Goal: Task Accomplishment & Management: Use online tool/utility

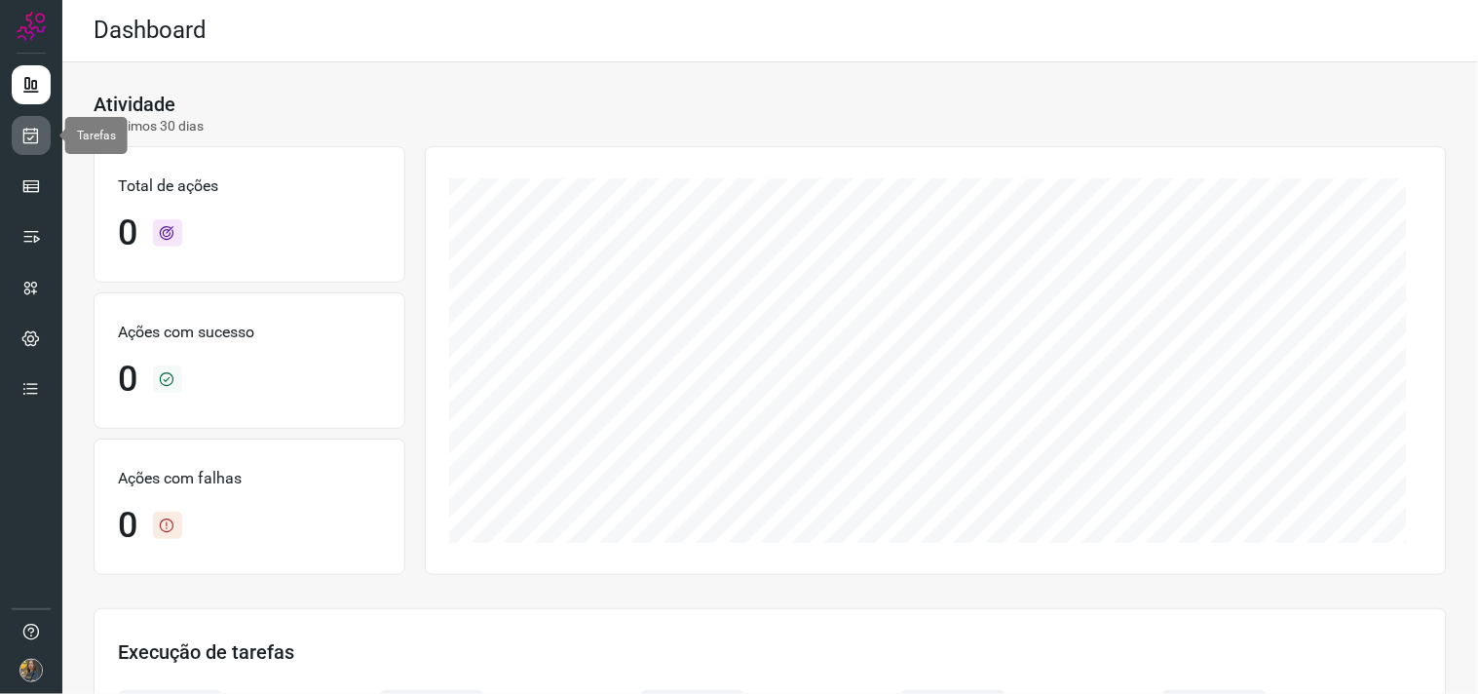
click at [39, 132] on icon at bounding box center [31, 135] width 20 height 19
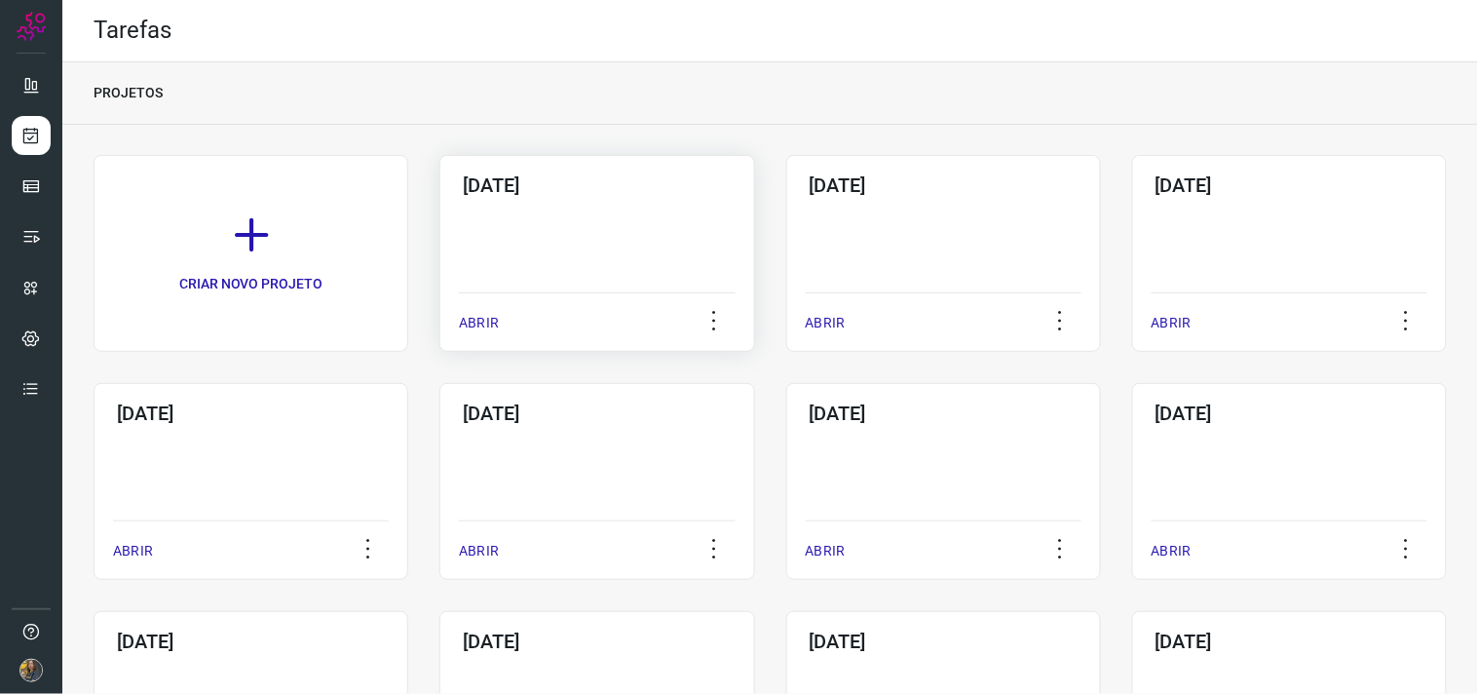
click at [568, 215] on div "08/10/2025 ABRIR" at bounding box center [597, 253] width 315 height 197
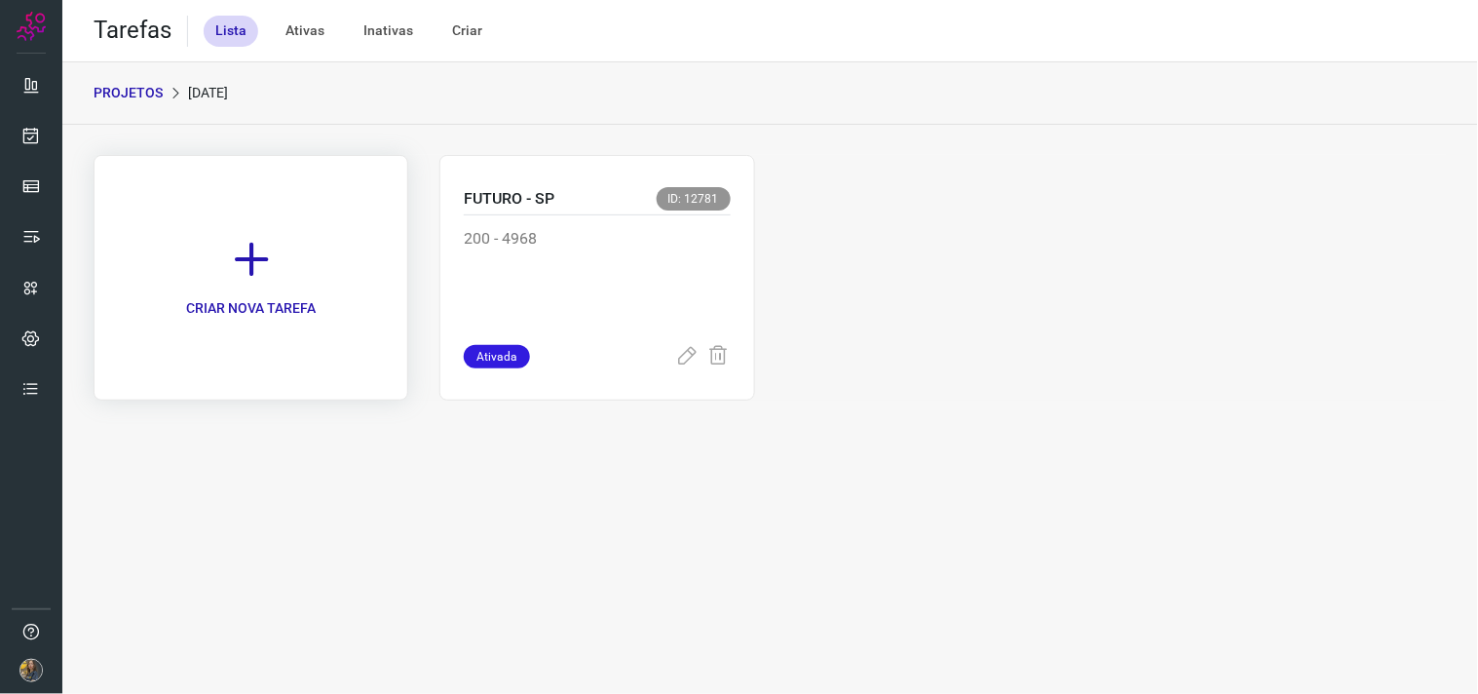
click at [284, 279] on link "CRIAR NOVA TAREFA" at bounding box center [251, 278] width 315 height 246
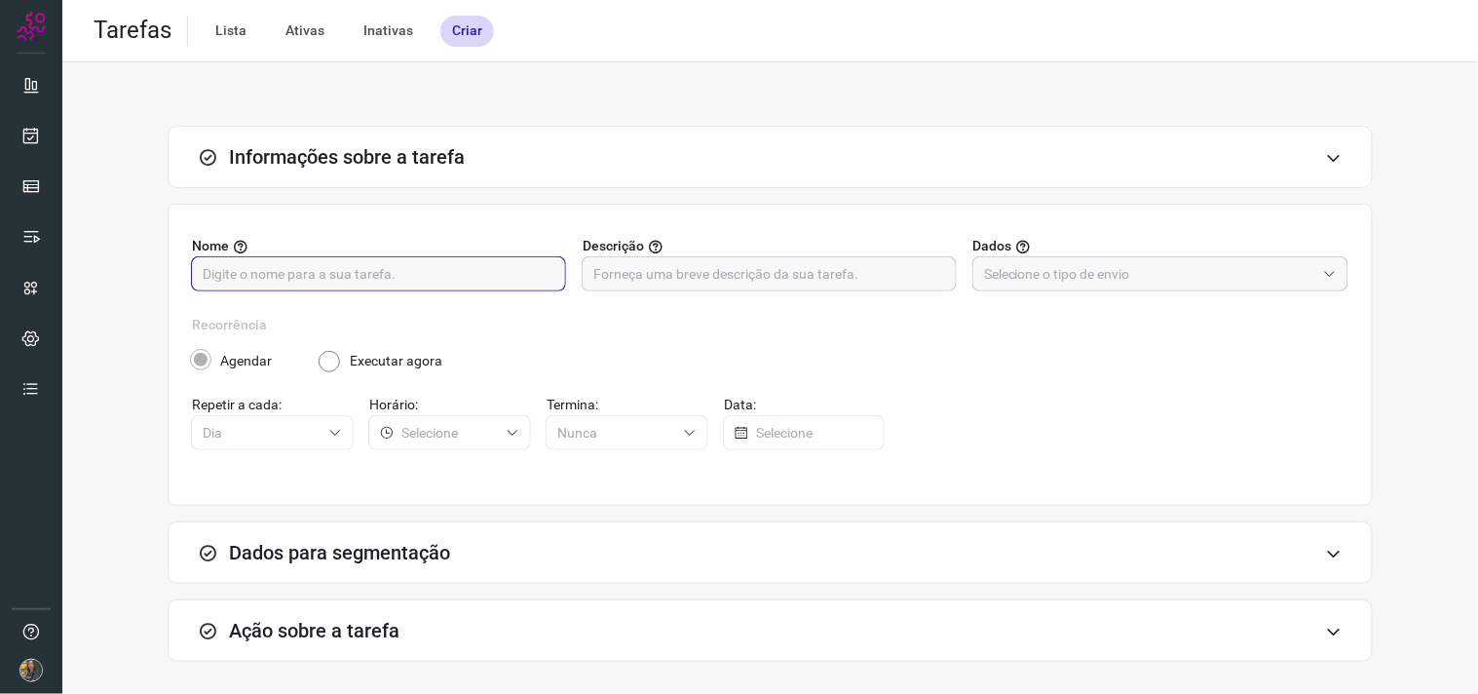
click at [434, 270] on input "text" at bounding box center [379, 273] width 352 height 33
type input "FUTURO - SP"
click at [601, 271] on input "text" at bounding box center [770, 273] width 352 height 33
type input "200 - 8787"
click at [1126, 290] on div at bounding box center [1161, 273] width 376 height 35
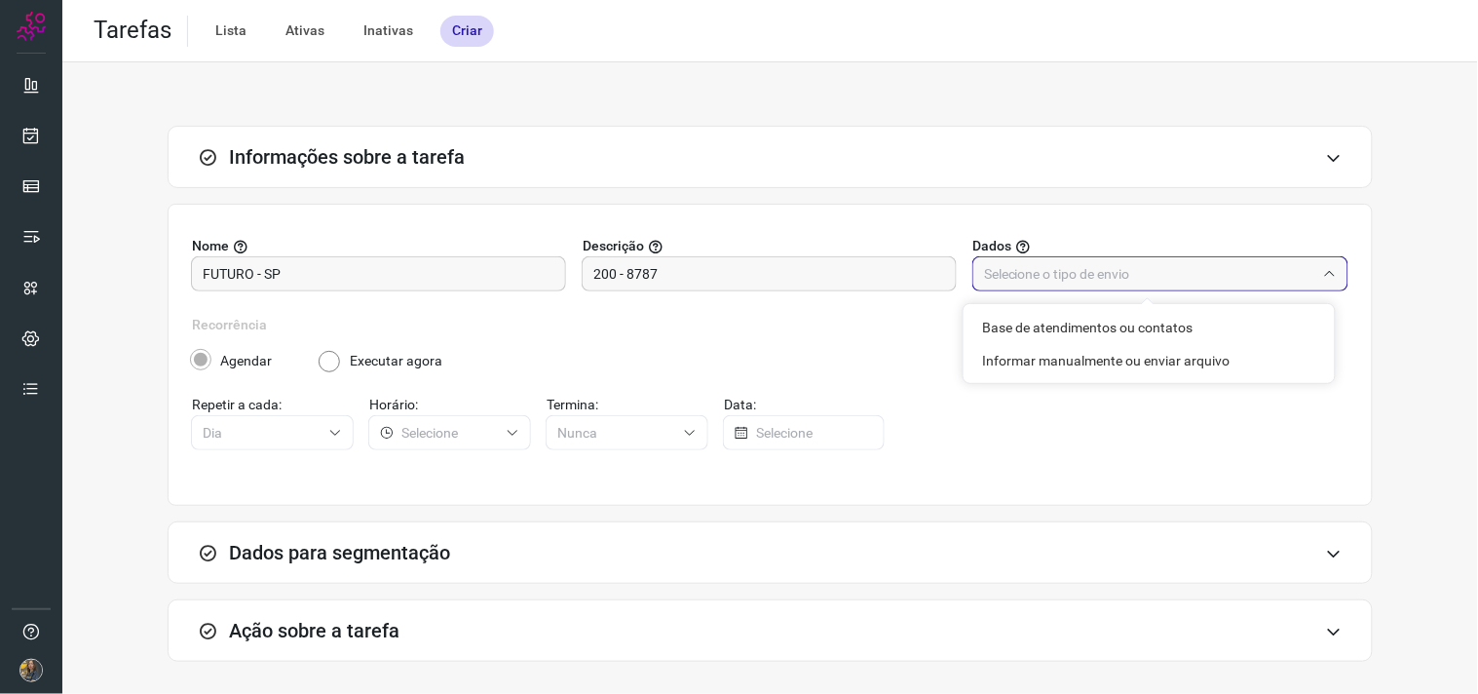
click at [1092, 267] on input "text" at bounding box center [1149, 273] width 331 height 33
click at [1050, 290] on div at bounding box center [1161, 273] width 376 height 35
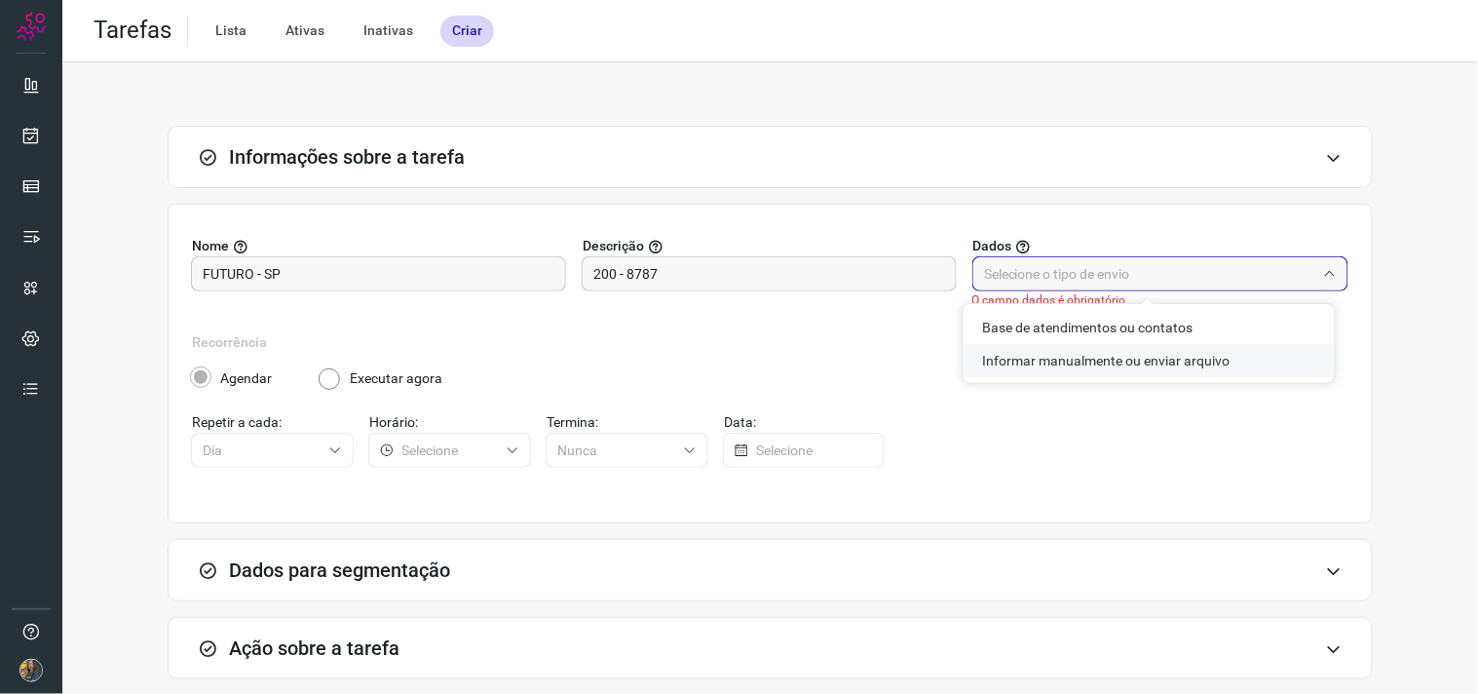
click at [1027, 364] on li "Informar manualmente ou enviar arquivo" at bounding box center [1149, 360] width 371 height 33
type input "Informar manualmente ou enviar arquivo"
radio input "false"
radio input "true"
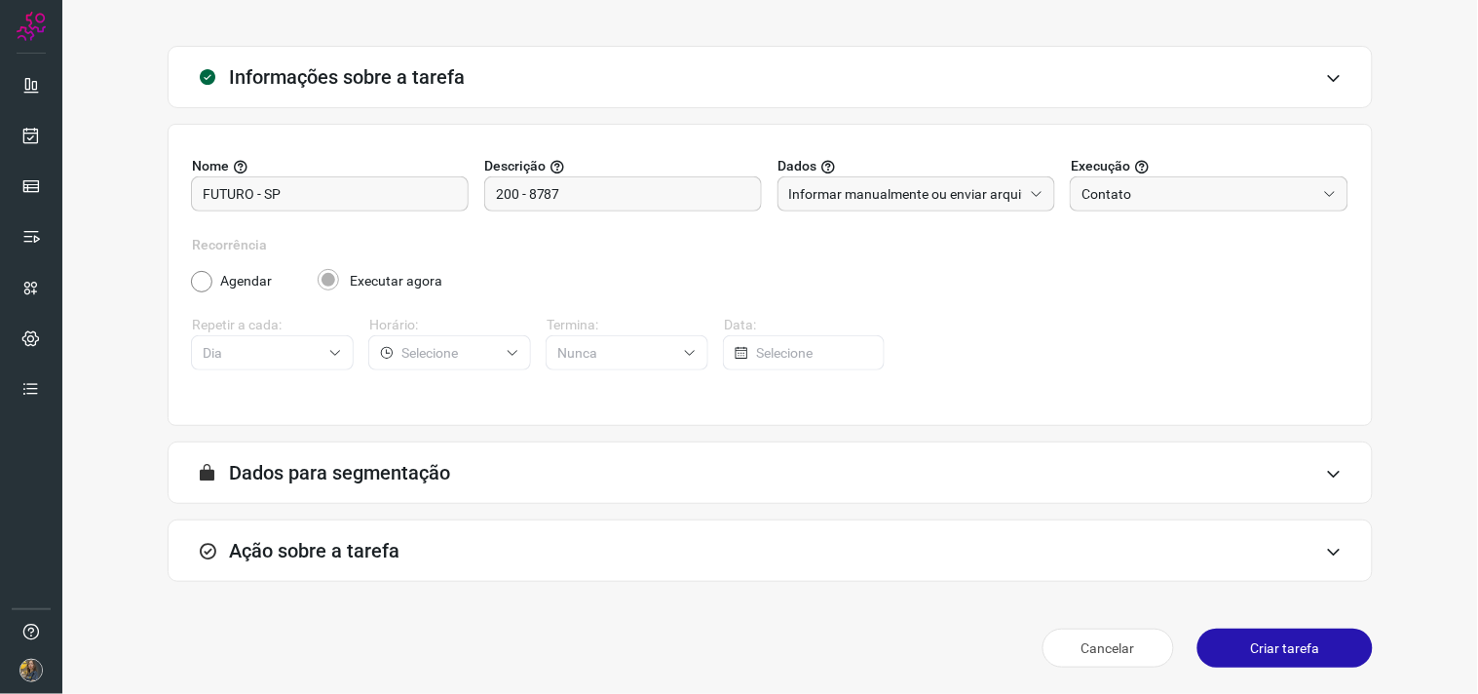
click at [462, 557] on div "Ação sobre a tarefa" at bounding box center [771, 550] width 1206 height 62
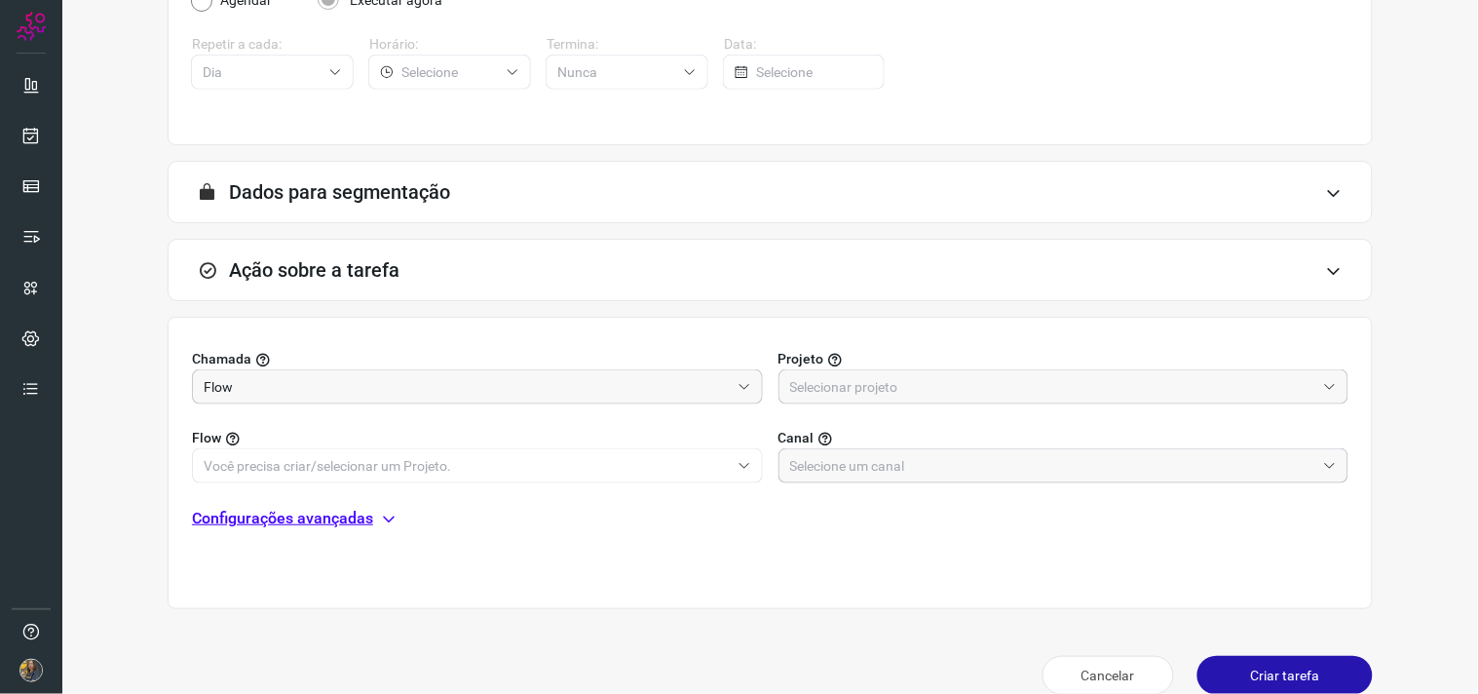
scroll to position [388, 0]
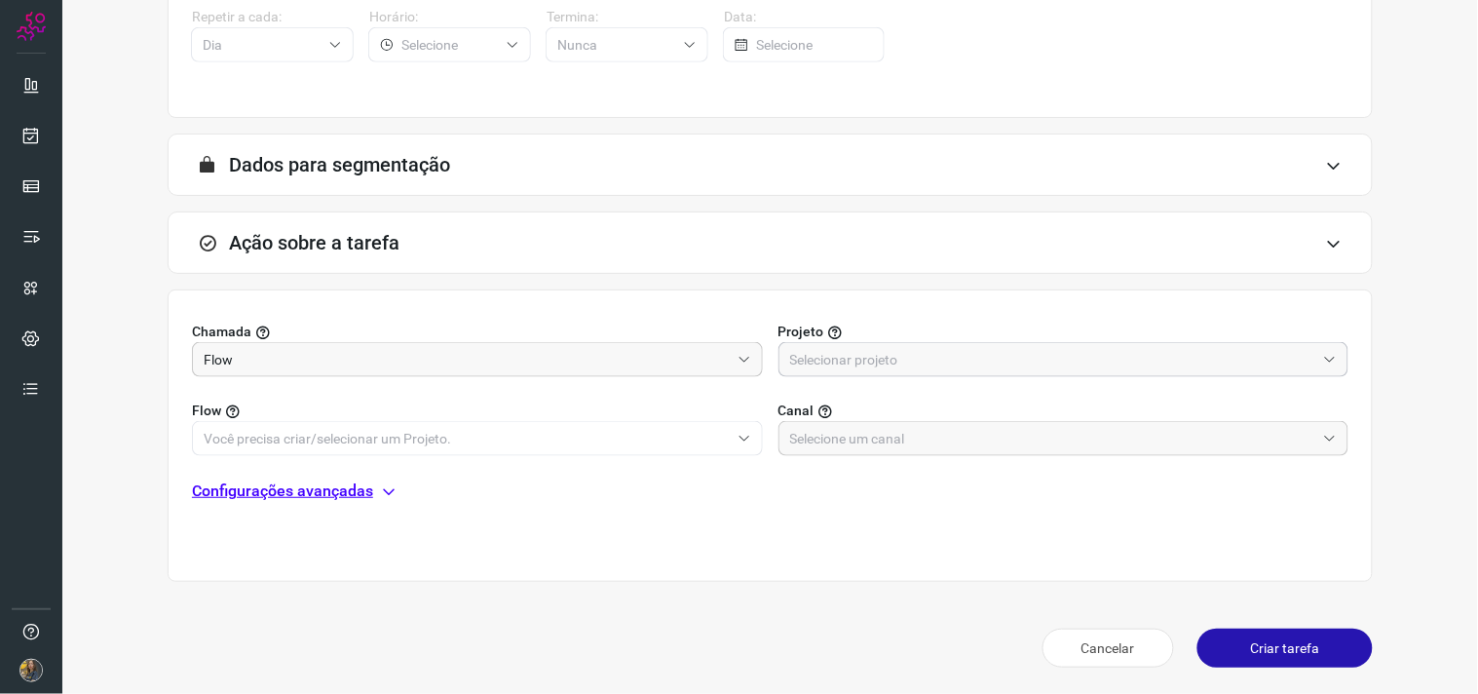
click at [801, 370] on input "text" at bounding box center [1053, 359] width 526 height 33
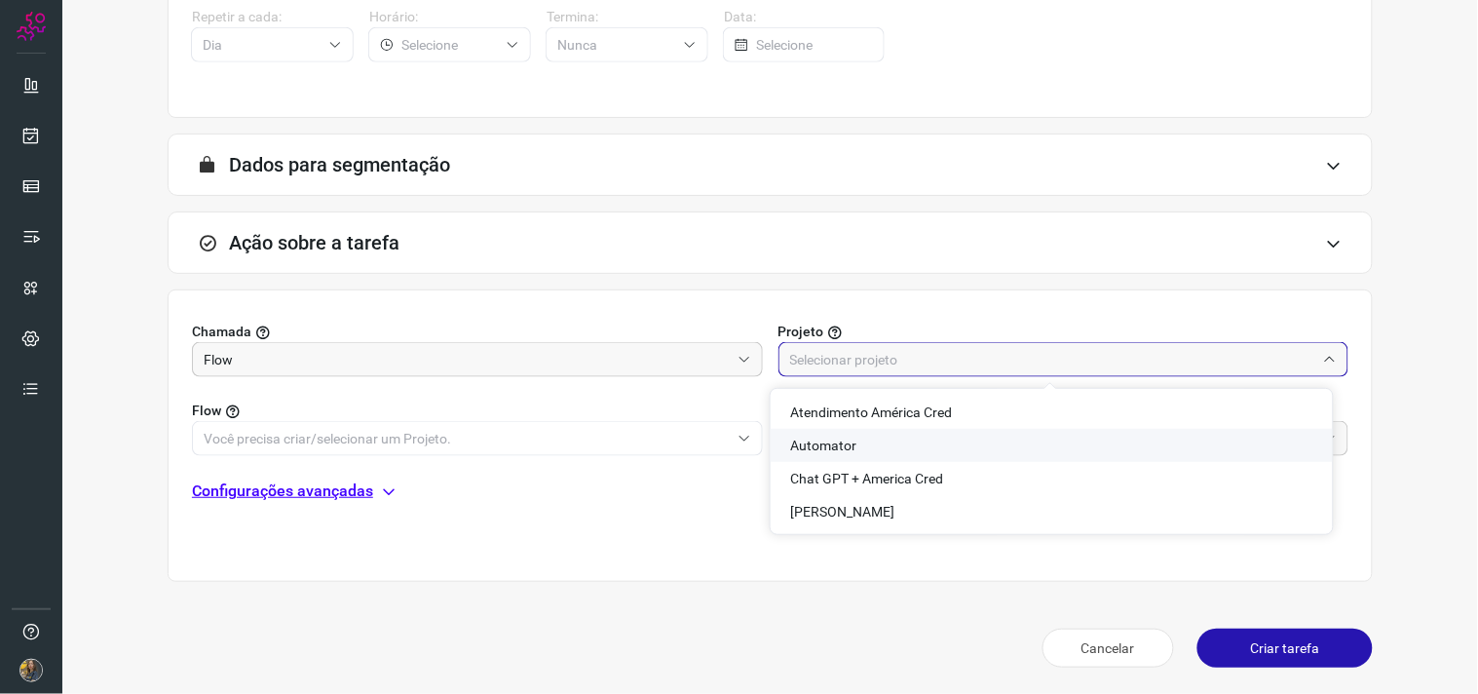
click at [810, 454] on li "Automator" at bounding box center [1052, 445] width 562 height 33
type input "Automator"
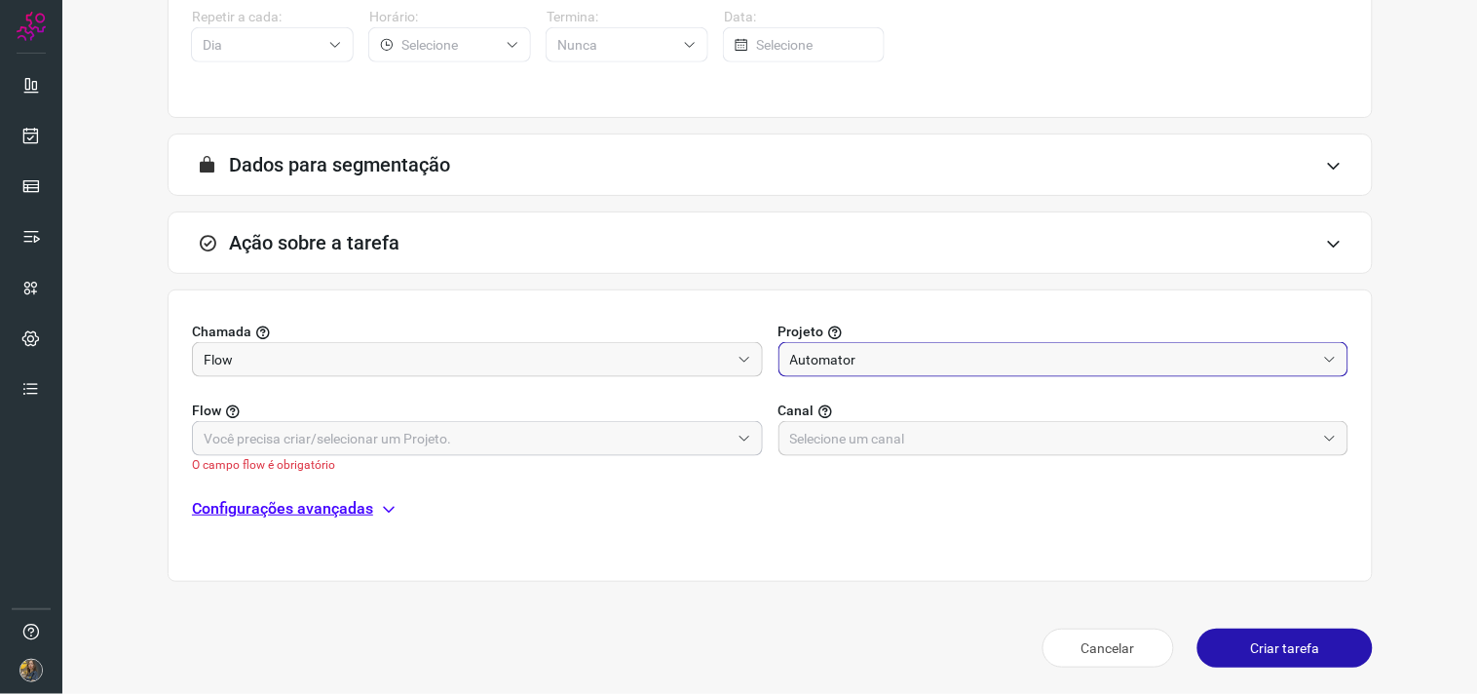
click at [658, 440] on input "text" at bounding box center [467, 438] width 526 height 33
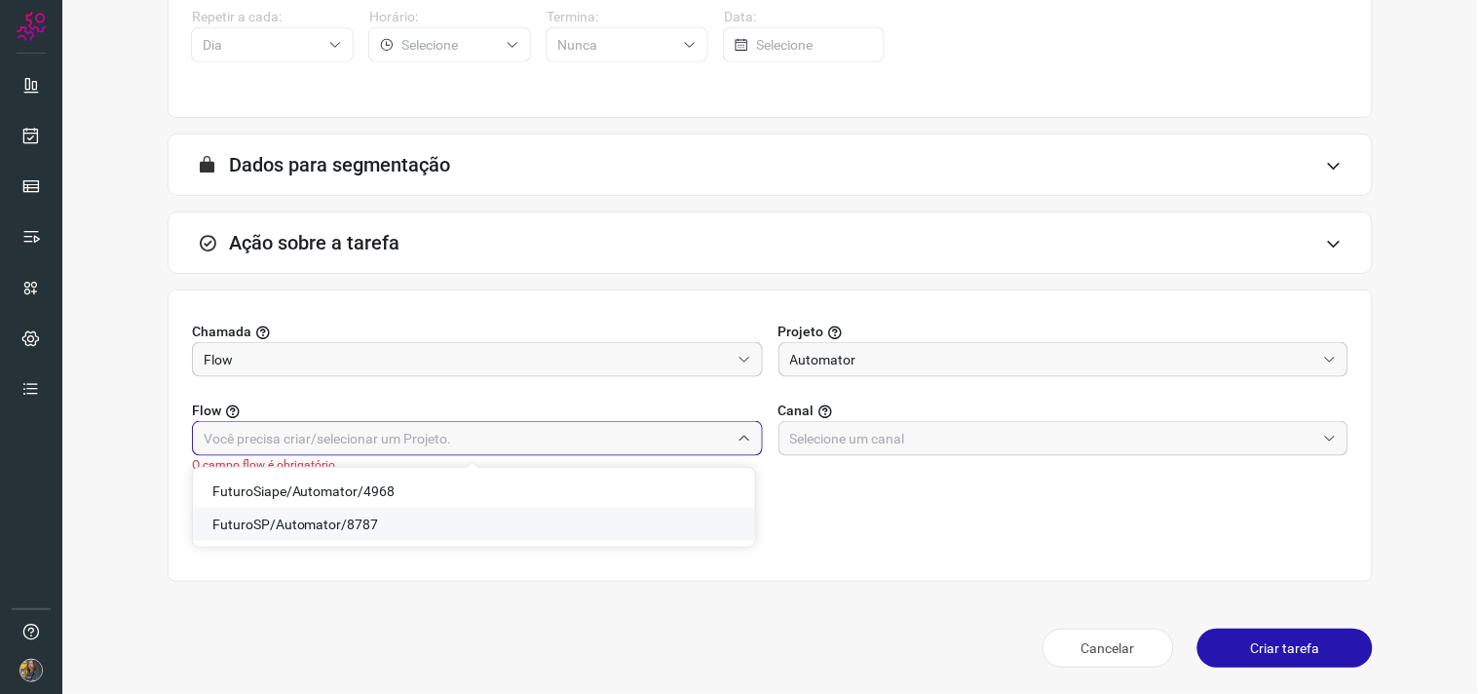
click at [333, 529] on span "FuturoSP/Automator/8787" at bounding box center [295, 525] width 167 height 16
type input "FuturoSP/Automator/8787"
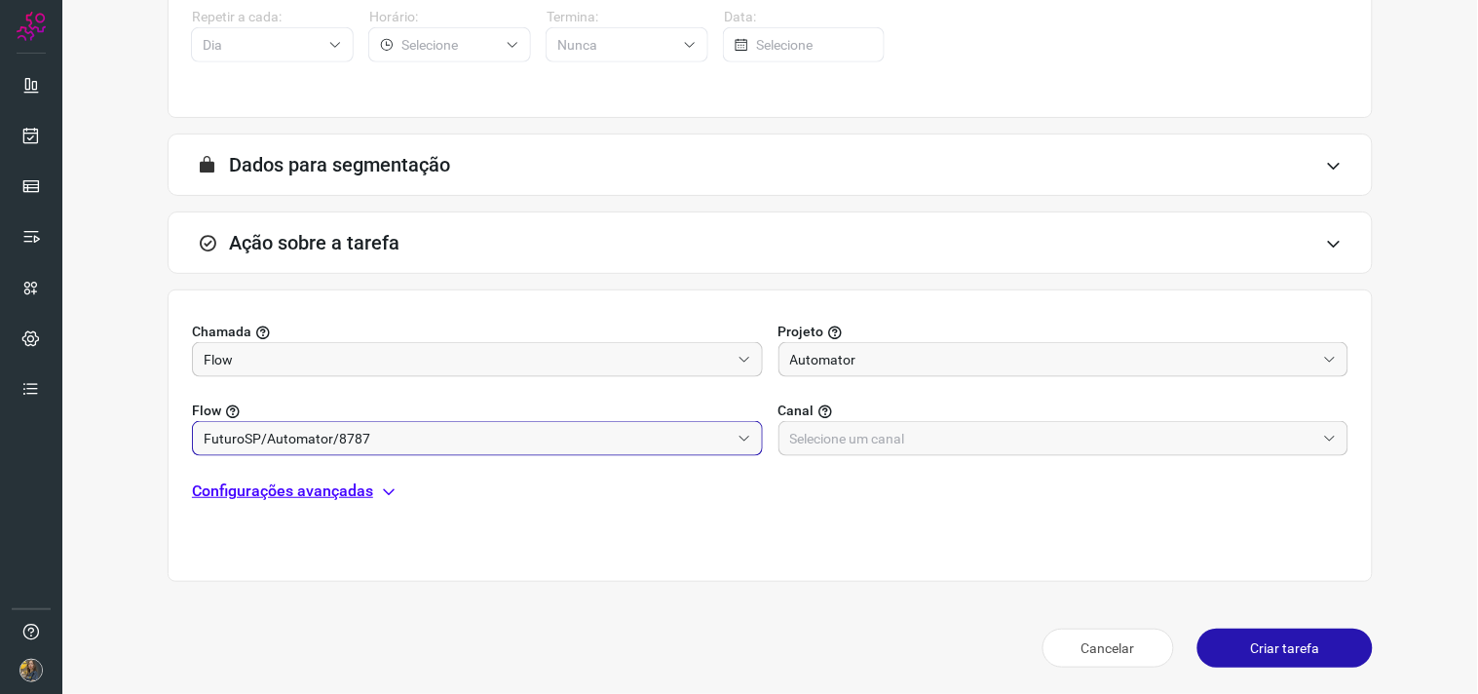
click at [910, 414] on label "Canal" at bounding box center [1064, 411] width 571 height 20
click at [913, 429] on input "text" at bounding box center [1053, 438] width 526 height 33
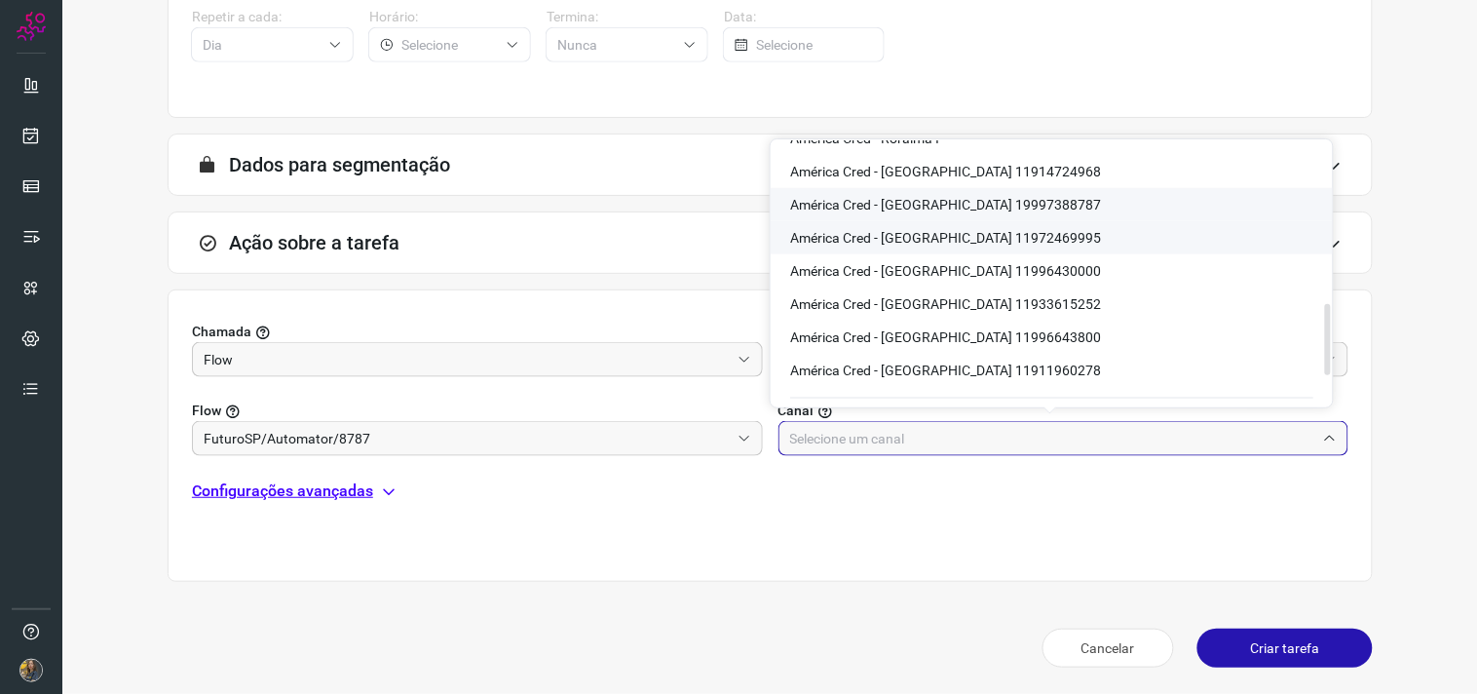
scroll to position [598, 0]
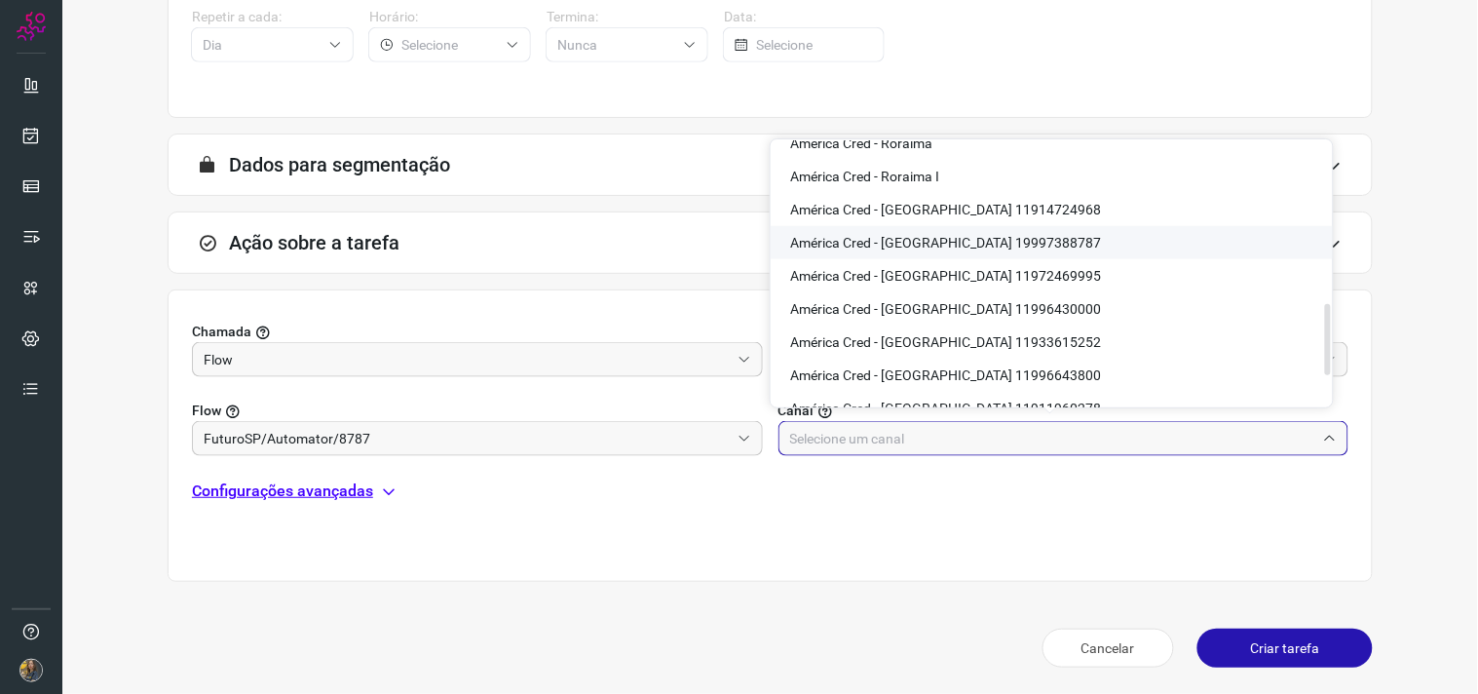
click at [984, 239] on span "América Cred - São Paulo 19997388787" at bounding box center [945, 243] width 311 height 16
type input "América Cred - São Paulo 19997388787"
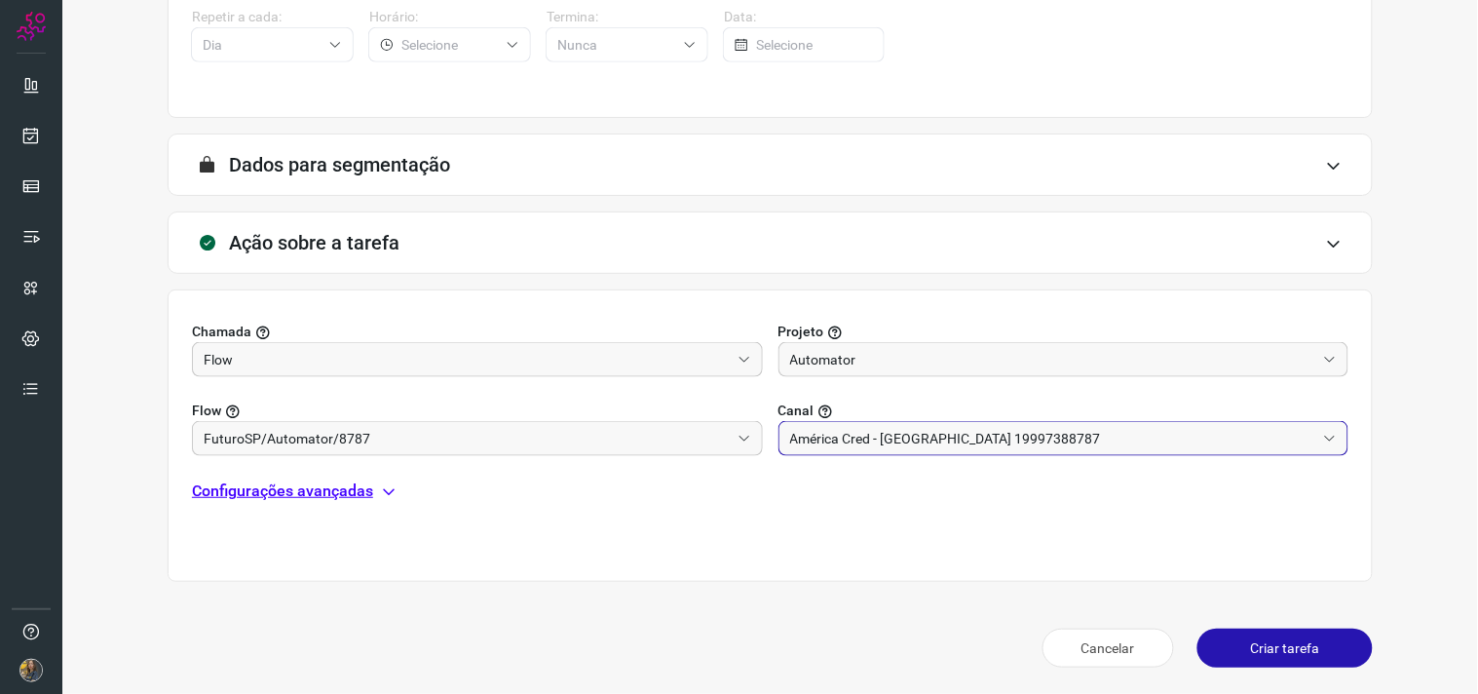
click at [348, 498] on p "Configurações avançadas" at bounding box center [282, 490] width 181 height 23
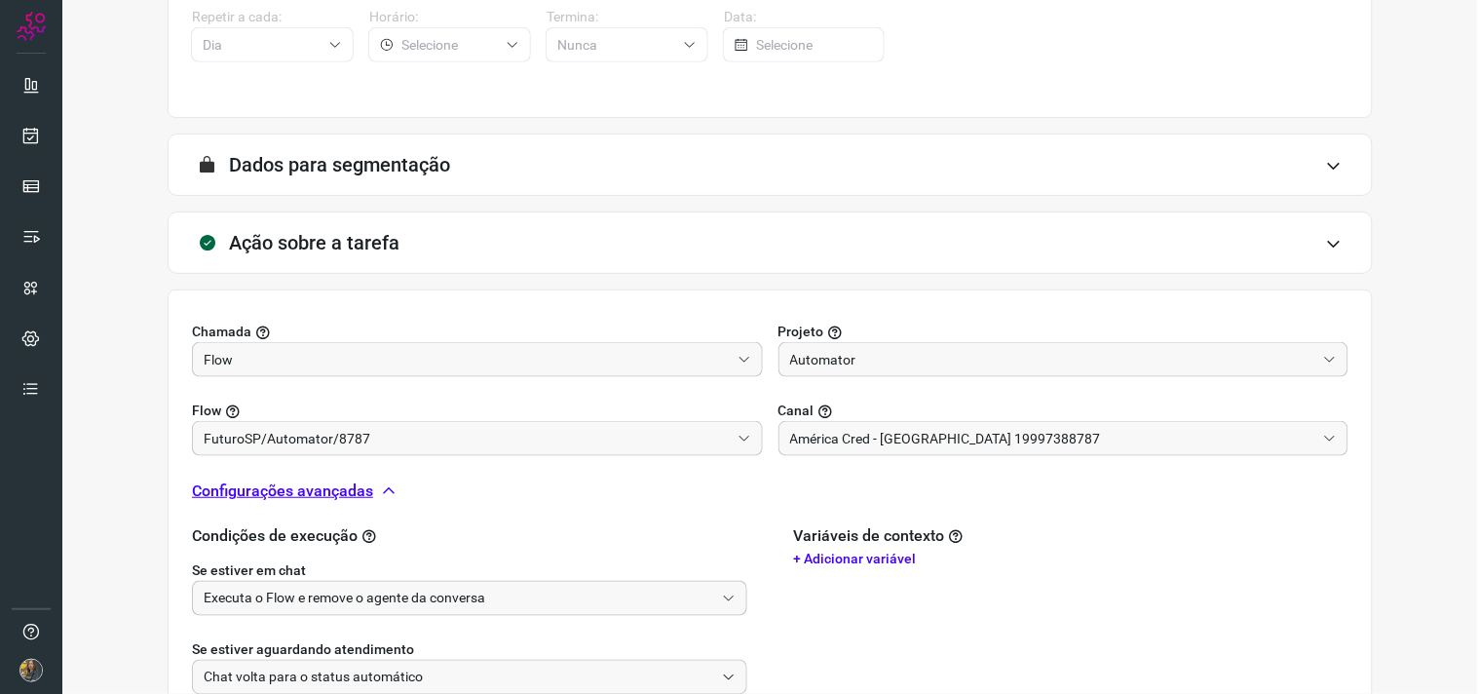
click at [354, 590] on input "Executa o Flow e remove o agente da conversa" at bounding box center [459, 598] width 511 height 33
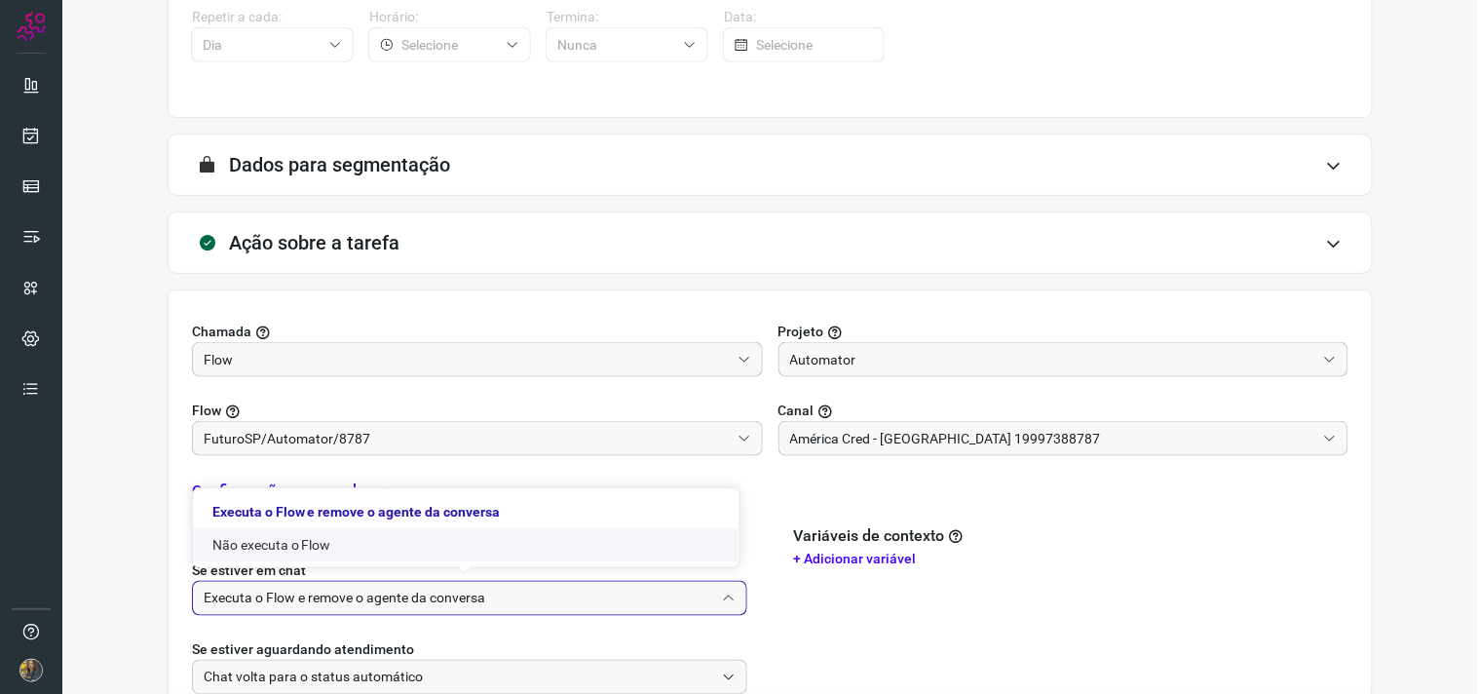
click at [326, 536] on li "Não executa o Flow" at bounding box center [466, 544] width 547 height 33
type input "Não executa o Flow"
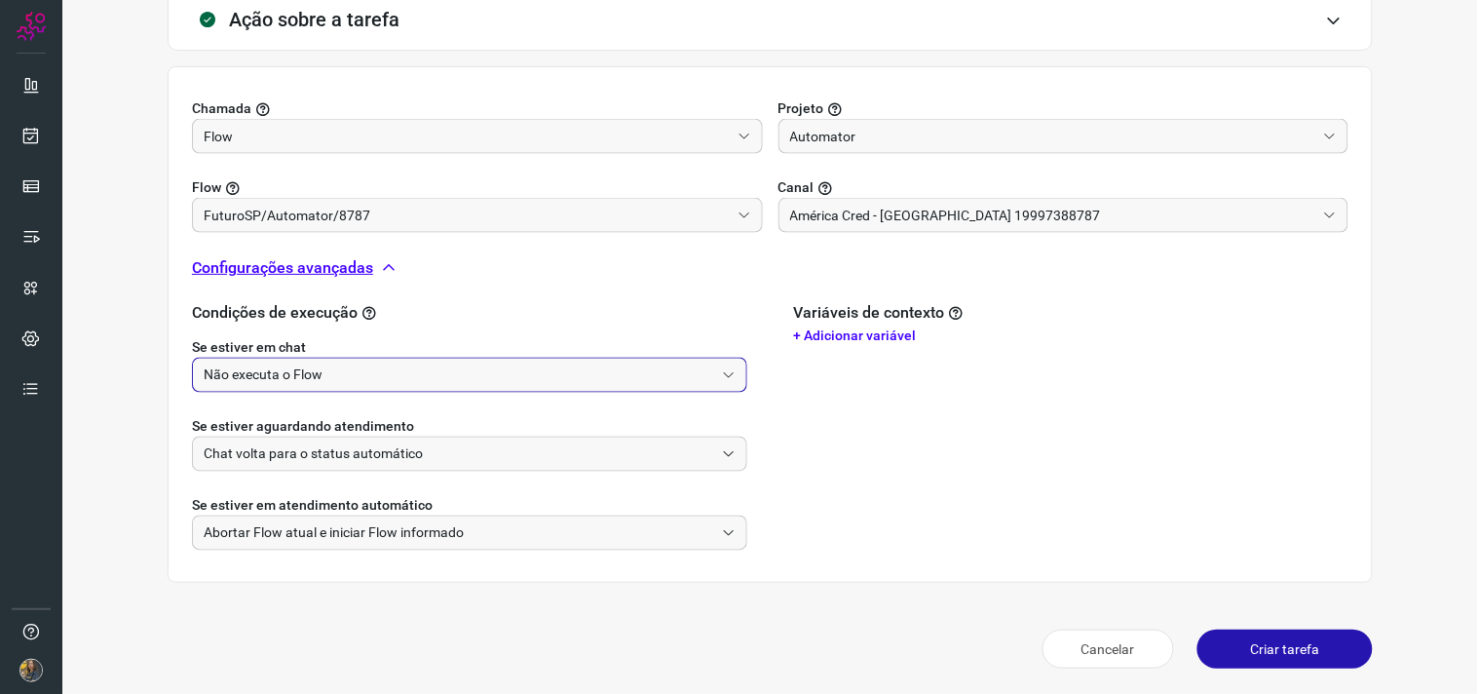
scroll to position [612, 0]
click at [1263, 640] on button "Criar tarefa" at bounding box center [1285, 648] width 175 height 39
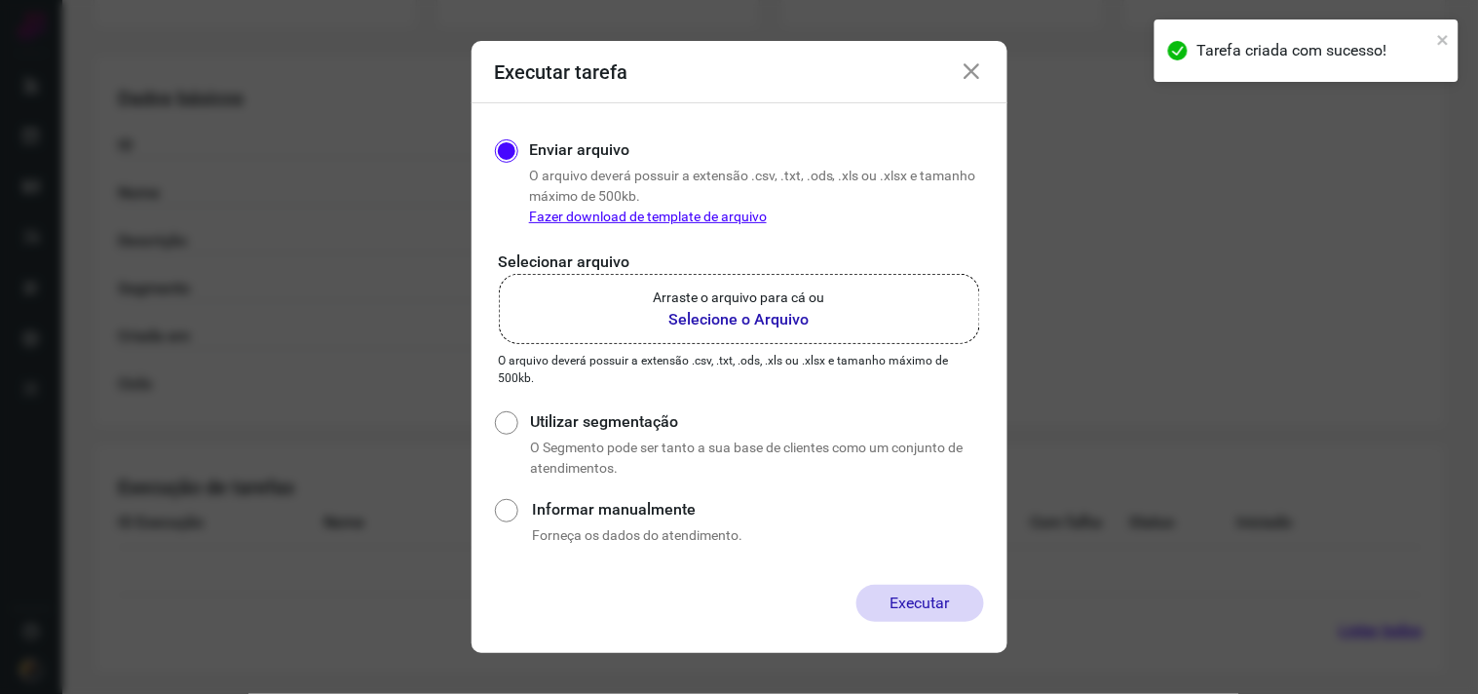
scroll to position [313, 0]
click at [840, 305] on label "Arraste o arquivo para cá ou Selecione o Arquivo" at bounding box center [739, 309] width 481 height 70
click at [0, 0] on input "Arraste o arquivo para cá ou Selecione o Arquivo" at bounding box center [0, 0] width 0 height 0
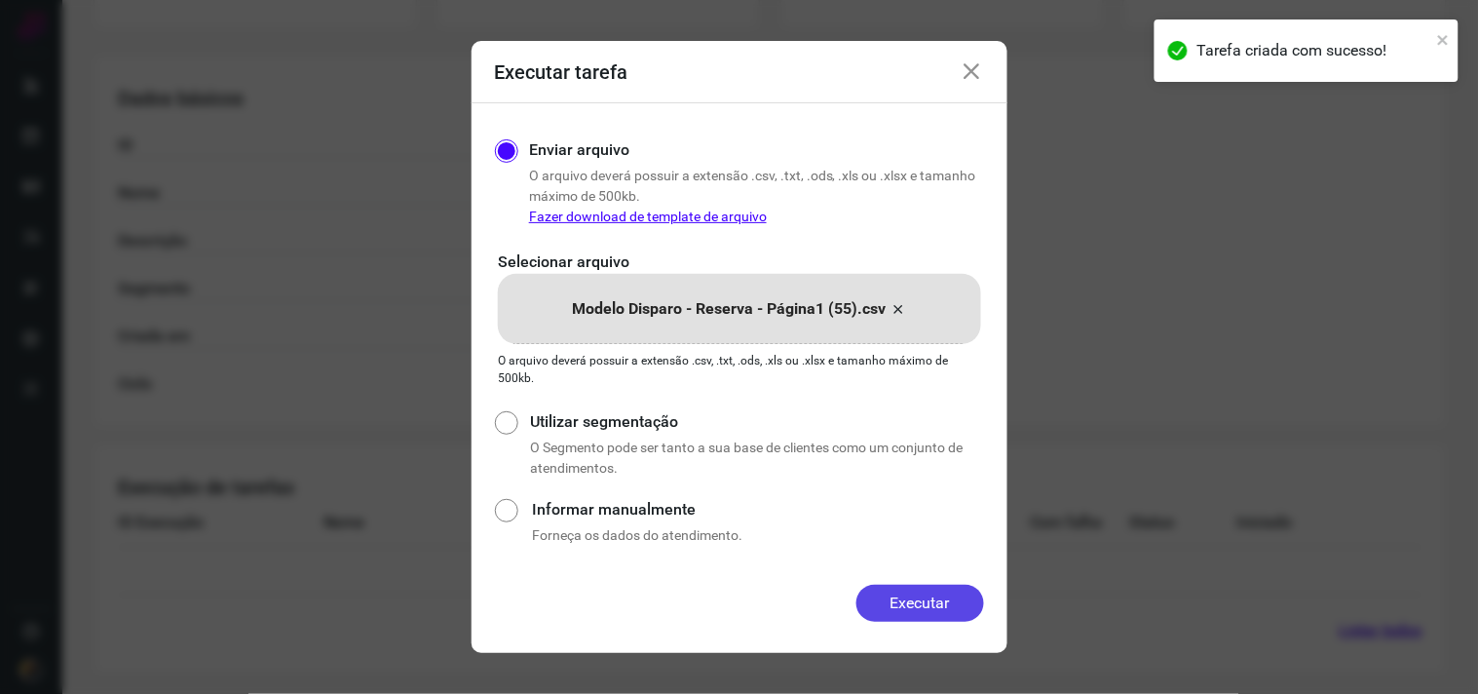
click at [918, 602] on button "Executar" at bounding box center [921, 603] width 128 height 37
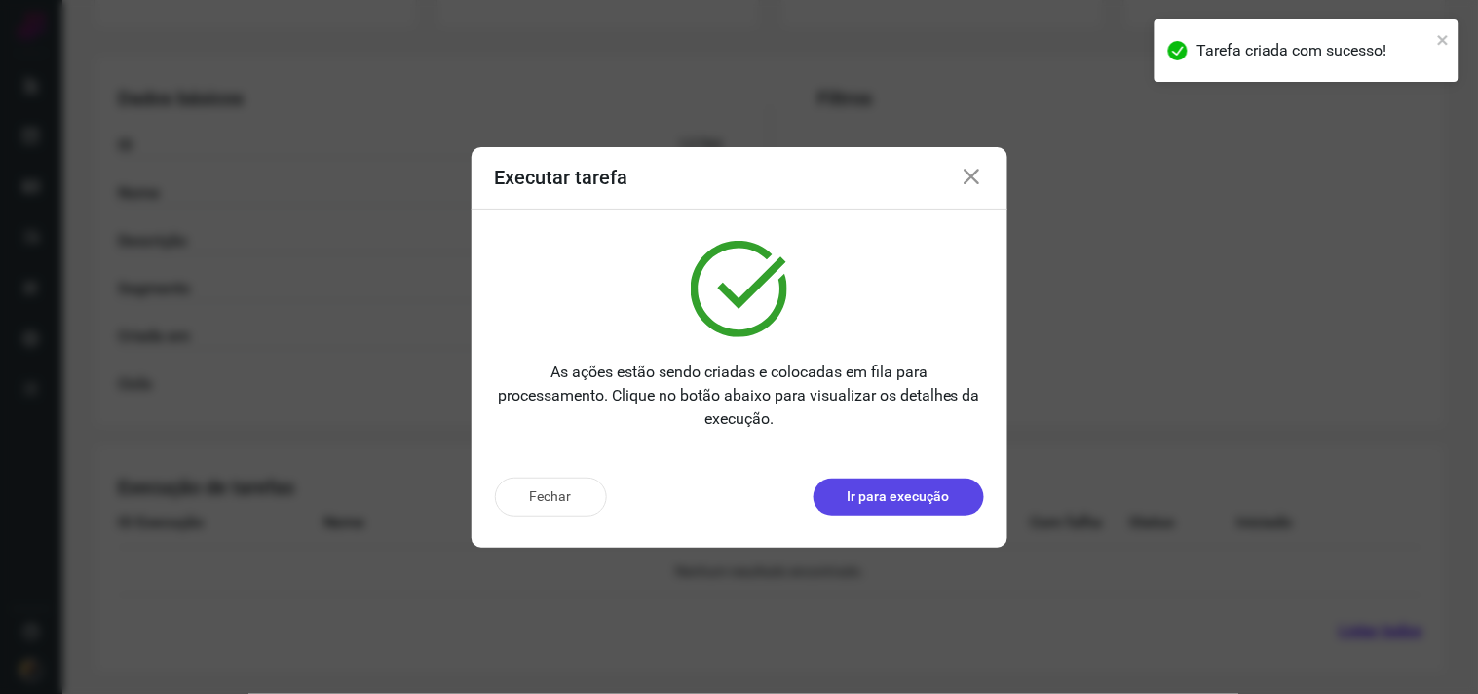
click at [883, 503] on p "Ir para execução" at bounding box center [899, 496] width 102 height 20
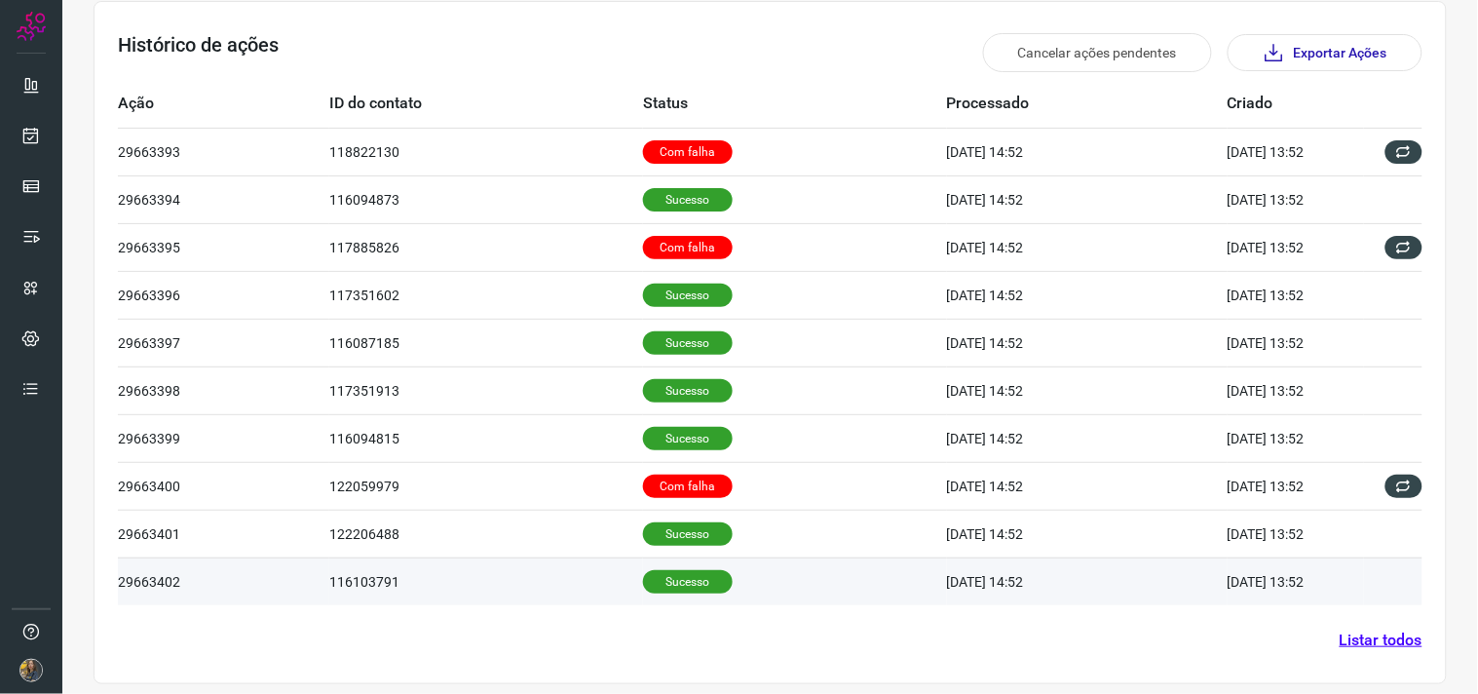
scroll to position [591, 0]
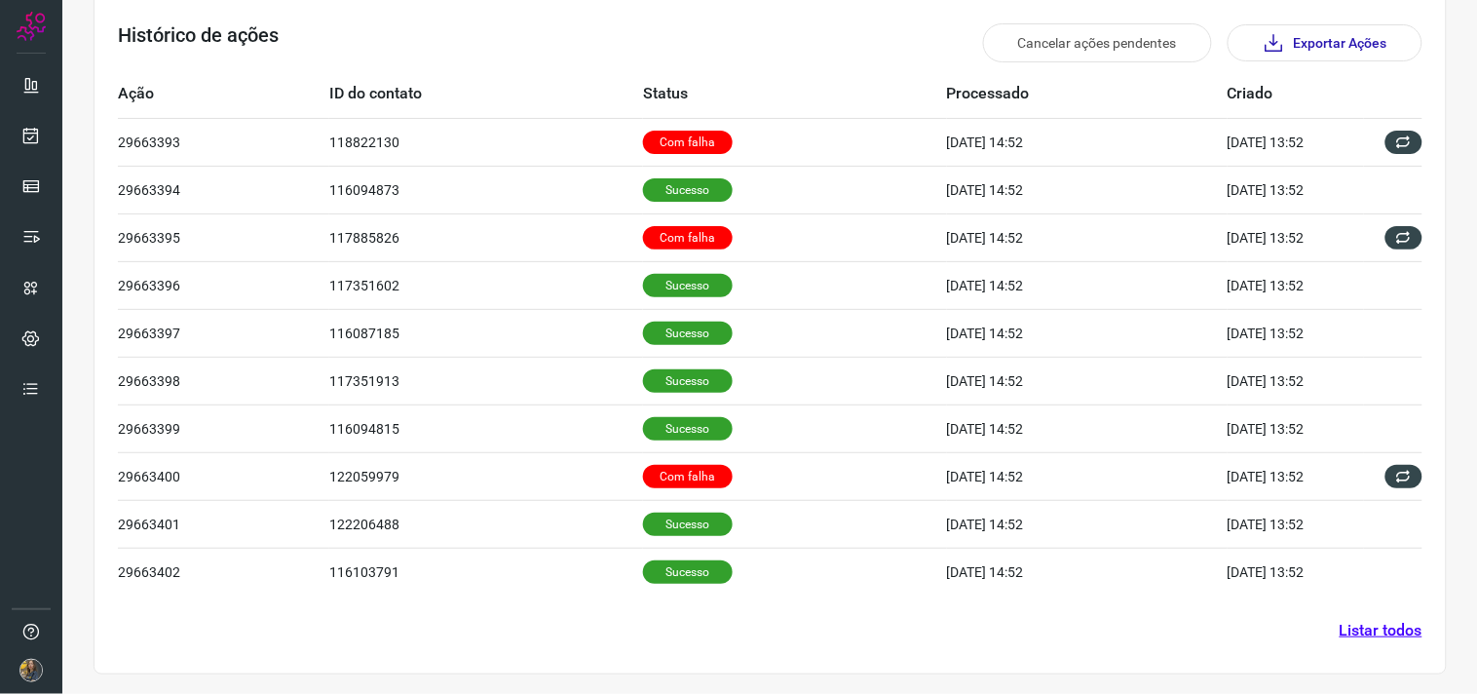
click at [1377, 632] on link "Listar todos" at bounding box center [1381, 630] width 83 height 23
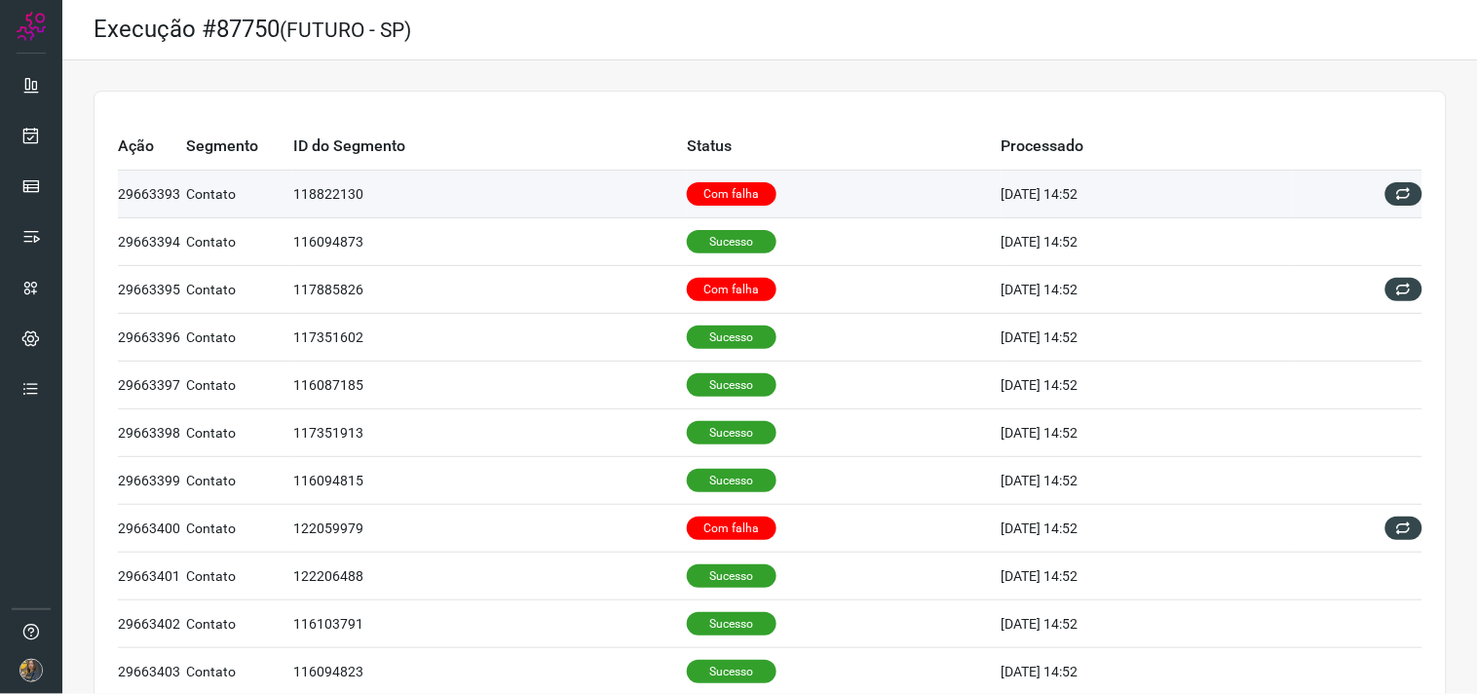
click at [687, 195] on p "Com falha" at bounding box center [732, 193] width 90 height 23
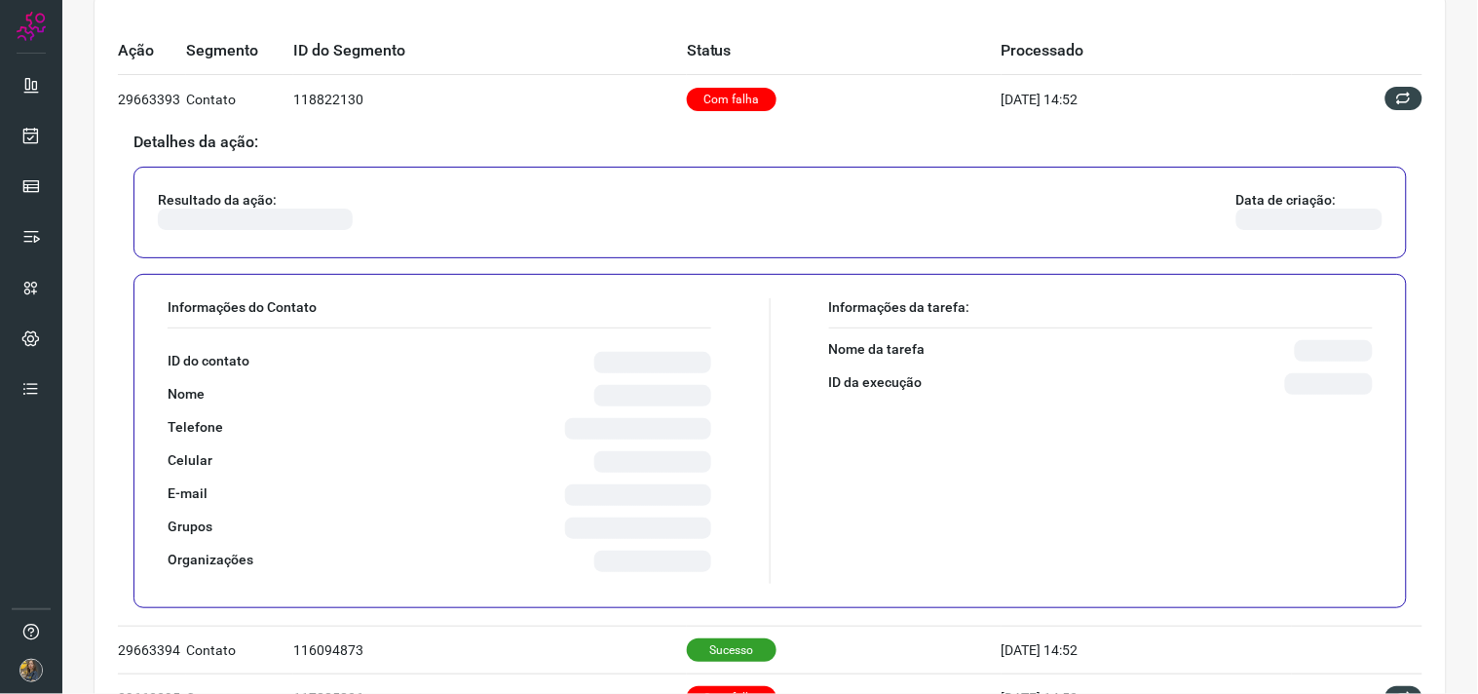
scroll to position [216, 0]
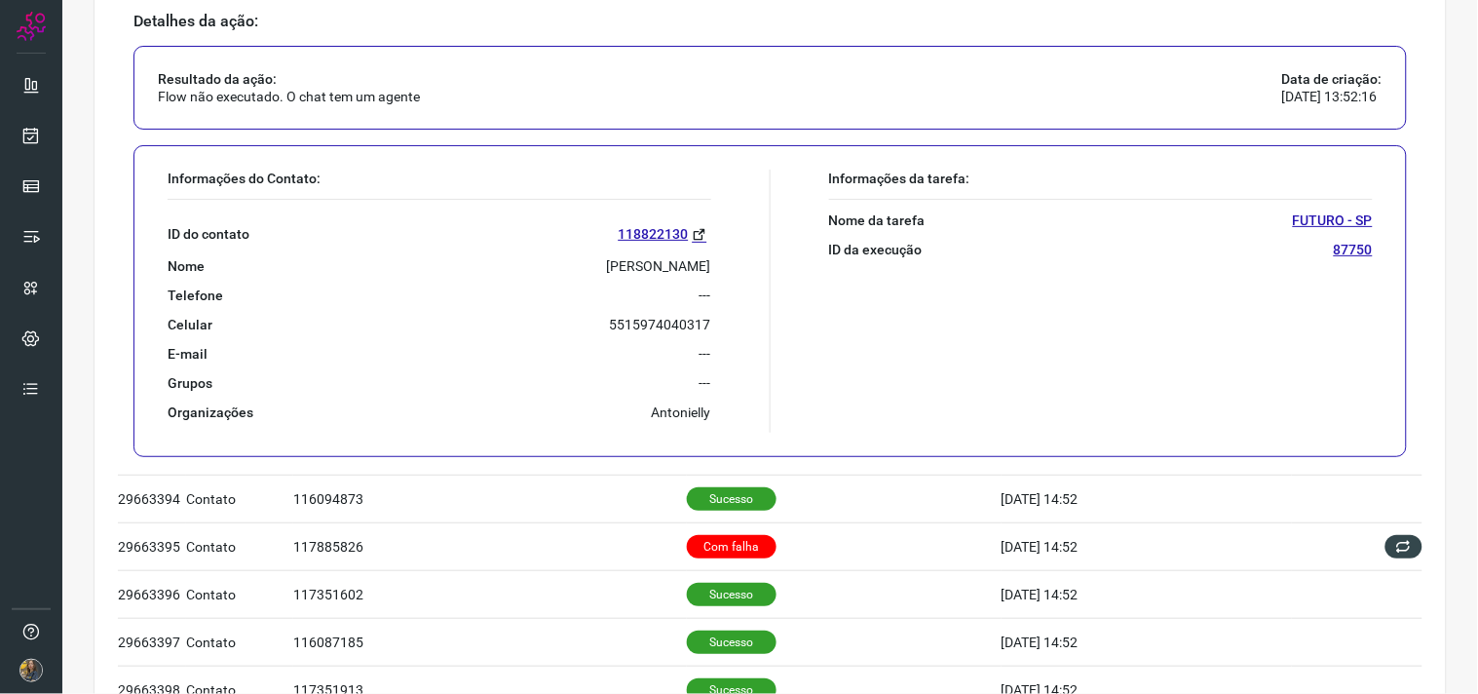
click at [607, 263] on p "[PERSON_NAME]" at bounding box center [659, 266] width 104 height 18
click at [607, 263] on p "PAULO ROBERTO BRANDINO ALVES" at bounding box center [659, 266] width 104 height 18
copy p "PAULO ROBERTO BRANDINO ALVES"
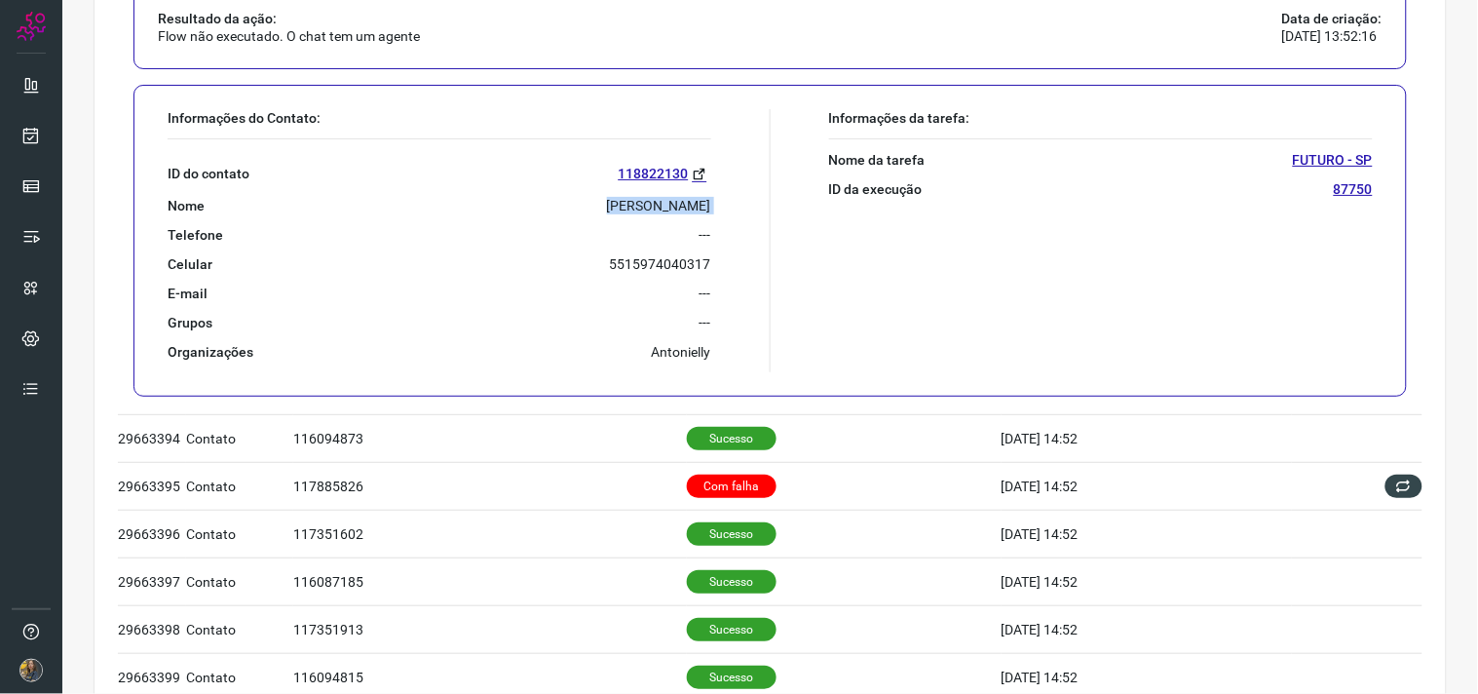
scroll to position [433, 0]
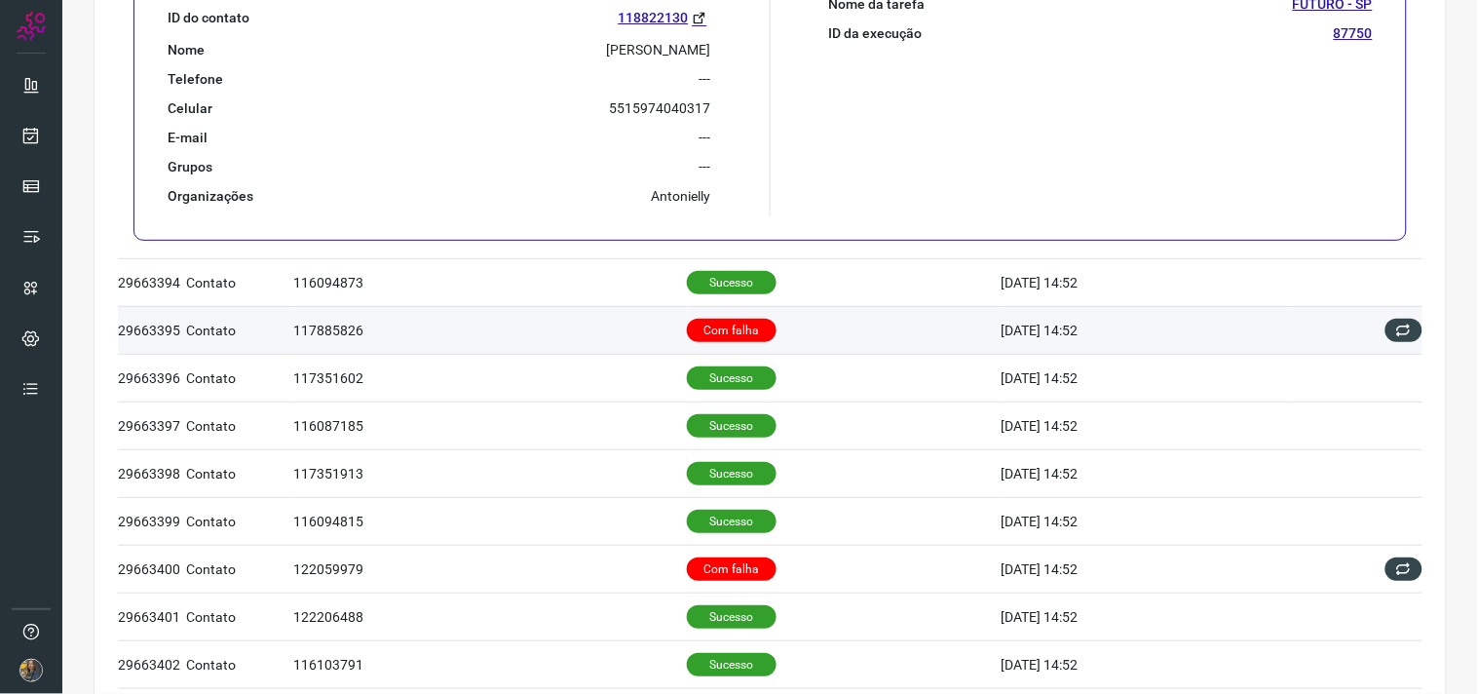
click at [699, 333] on p "Com falha" at bounding box center [732, 330] width 90 height 23
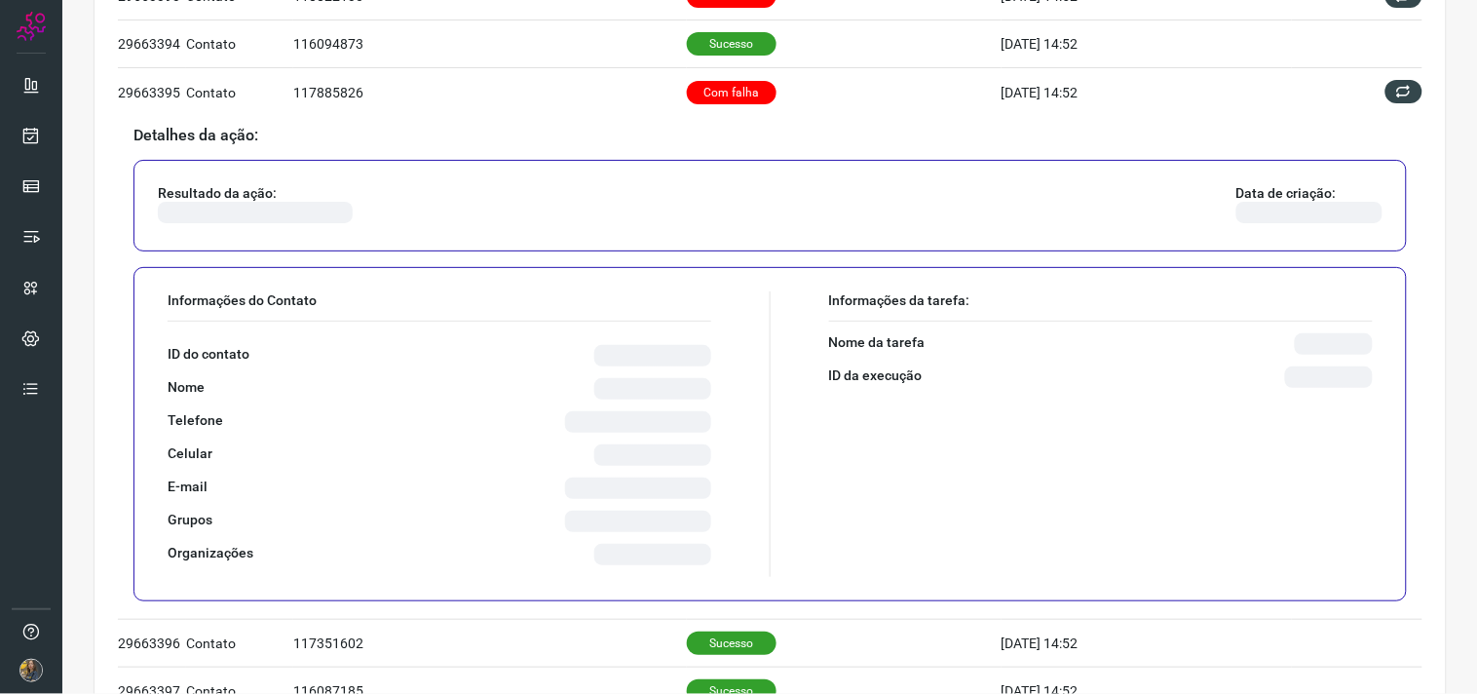
scroll to position [216, 0]
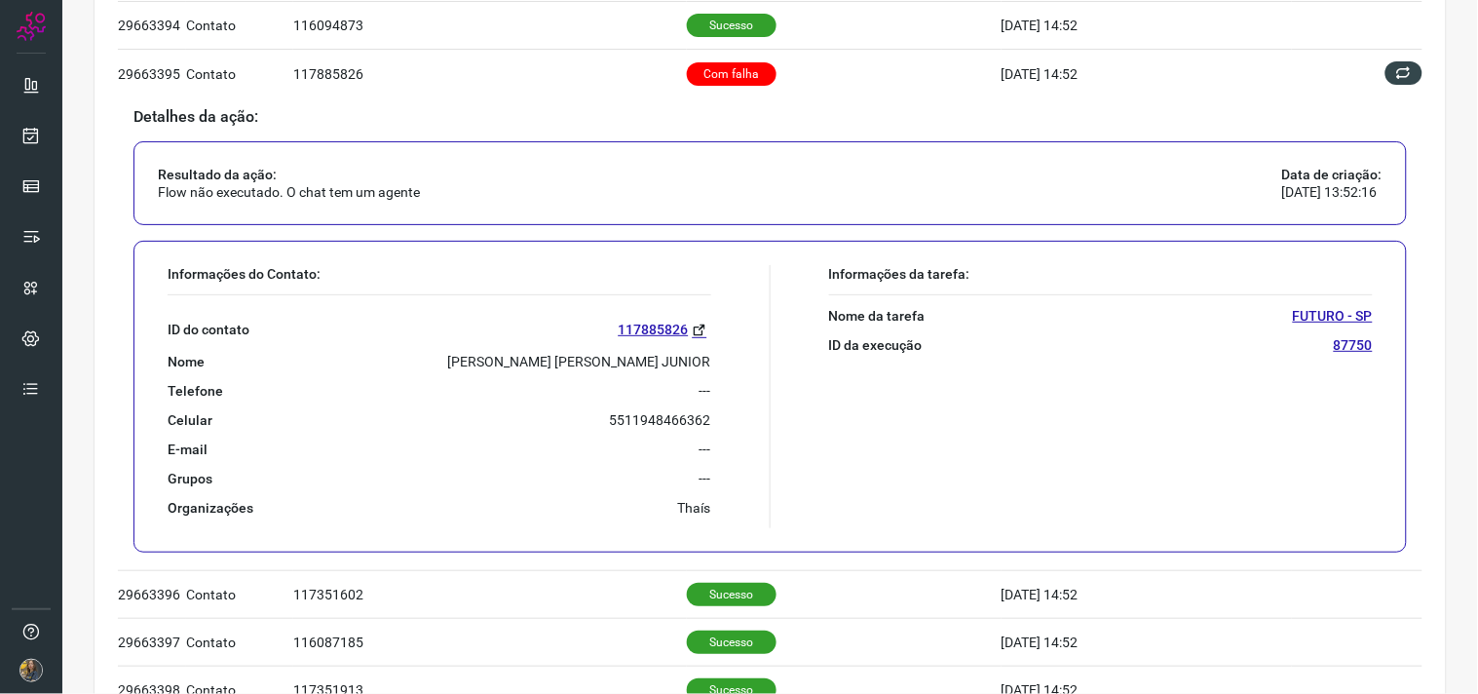
click at [579, 365] on p "FRANCISCO PEREIRA DA ANUNCIACAO JUNIOR" at bounding box center [579, 362] width 263 height 18
copy p "FRANCISCO PEREIRA DA ANUNCIACAO JUNIOR"
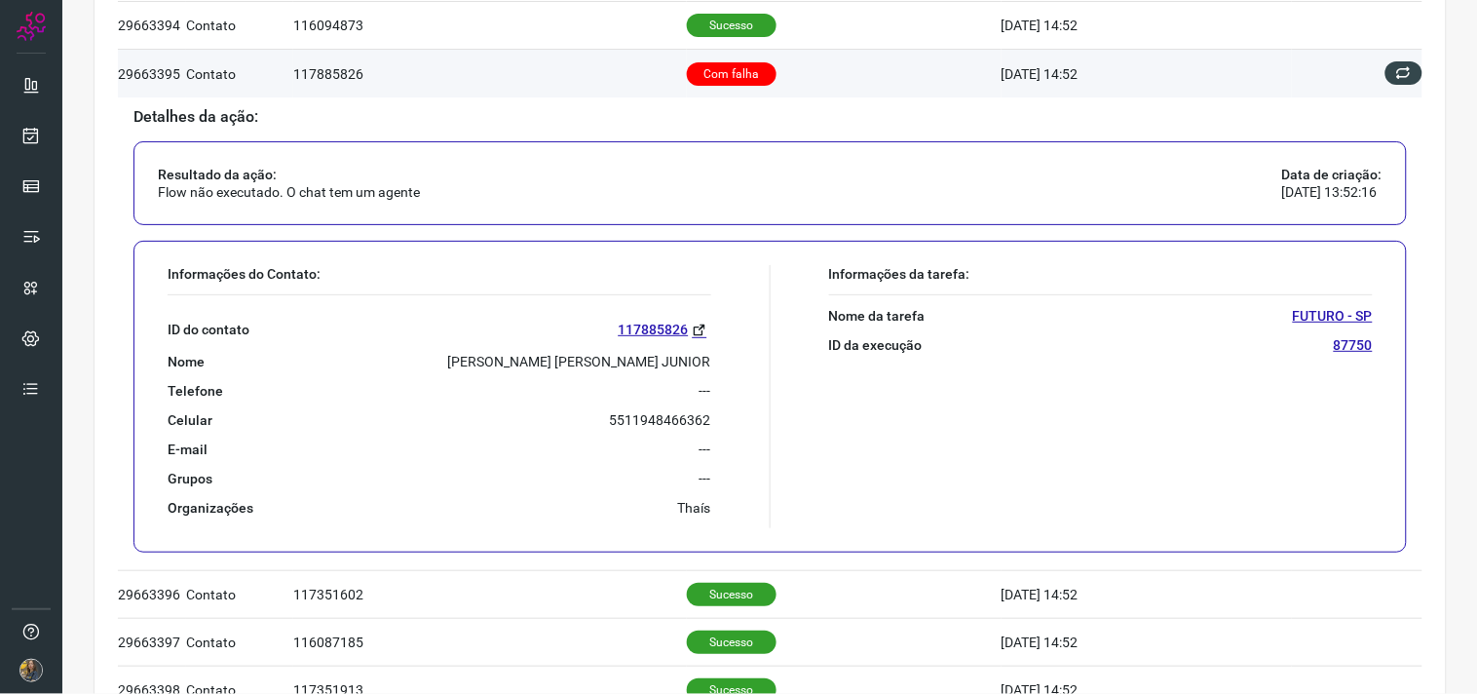
click at [1391, 85] on td at bounding box center [1357, 73] width 131 height 47
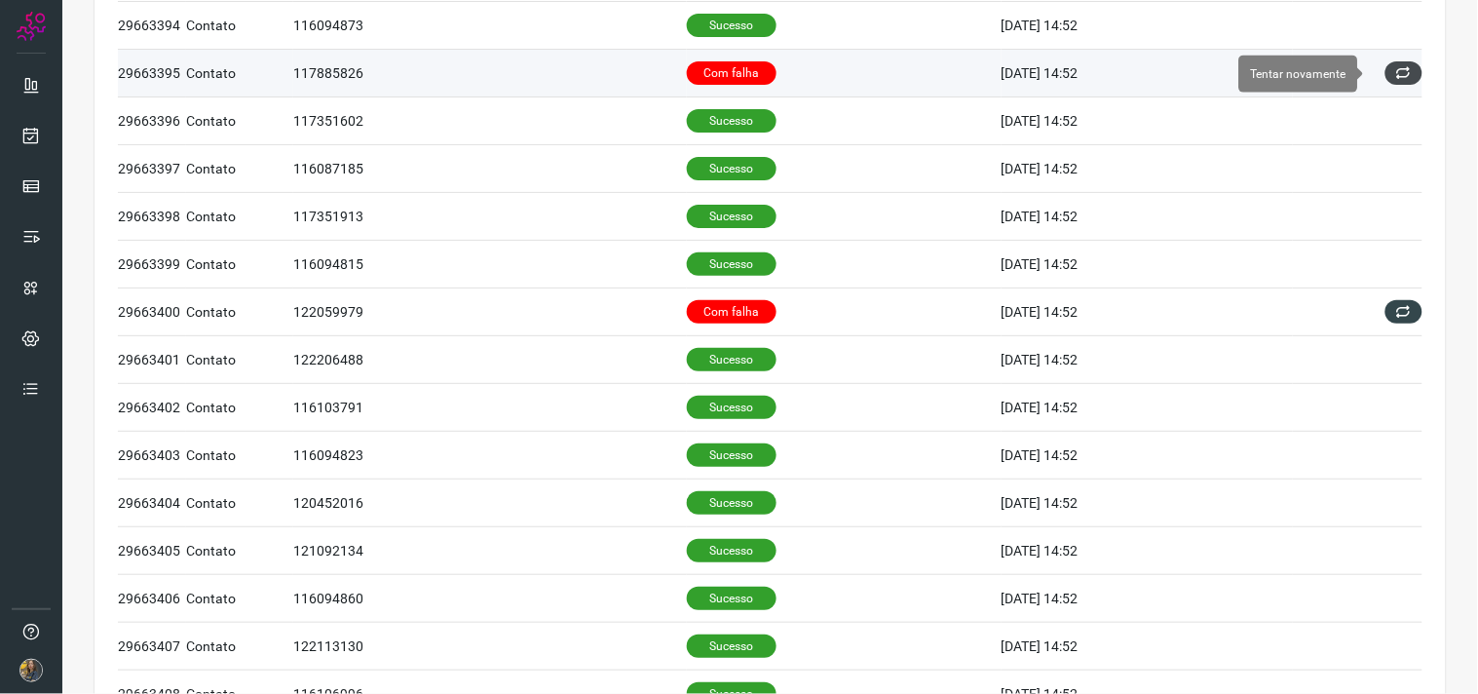
click at [1397, 78] on icon at bounding box center [1405, 73] width 16 height 16
click at [1397, 76] on icon at bounding box center [1405, 73] width 16 height 16
click at [1391, 75] on div "Falha ao executar a ação." at bounding box center [1307, 59] width 312 height 86
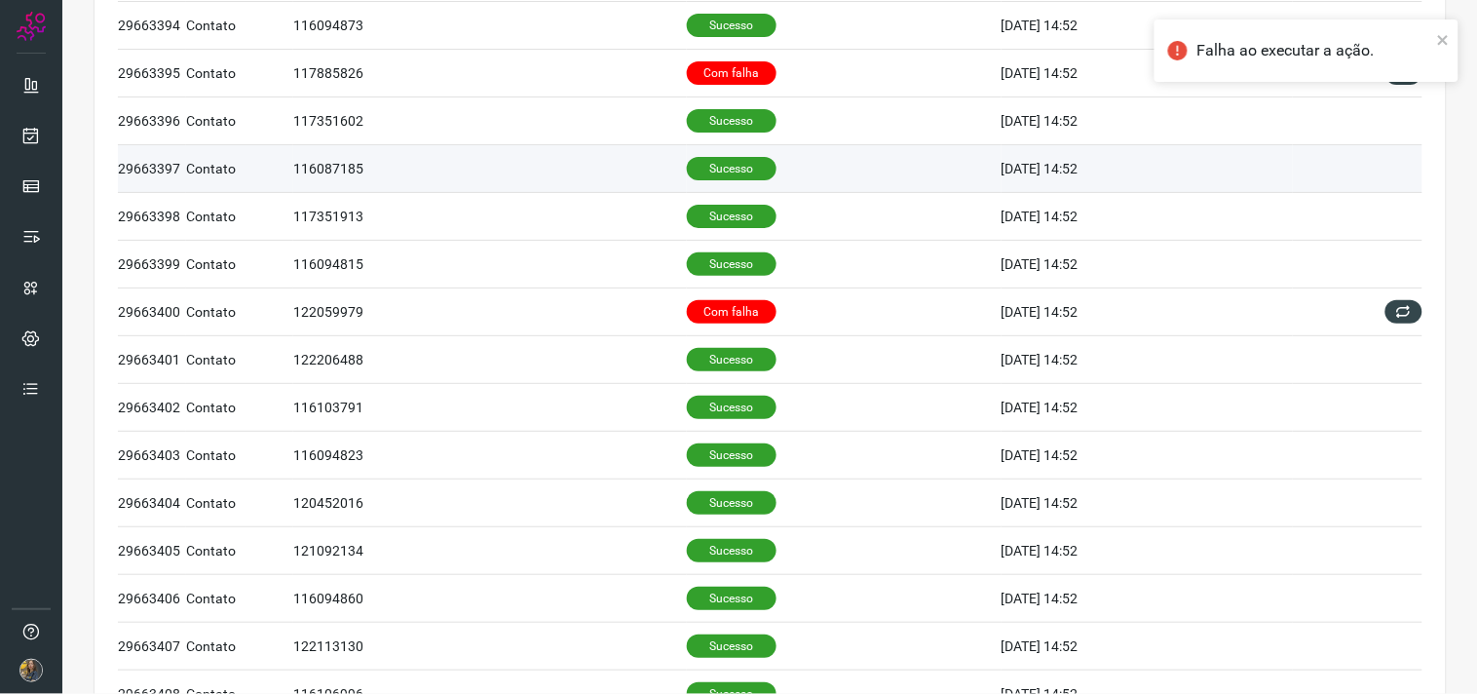
scroll to position [0, 0]
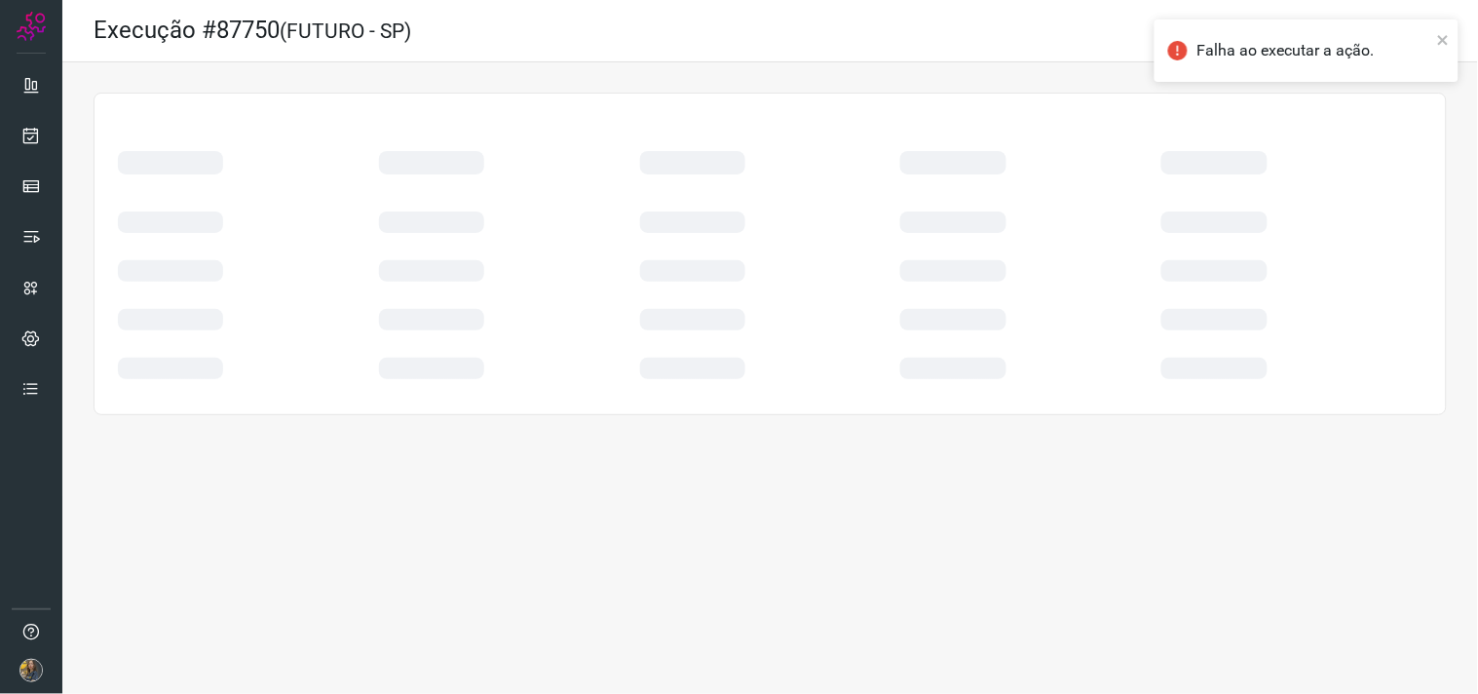
click at [1391, 286] on div at bounding box center [1292, 310] width 261 height 49
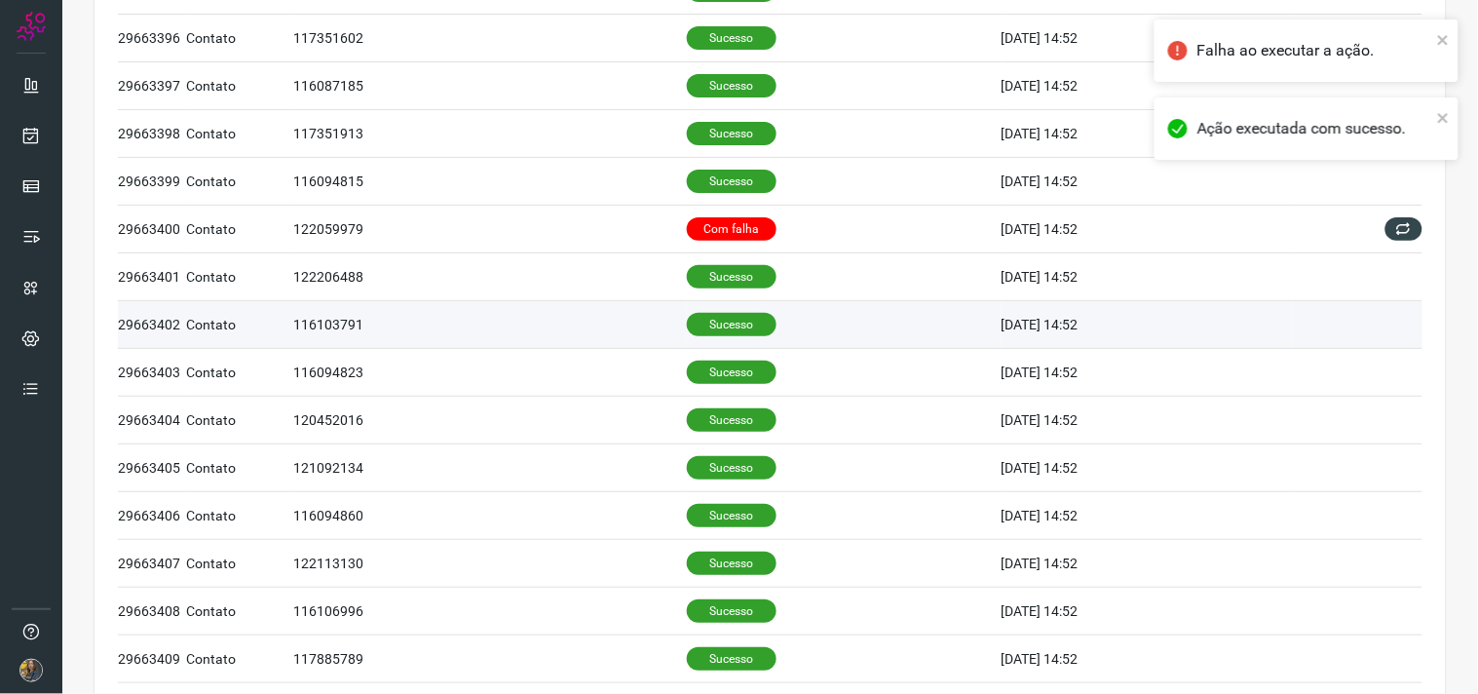
scroll to position [325, 0]
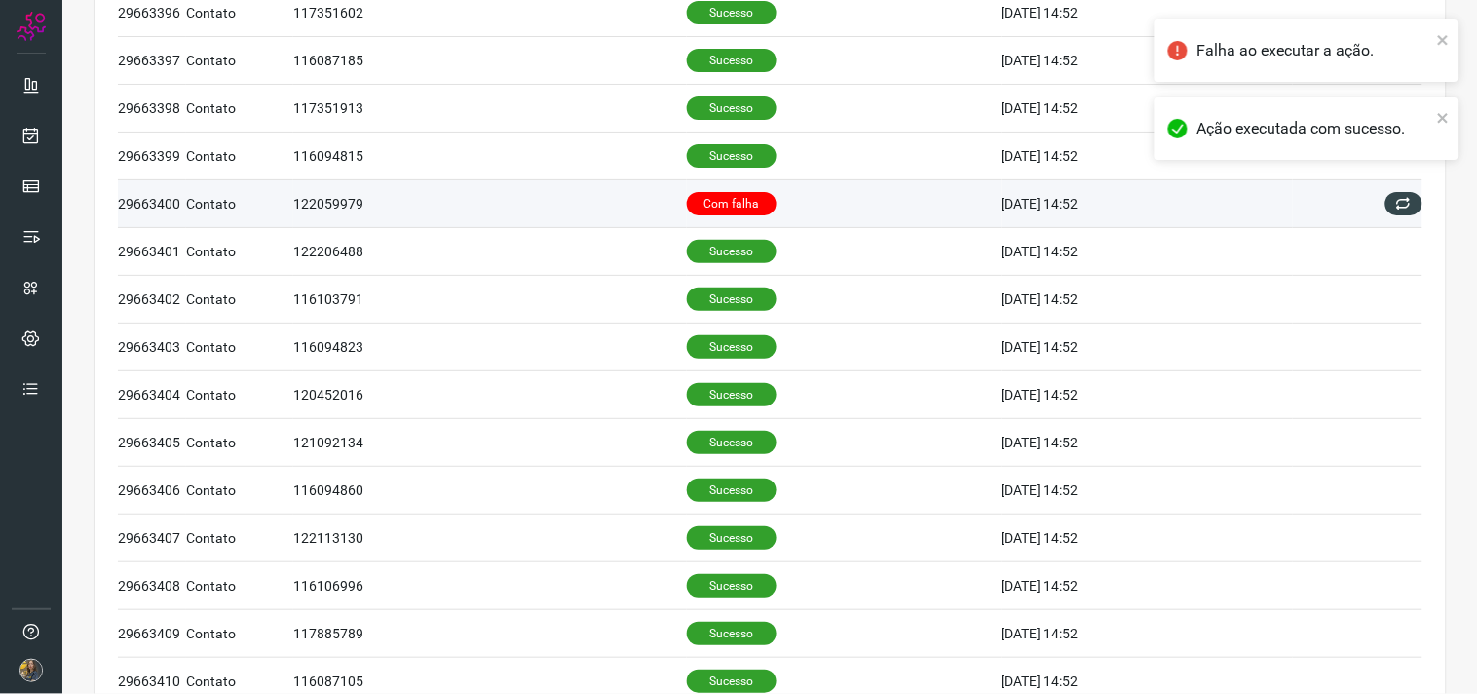
click at [696, 199] on p "Com falha" at bounding box center [732, 203] width 90 height 23
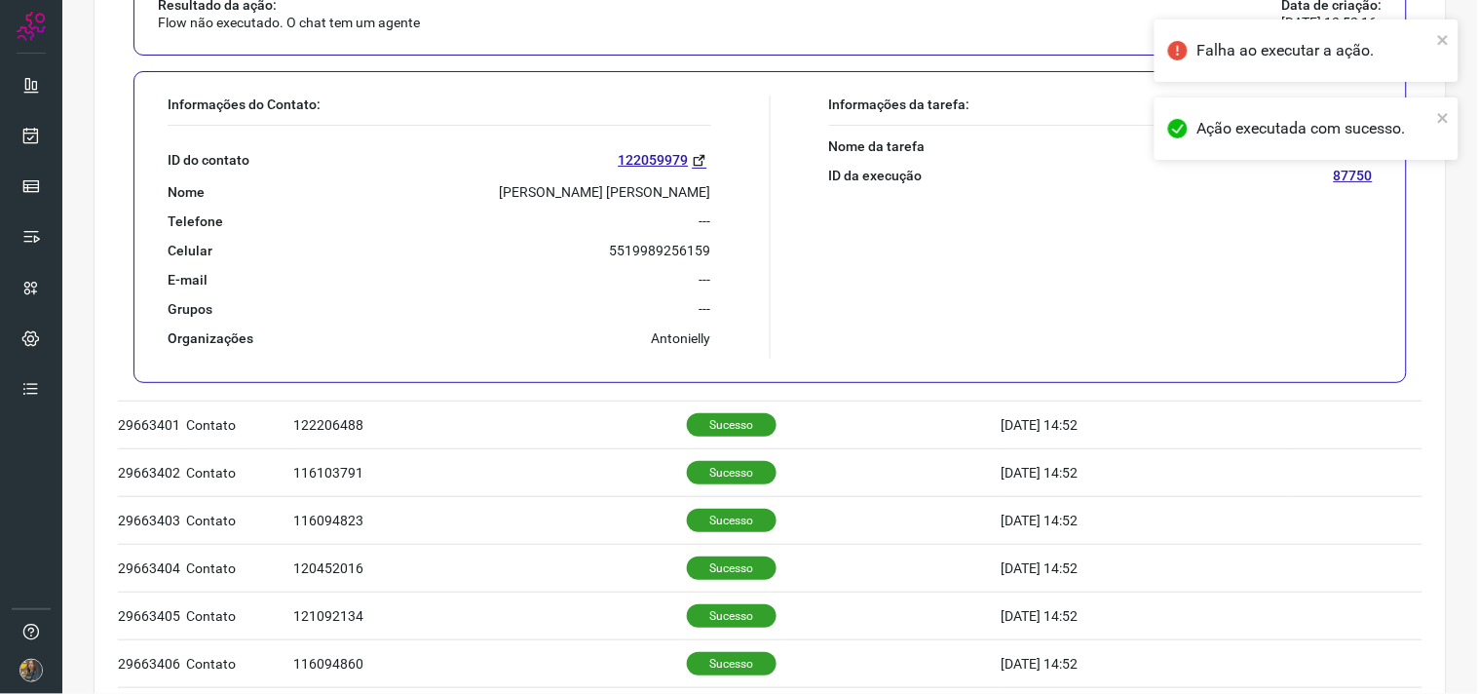
scroll to position [541, 0]
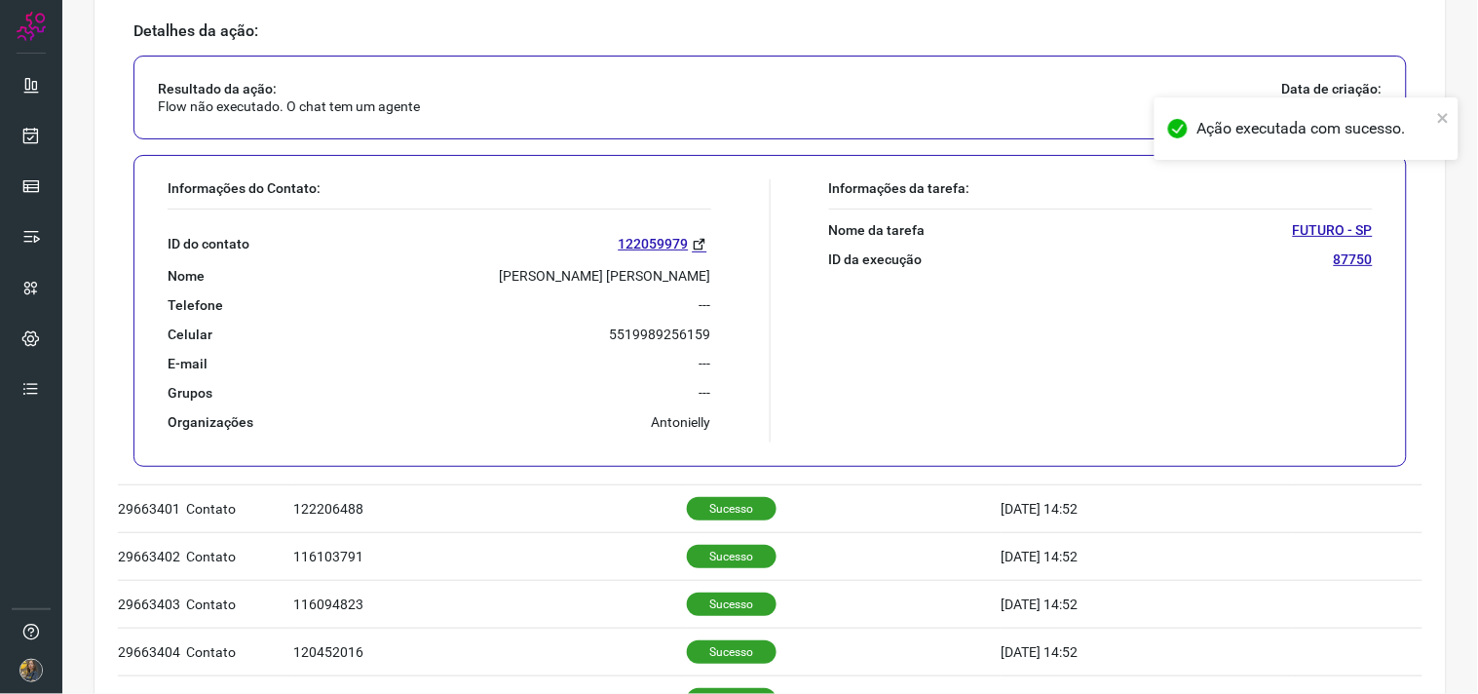
click at [658, 276] on p "CAROLINA BEZERRA SANT ANNA" at bounding box center [605, 276] width 211 height 18
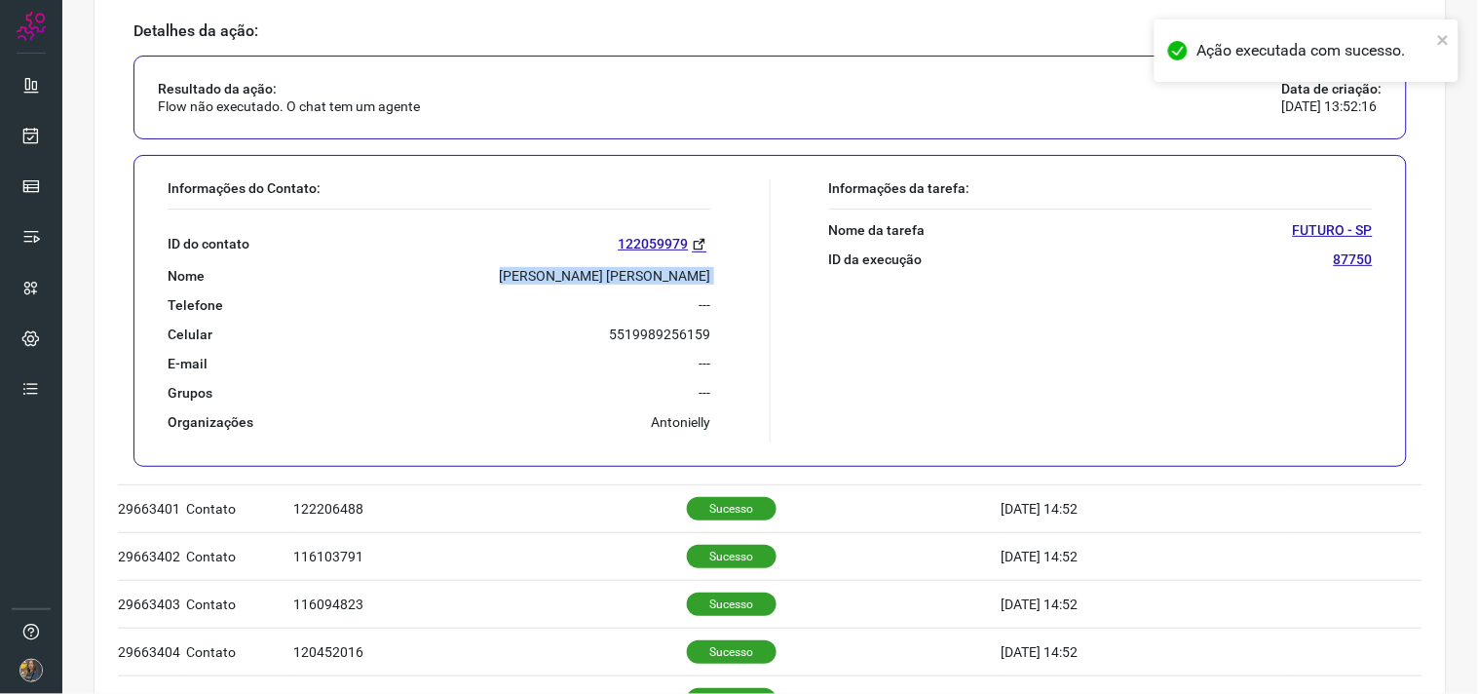
copy p "CAROLINA BEZERRA SANT ANNA"
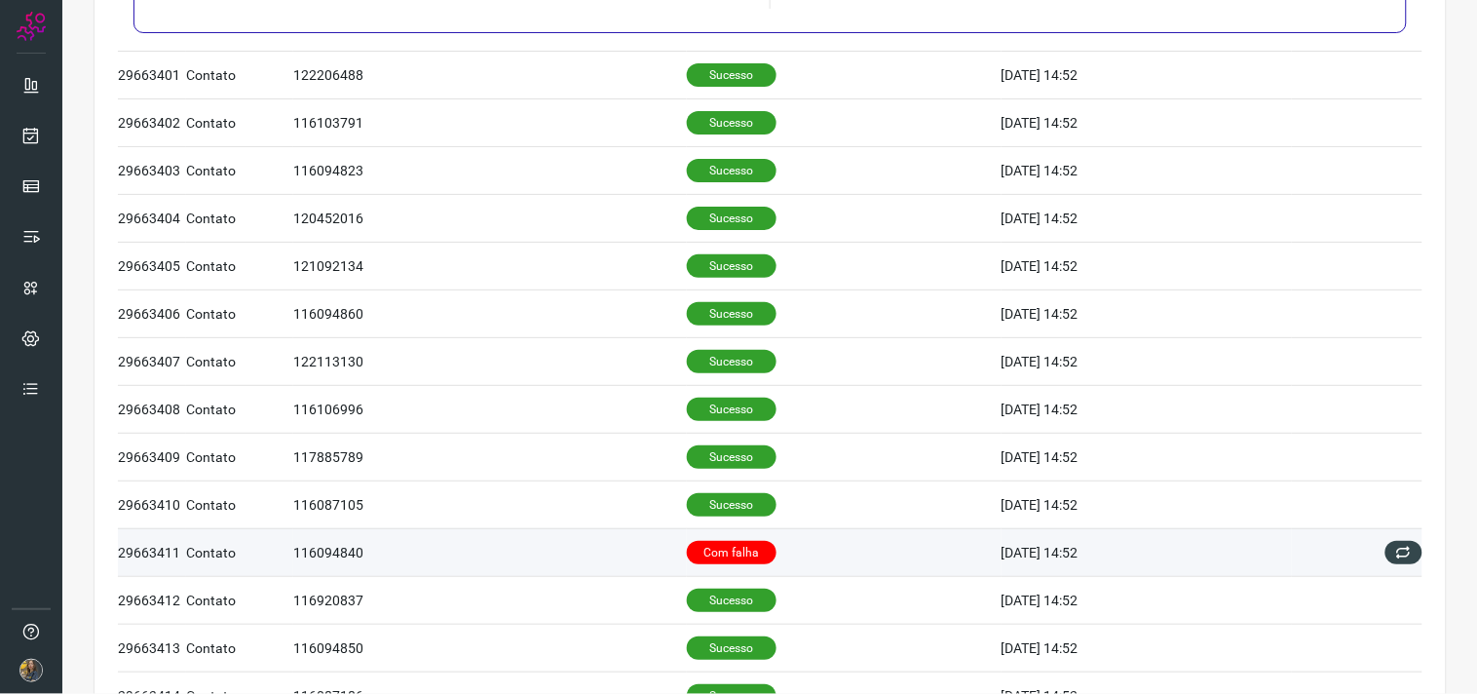
click at [794, 556] on td "Com falha" at bounding box center [844, 552] width 315 height 48
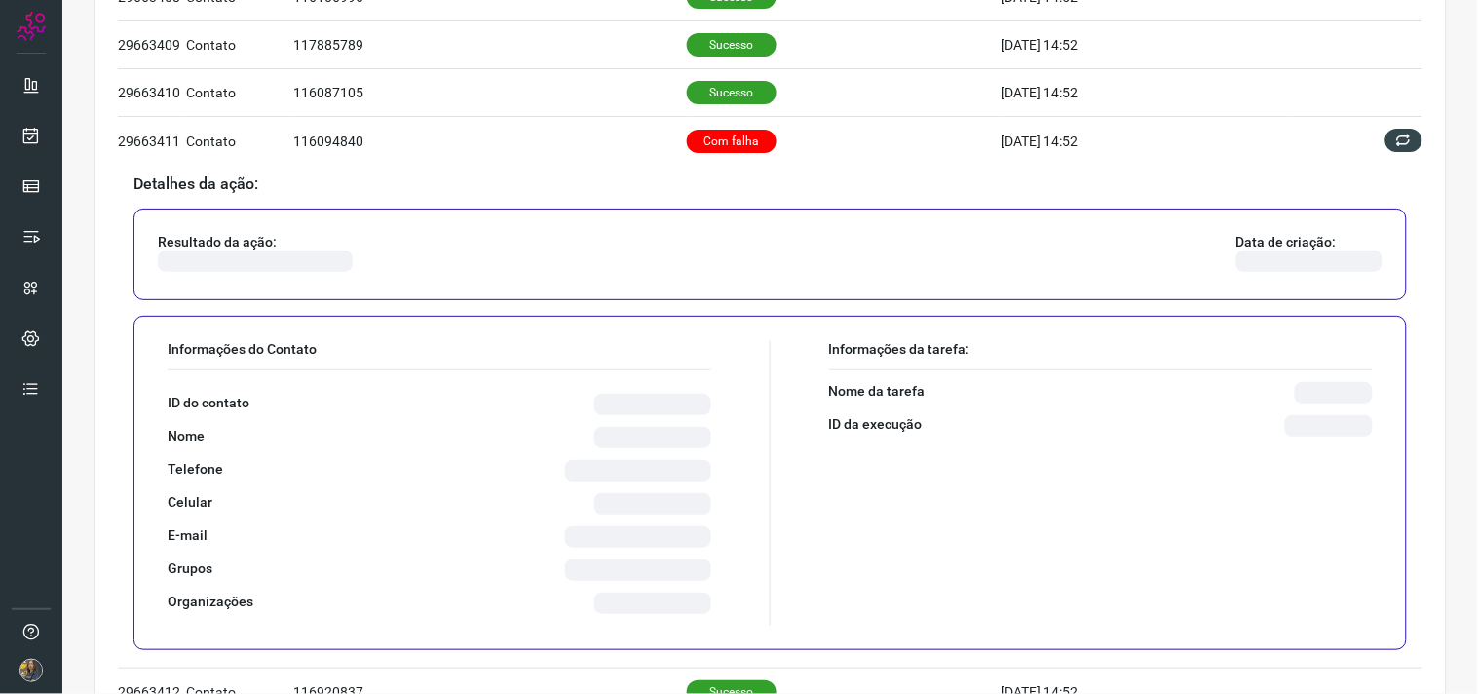
scroll to position [934, 0]
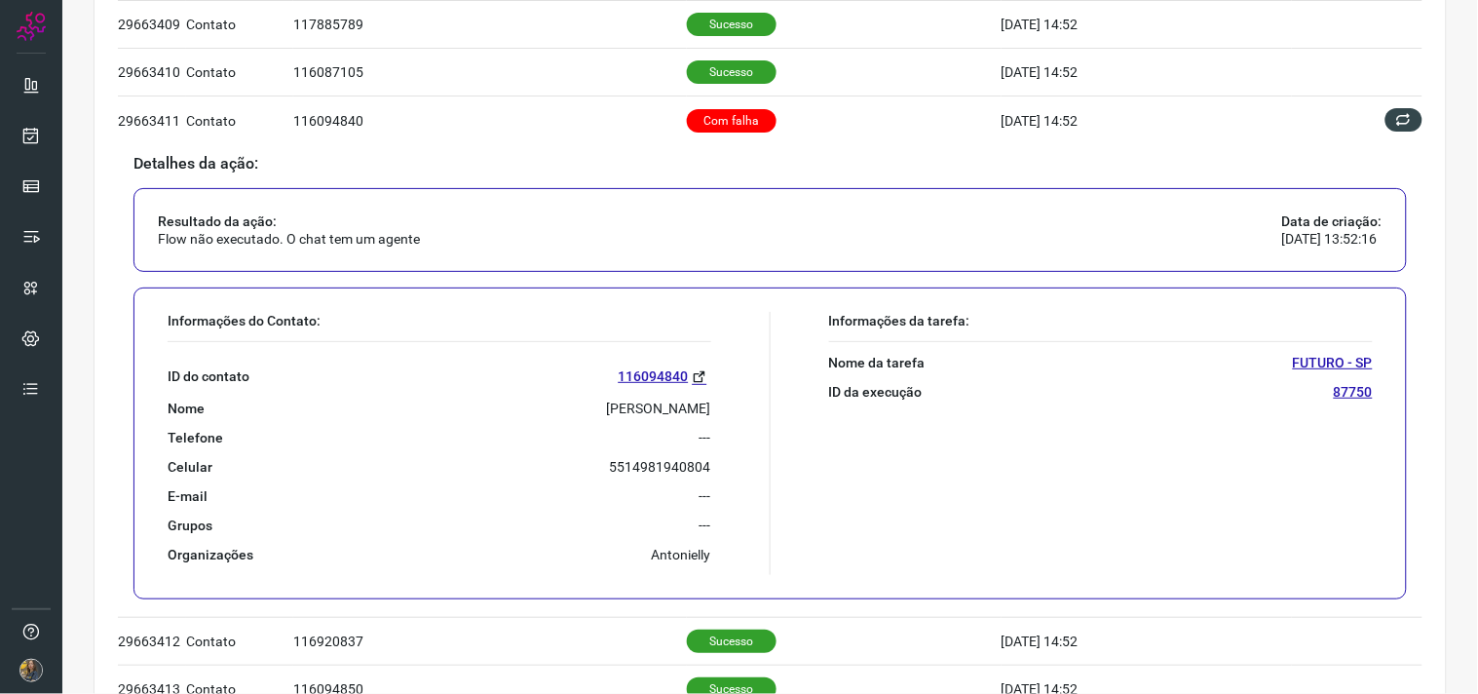
click at [607, 409] on p "JAYR CONTI JUNIOR" at bounding box center [659, 409] width 104 height 18
copy p "JAYR CONTI JUNIOR"
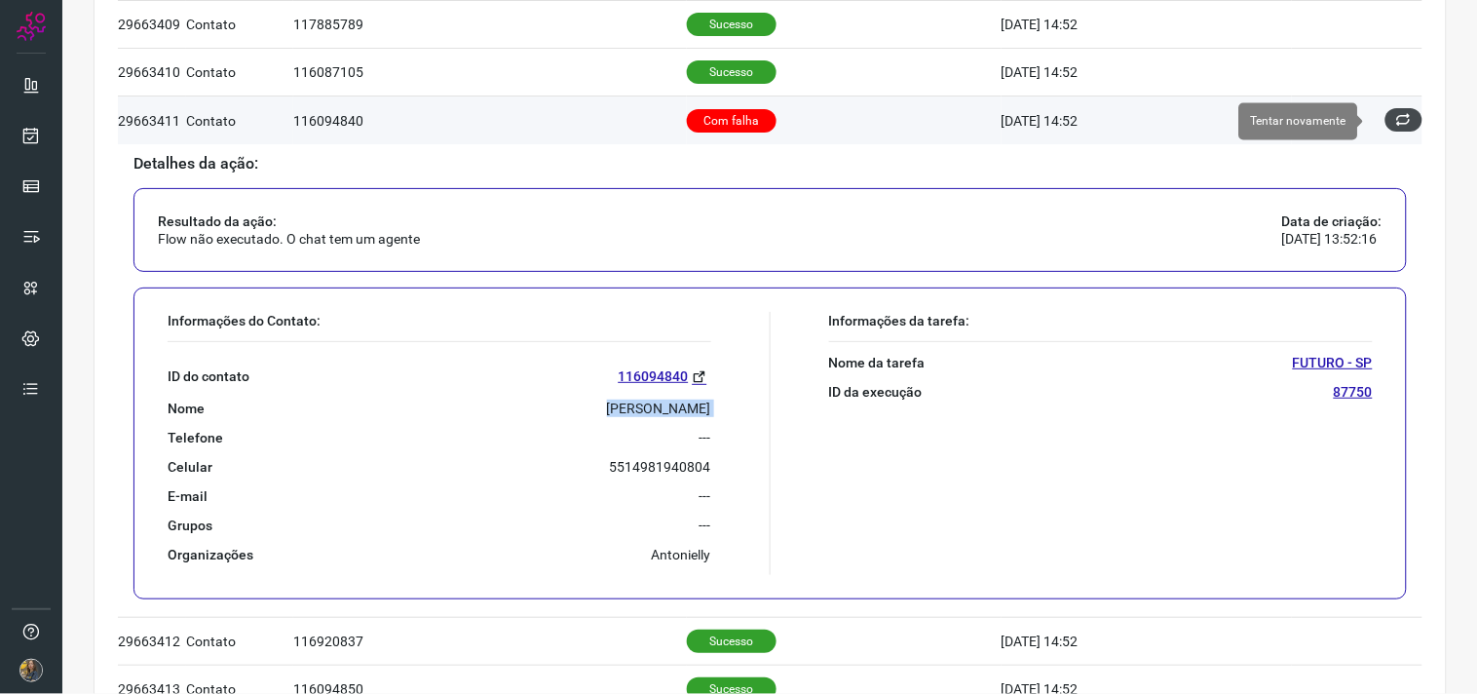
click at [1386, 120] on button at bounding box center [1404, 119] width 37 height 23
click at [1397, 123] on icon at bounding box center [1405, 120] width 17 height 17
click at [1397, 120] on icon at bounding box center [1405, 120] width 16 height 16
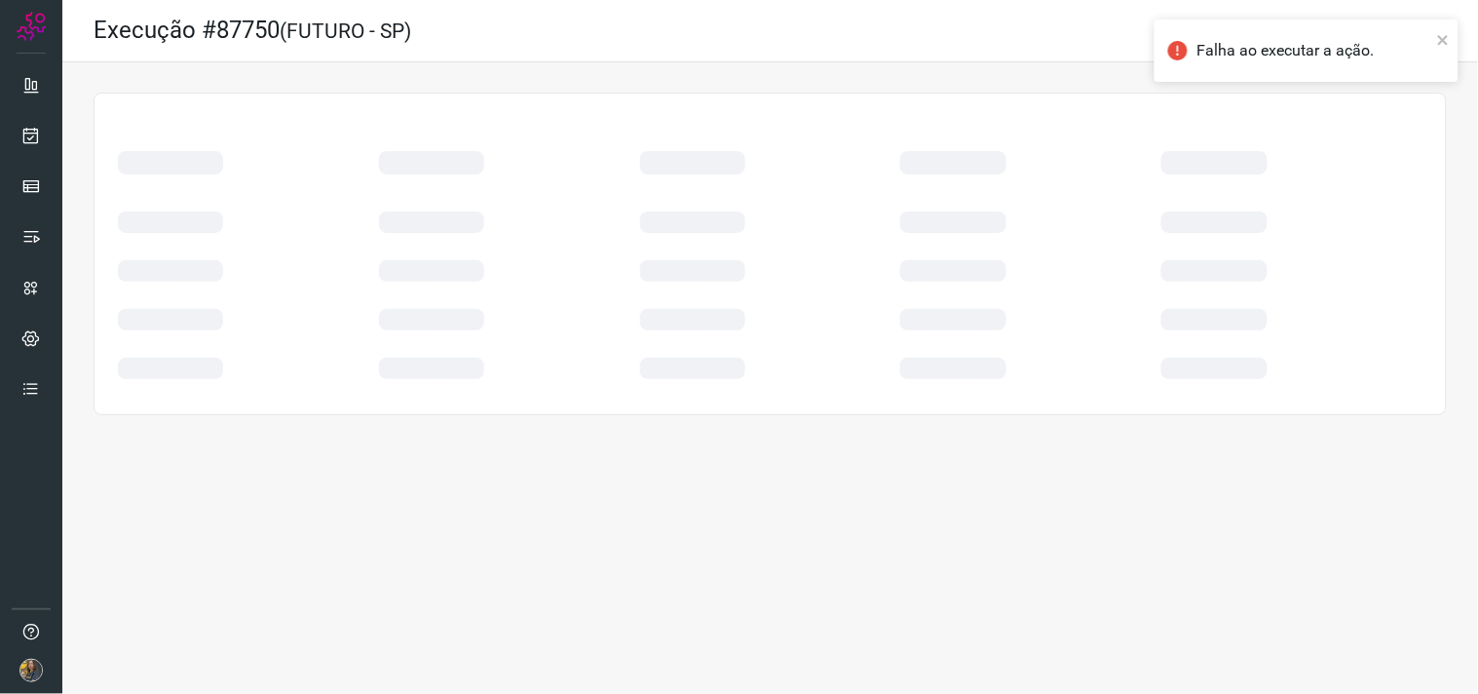
scroll to position [0, 0]
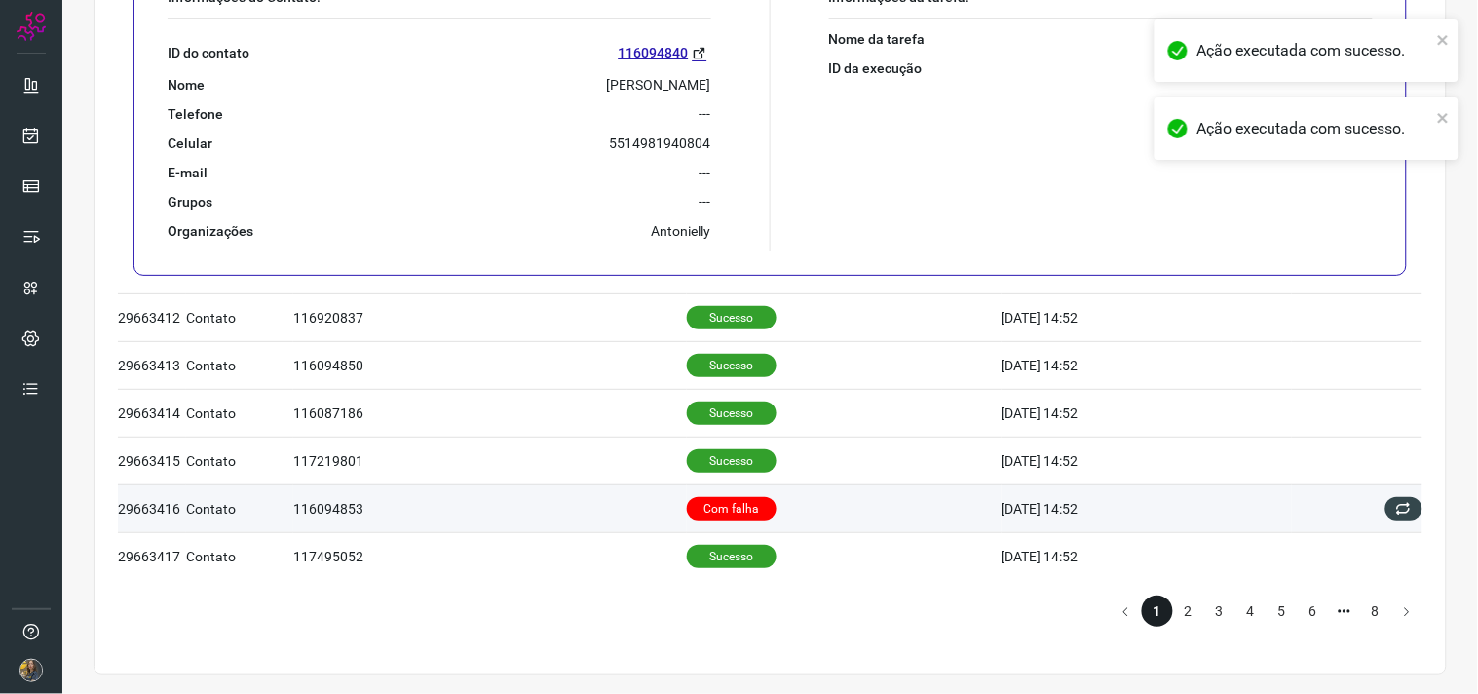
click at [791, 505] on td "Com falha" at bounding box center [844, 508] width 315 height 48
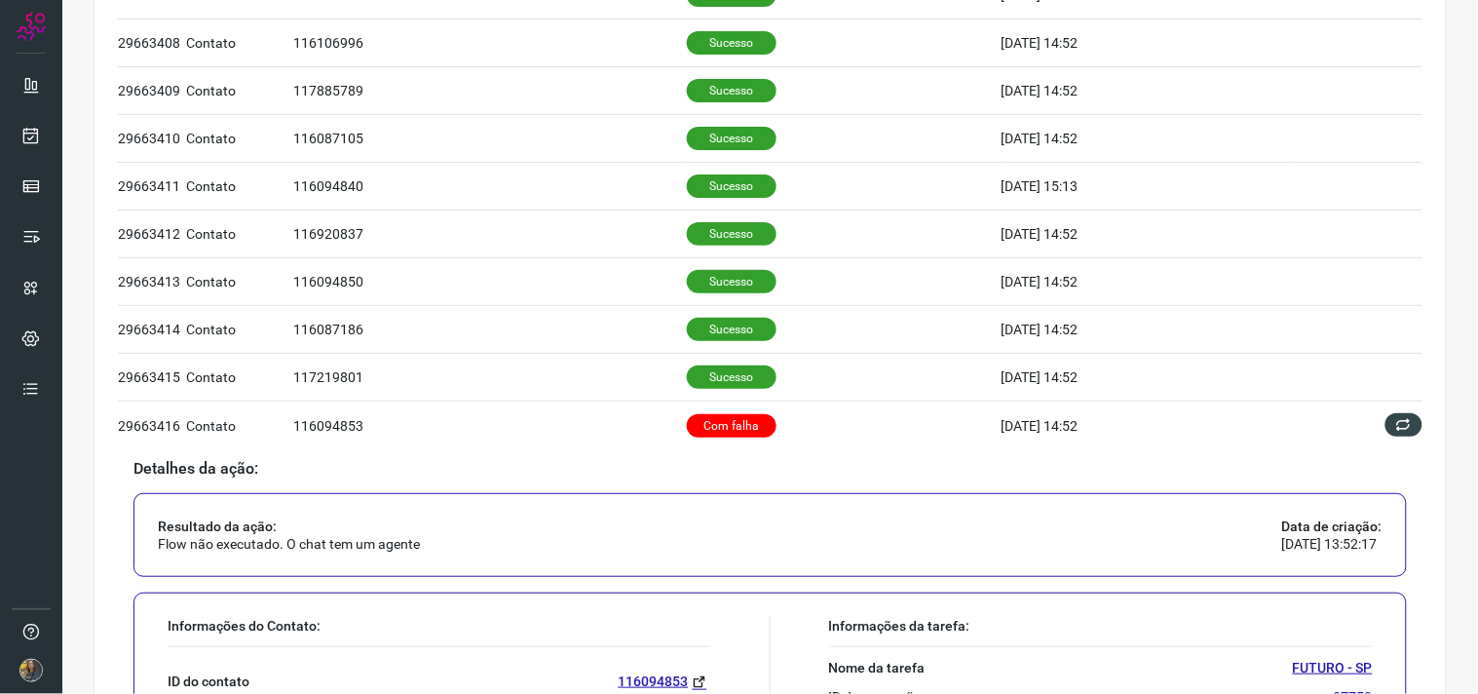
scroll to position [1112, 0]
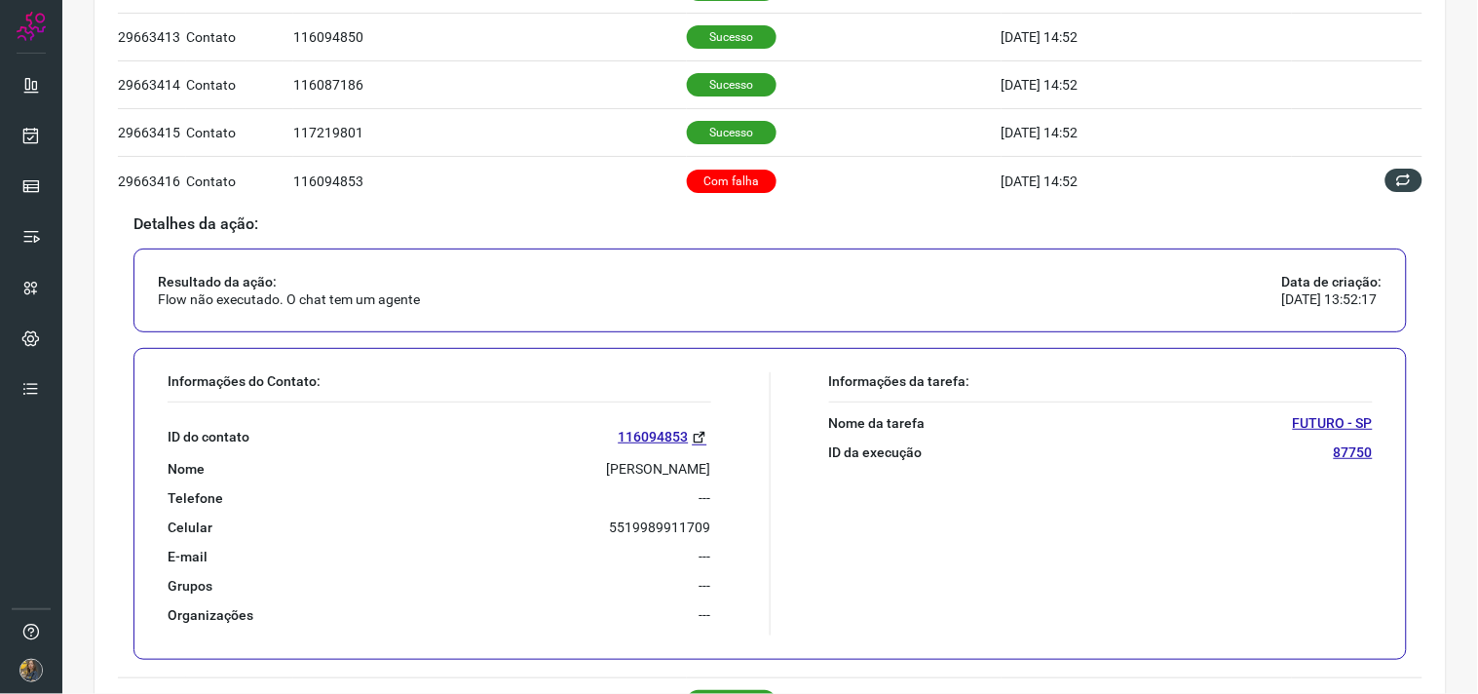
click at [607, 463] on p "CAROLINA APARECIDA CAMARGO SILVA" at bounding box center [659, 469] width 104 height 18
copy p "CAROLINA APARECIDA CAMARGO SILVA"
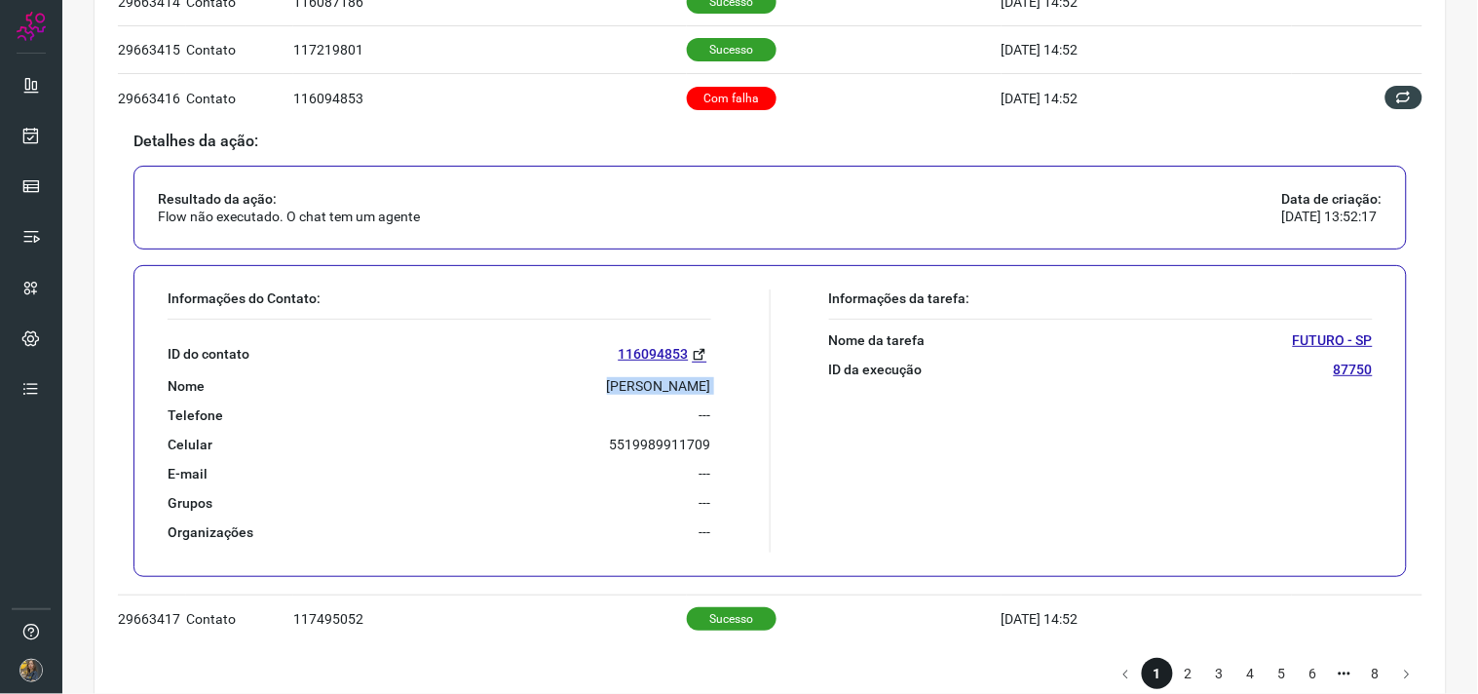
scroll to position [1260, 0]
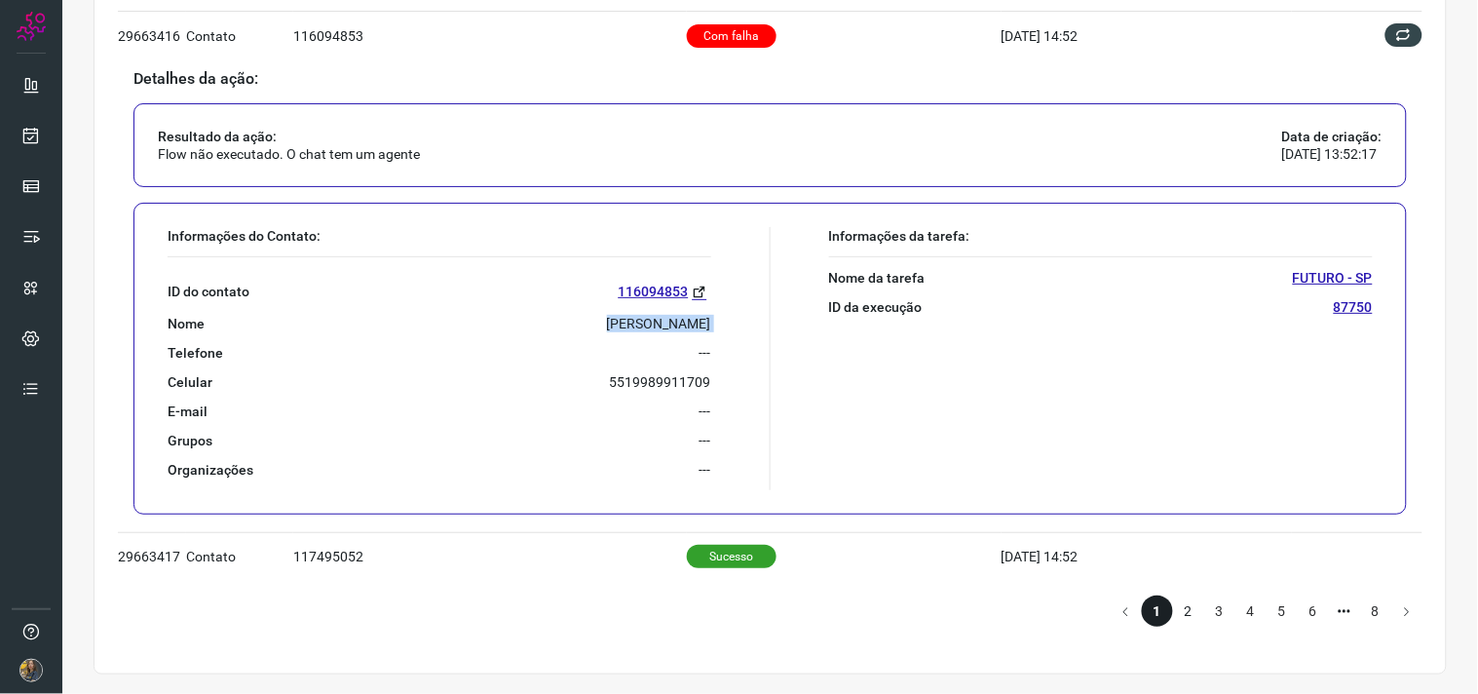
click at [1173, 610] on li "2" at bounding box center [1188, 610] width 31 height 31
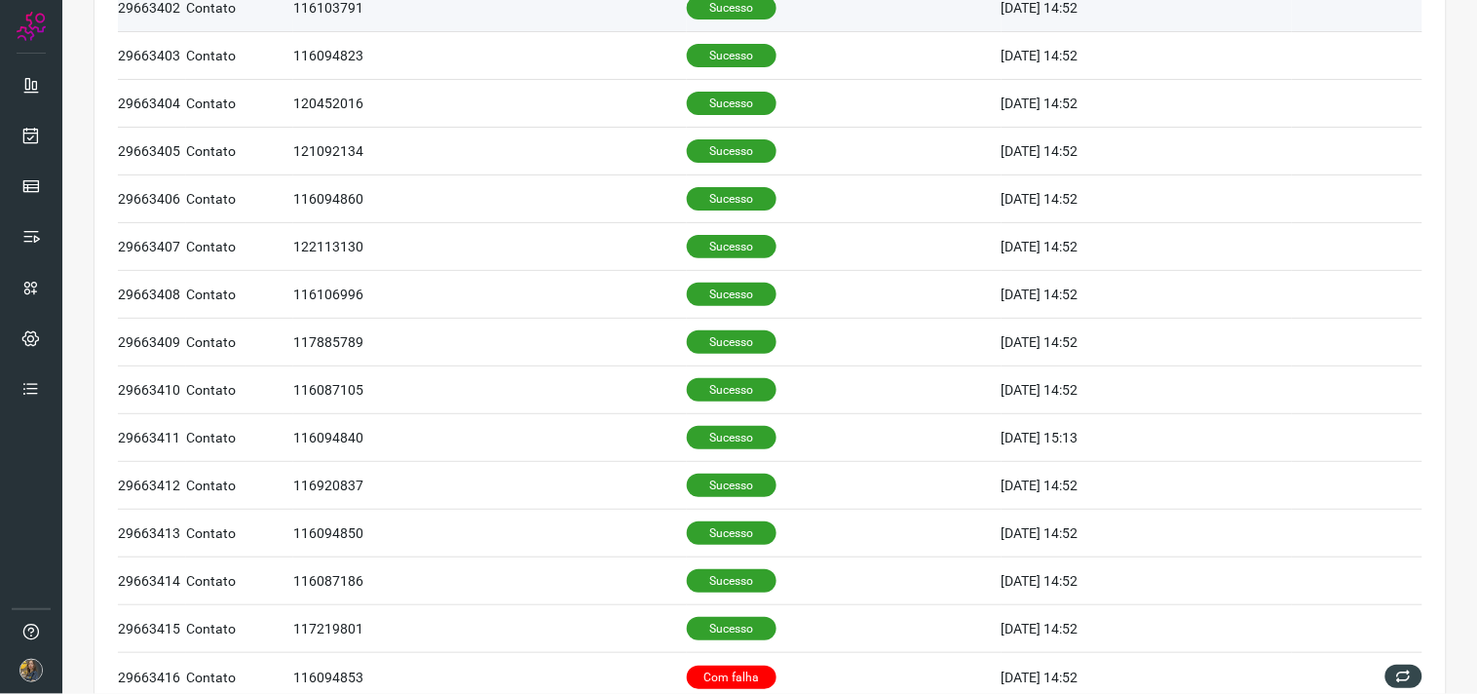
scroll to position [518, 0]
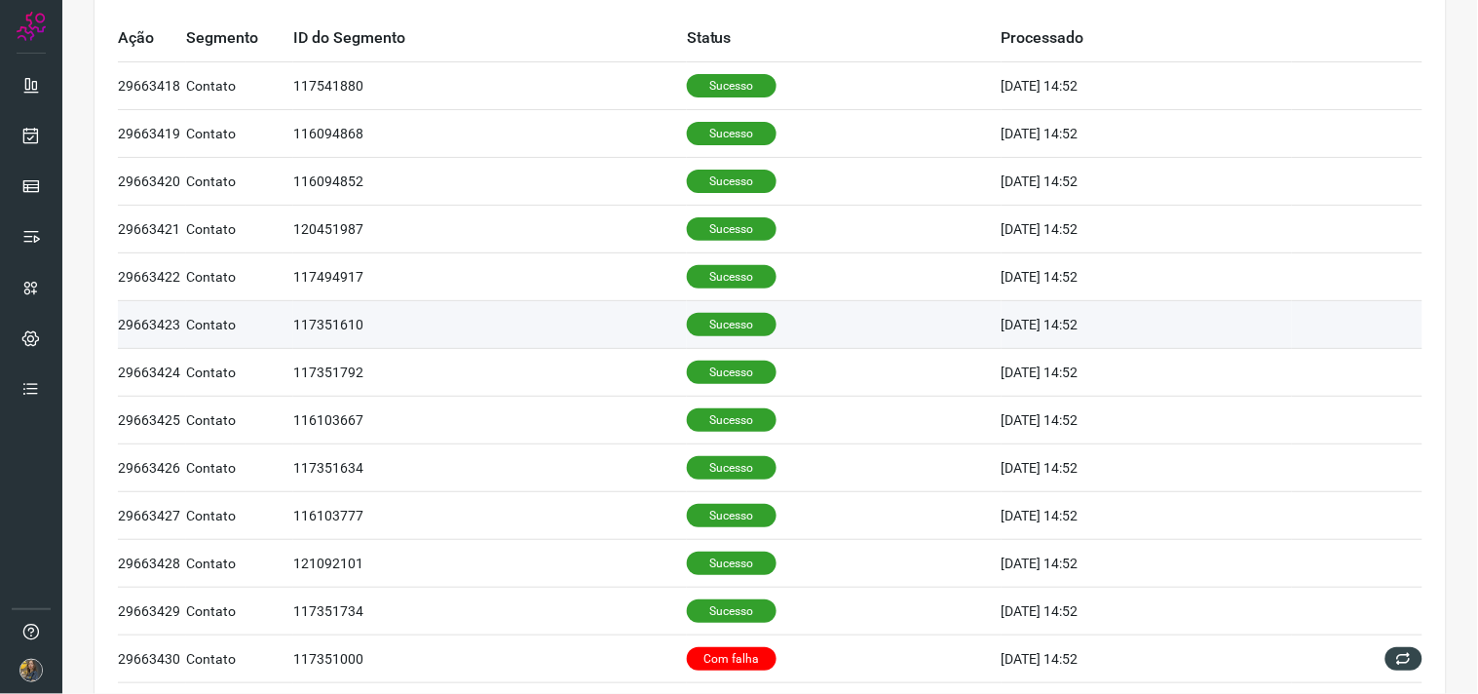
scroll to position [325, 0]
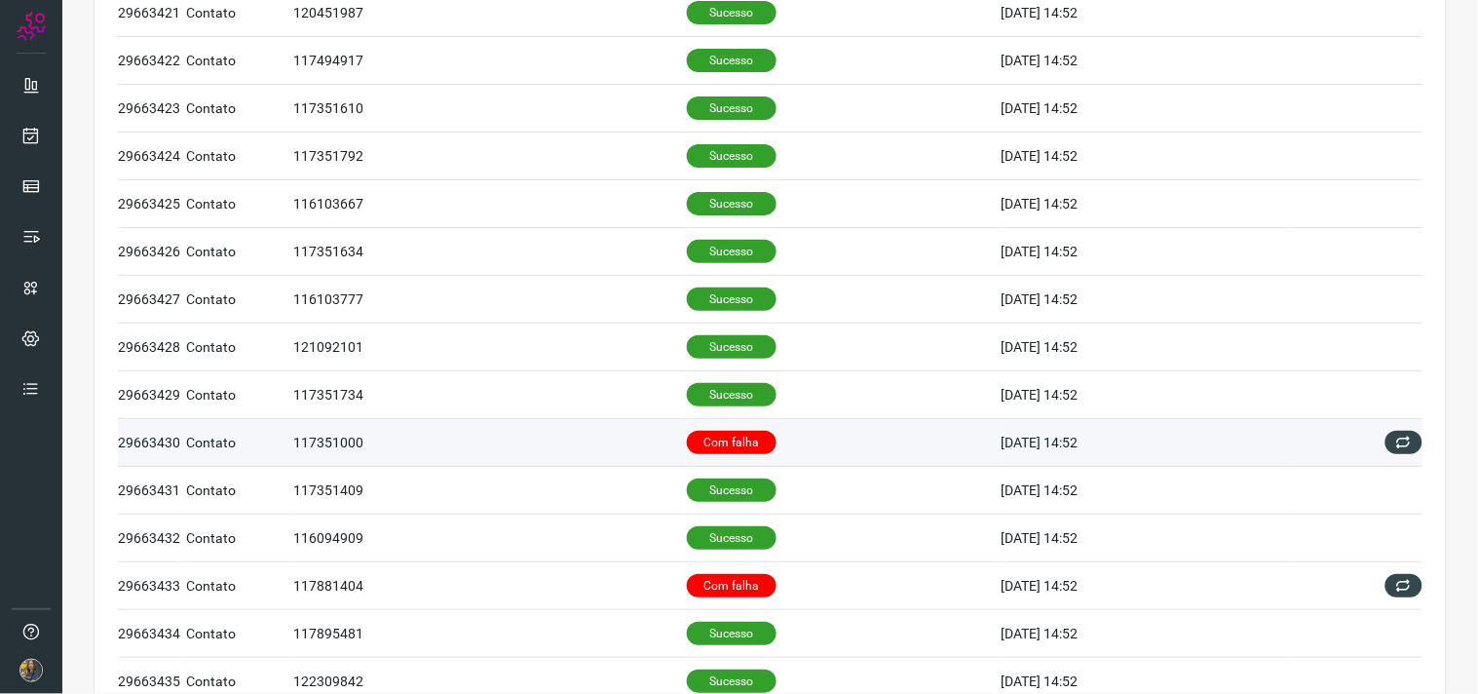
click at [639, 431] on td "117351000" at bounding box center [490, 443] width 394 height 48
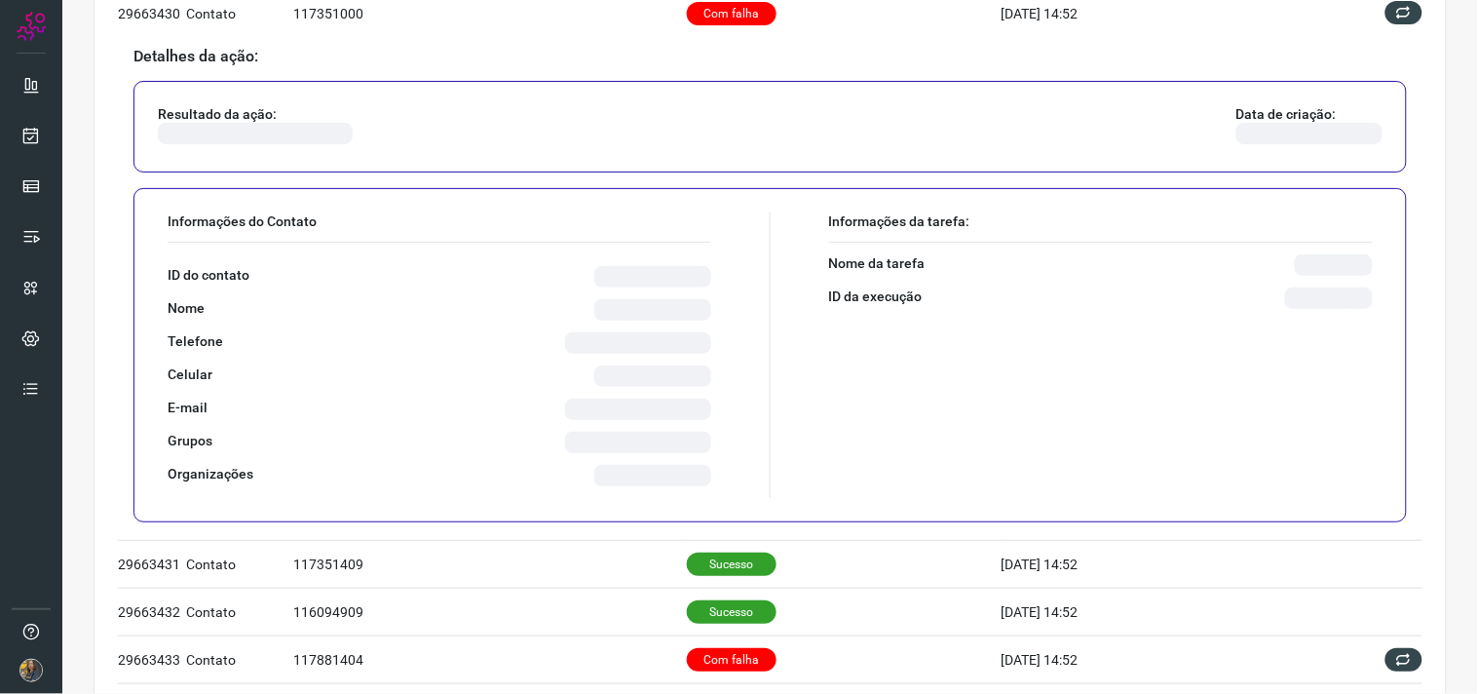
scroll to position [757, 0]
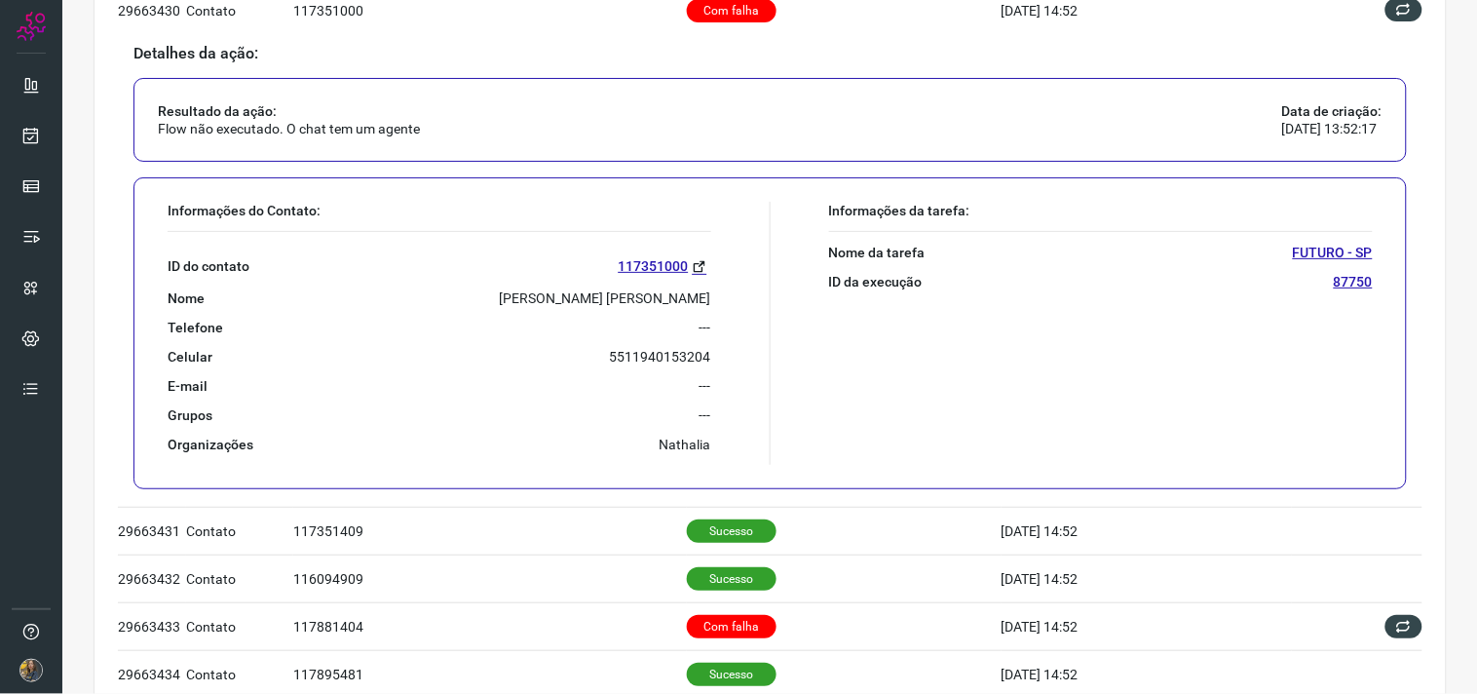
click at [576, 300] on p "Jose Pereira Salgado Junior" at bounding box center [605, 298] width 211 height 18
copy p "Jose Pereira Salgado Junior"
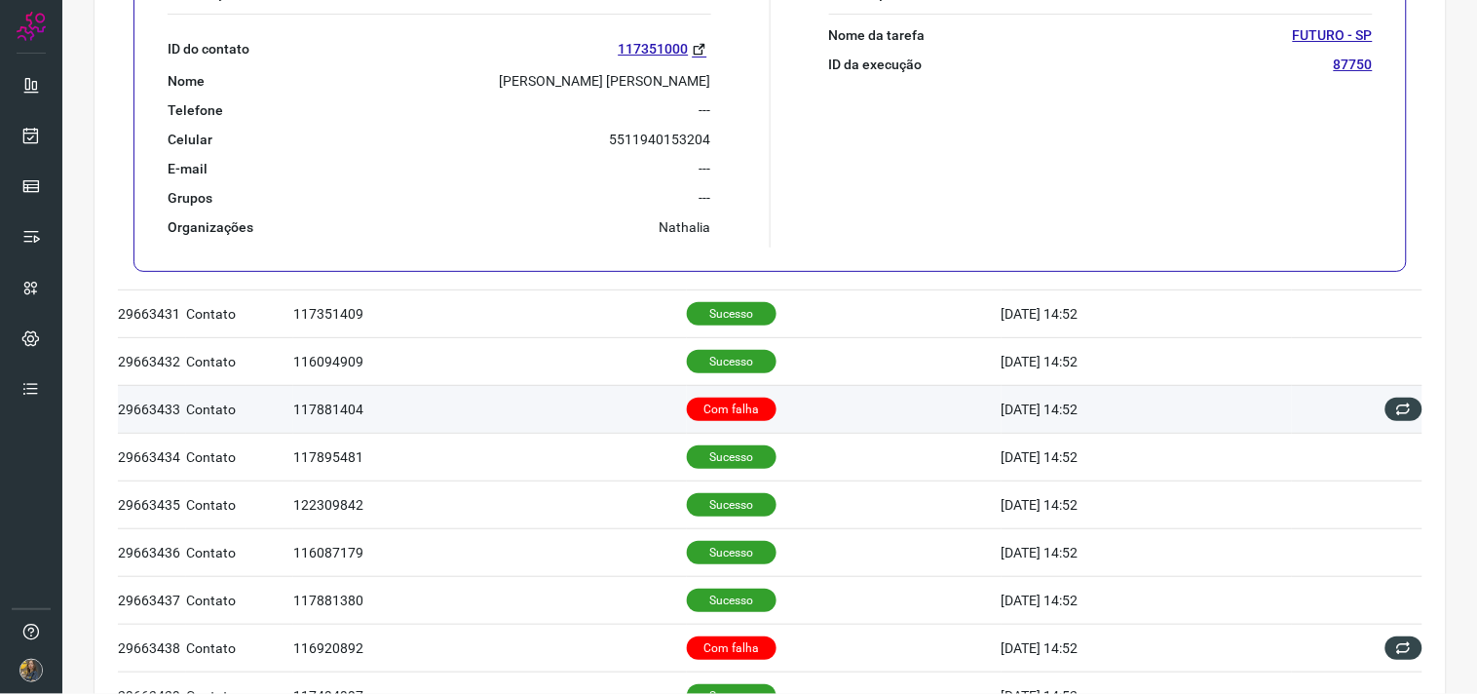
click at [719, 397] on td "Com falha" at bounding box center [844, 409] width 315 height 48
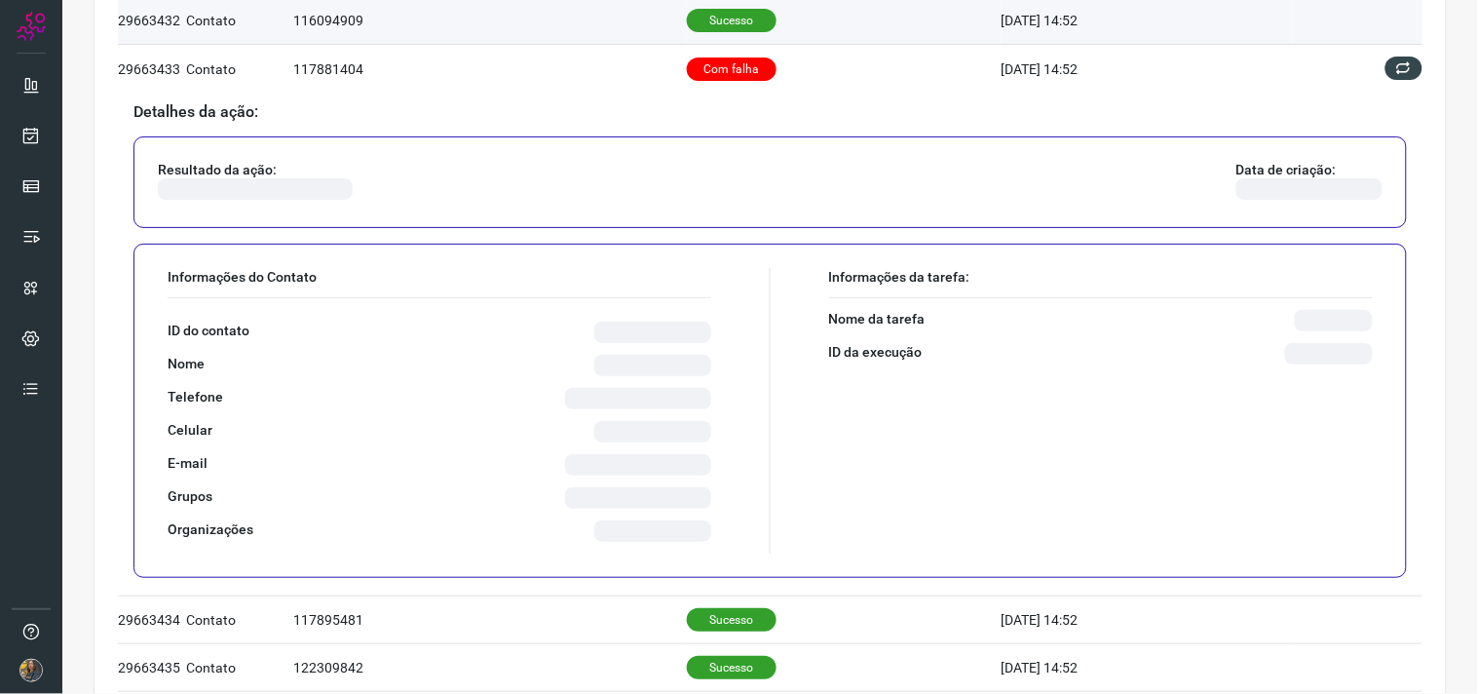
scroll to position [934, 0]
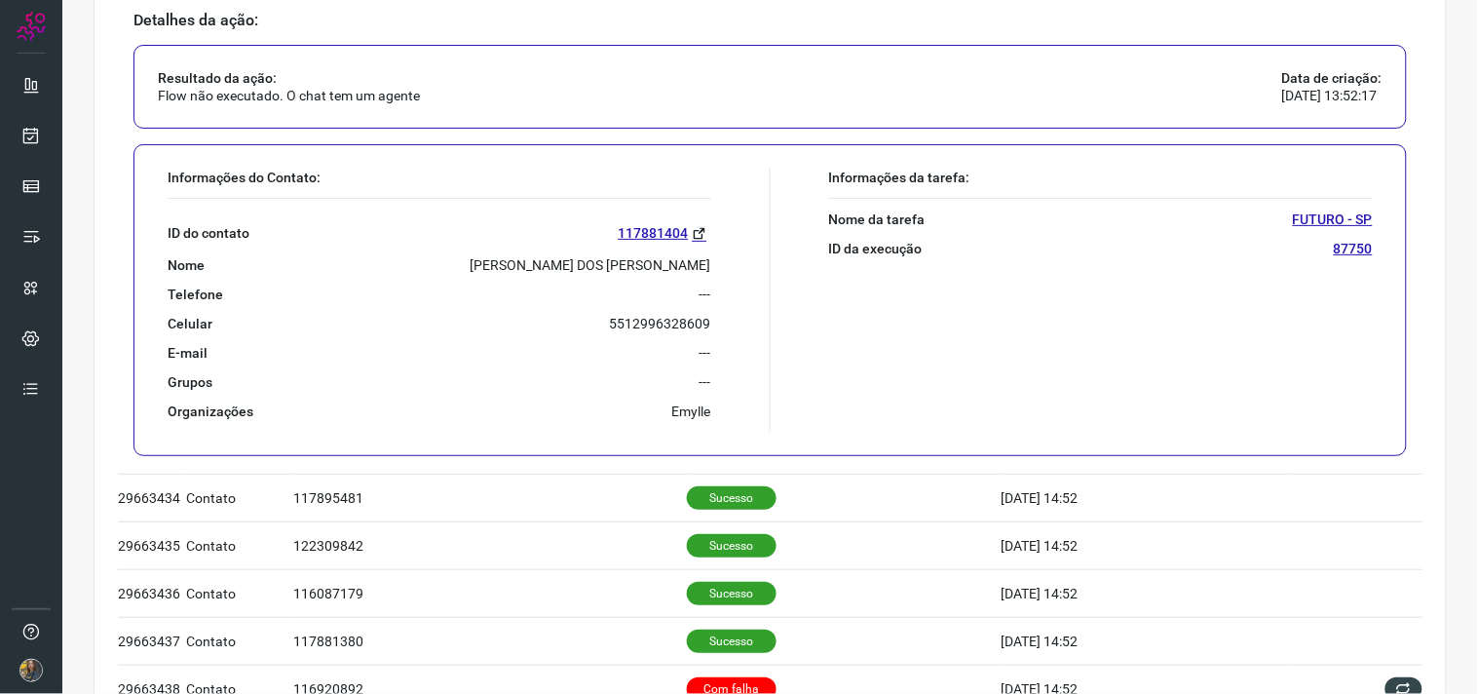
click at [609, 273] on p "JOSE MAURICIO DOS SANTOS CARDOSO" at bounding box center [591, 265] width 241 height 18
copy p "JOSE MAURICIO DOS SANTOS CARDOSO"
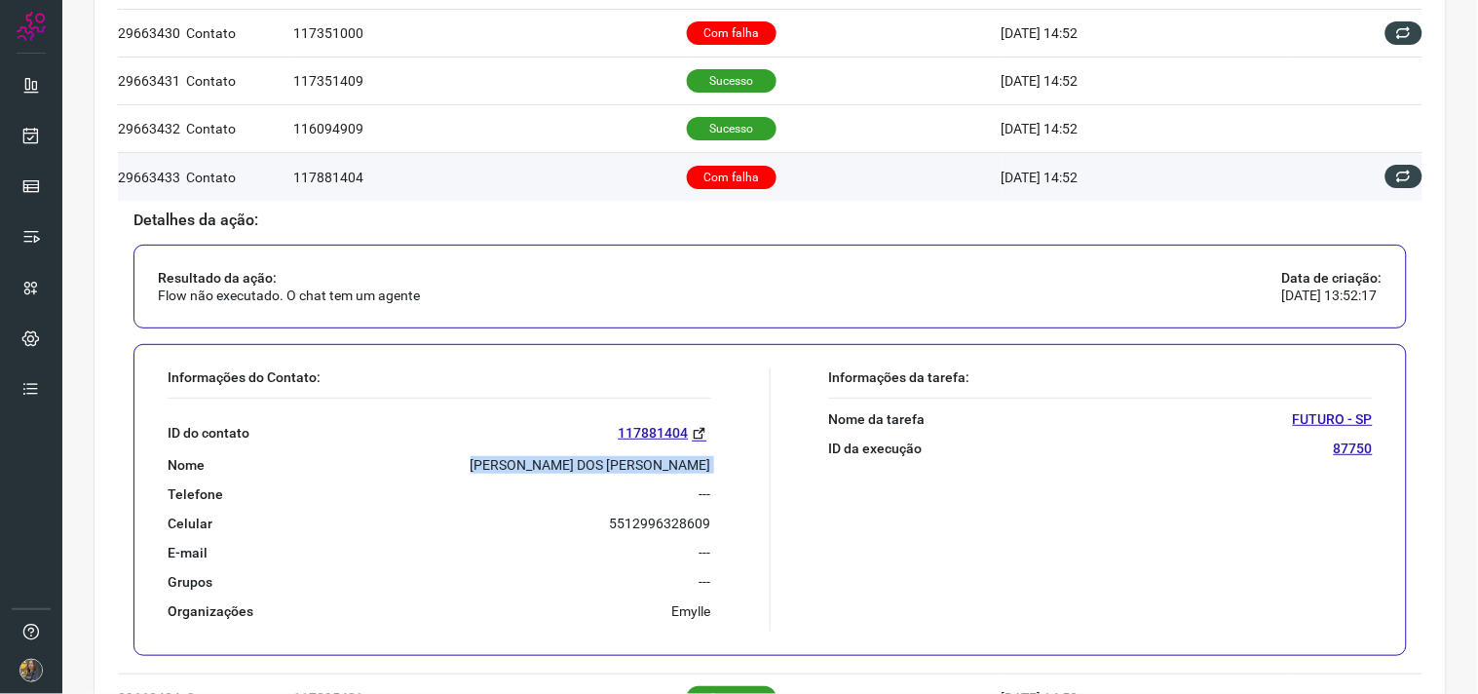
scroll to position [717, 0]
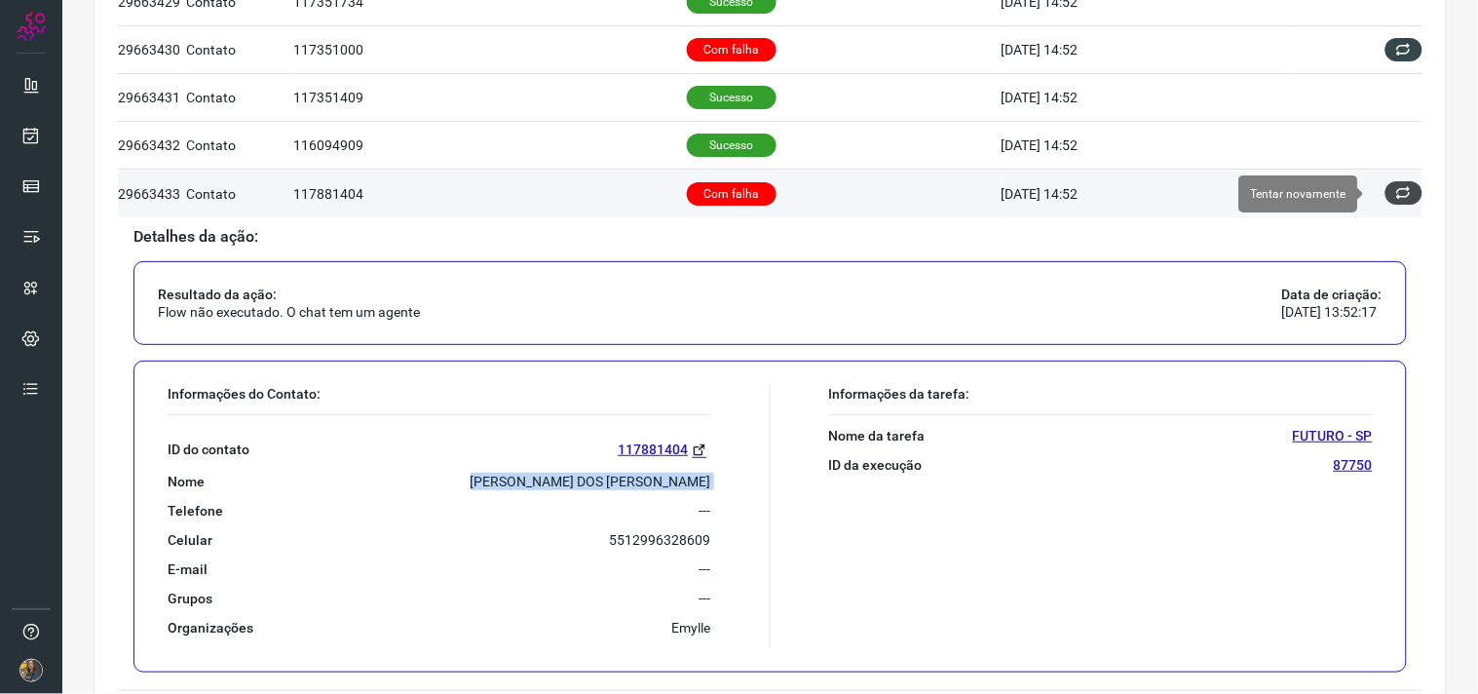
click at [1397, 199] on icon at bounding box center [1405, 193] width 16 height 16
click at [1397, 199] on icon at bounding box center [1405, 193] width 17 height 17
click at [1397, 198] on icon at bounding box center [1405, 193] width 17 height 17
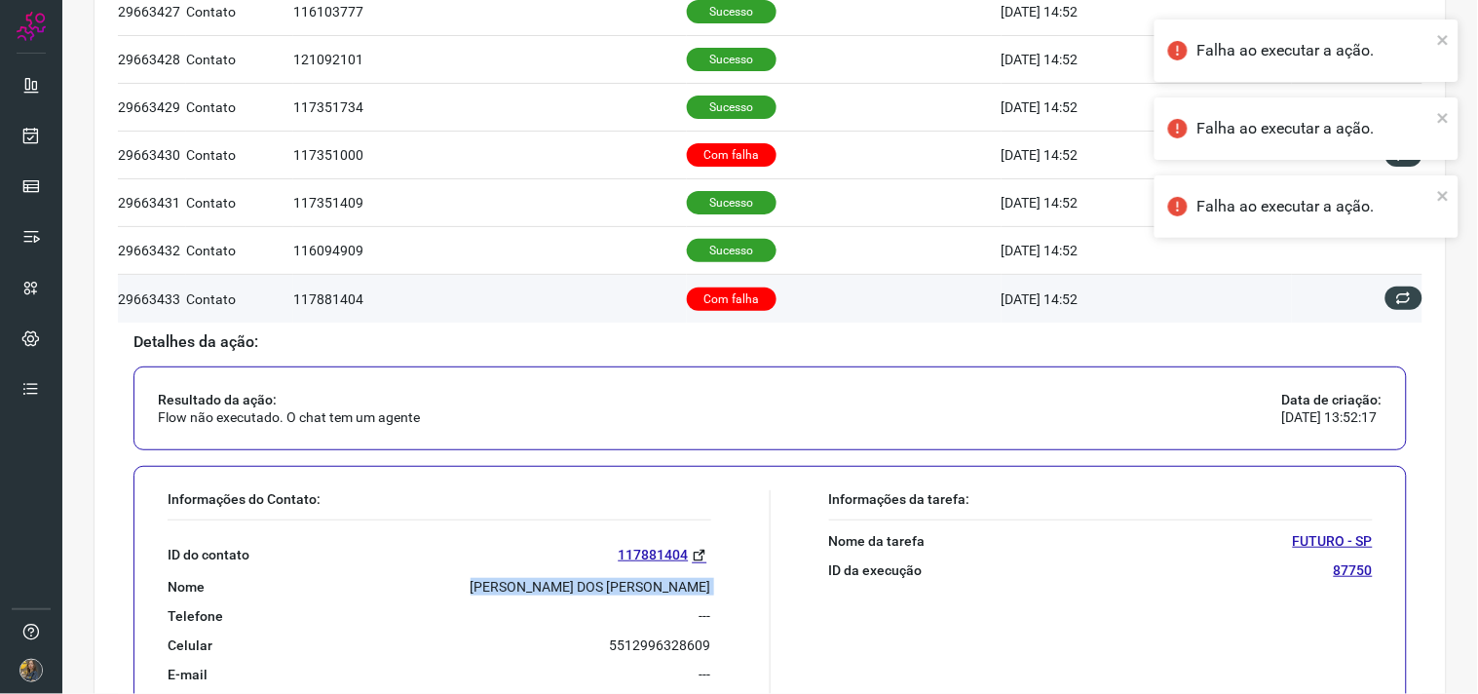
scroll to position [609, 0]
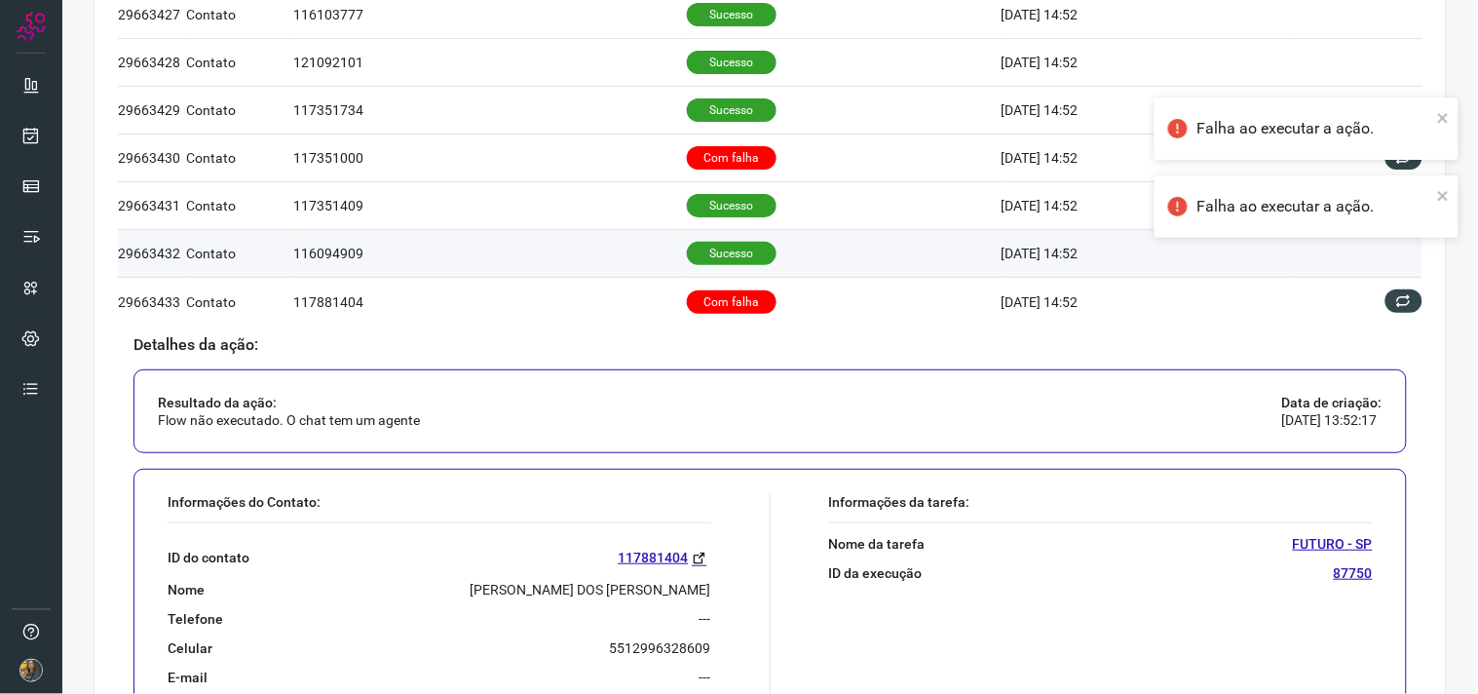
click at [1048, 230] on td "[DATE] 14:52" at bounding box center [1147, 254] width 291 height 48
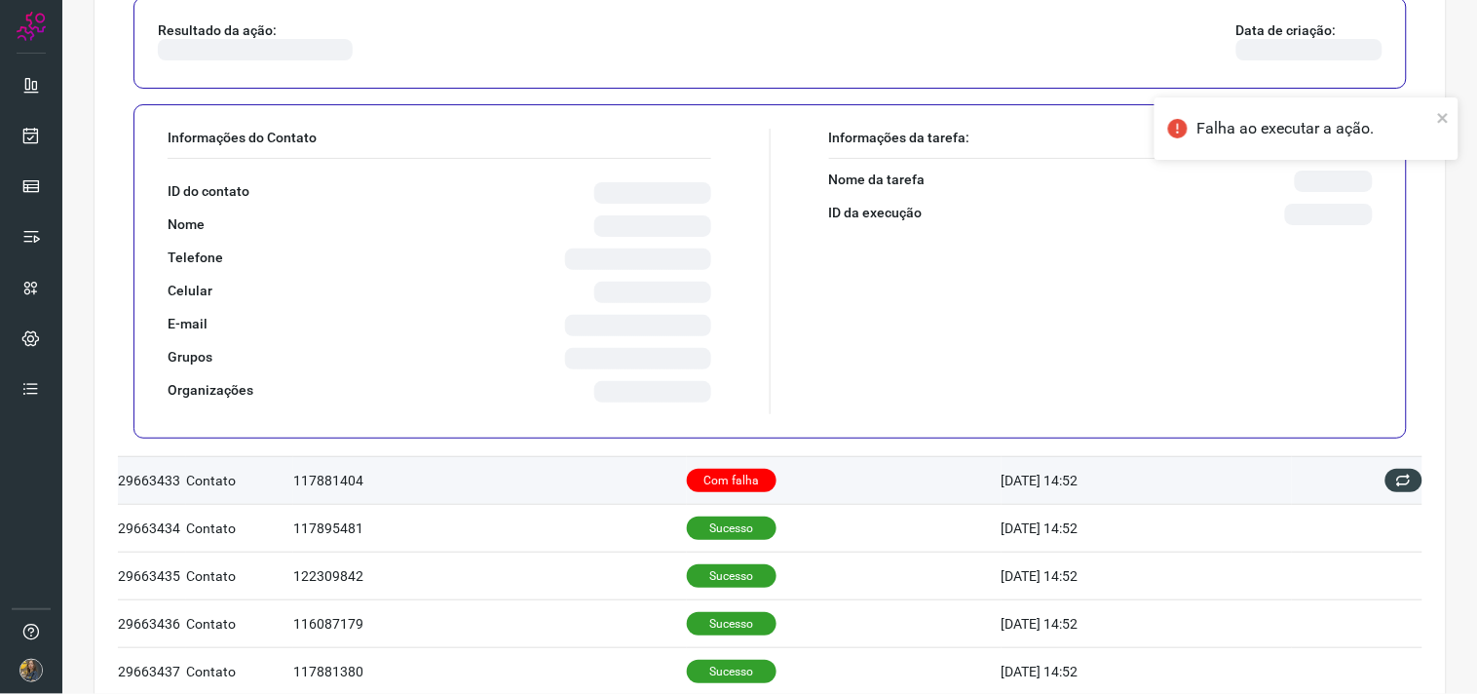
click at [824, 494] on td "Com falha" at bounding box center [844, 480] width 315 height 48
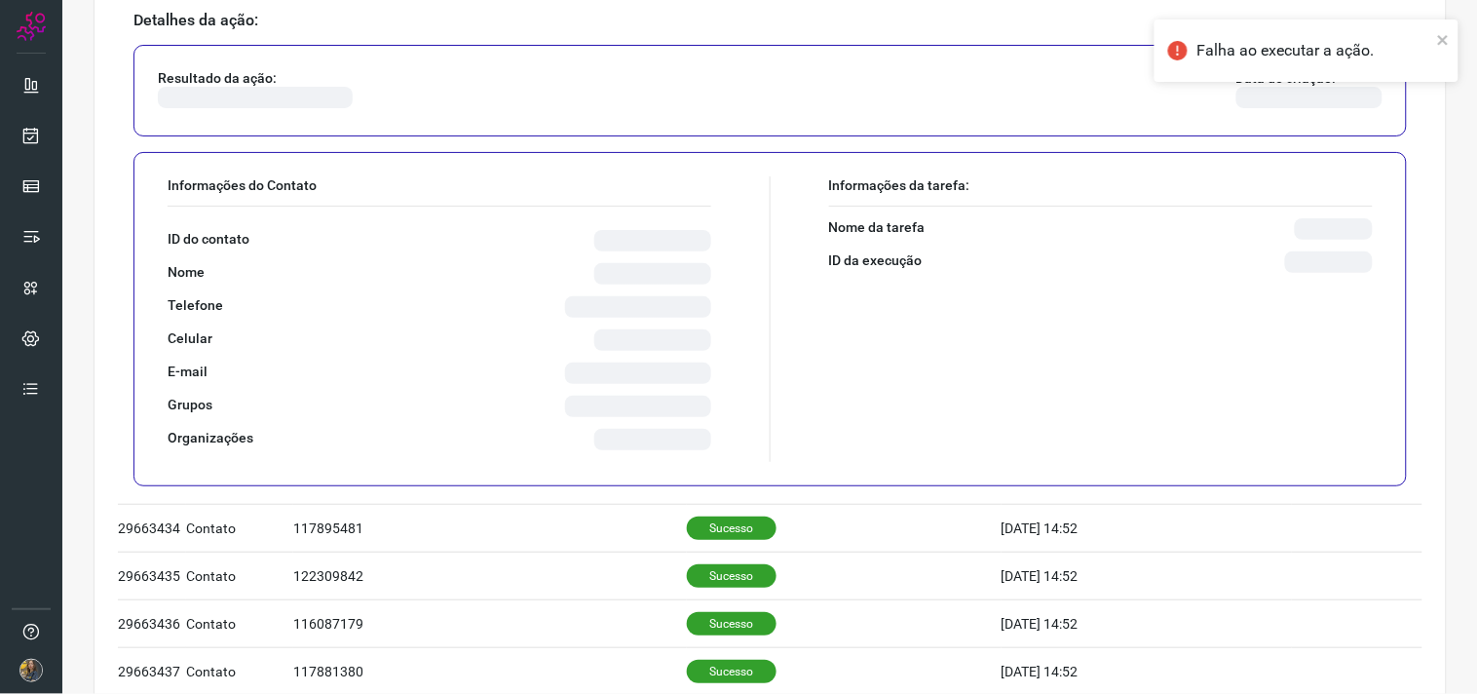
scroll to position [430, 0]
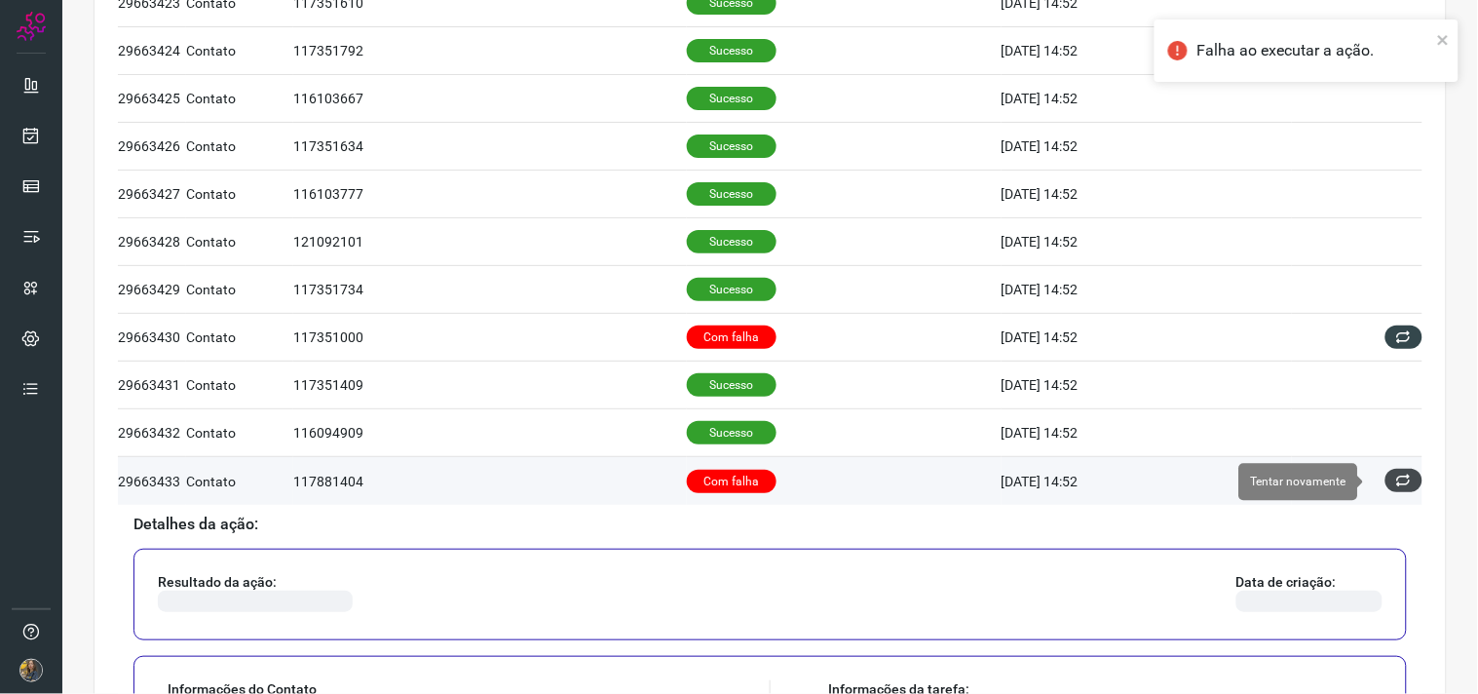
click at [1397, 481] on icon at bounding box center [1405, 481] width 17 height 17
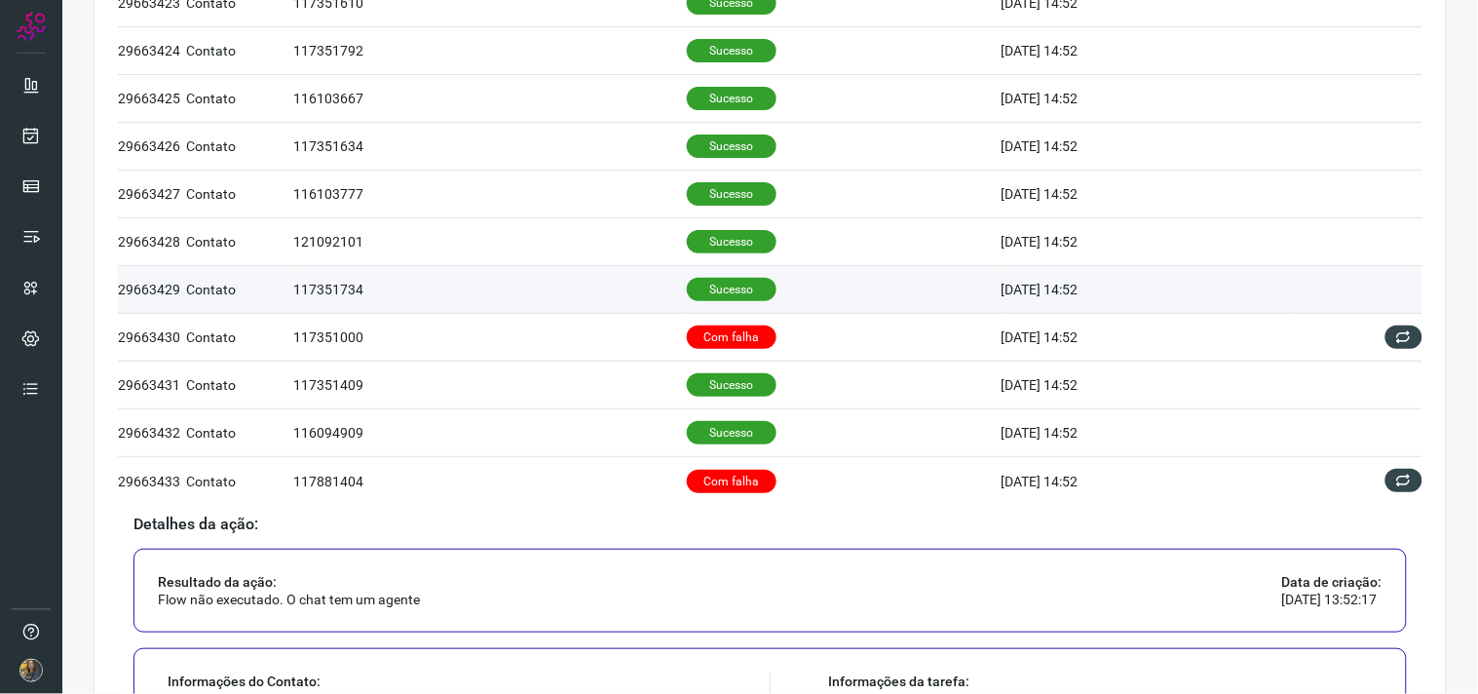
scroll to position [971, 0]
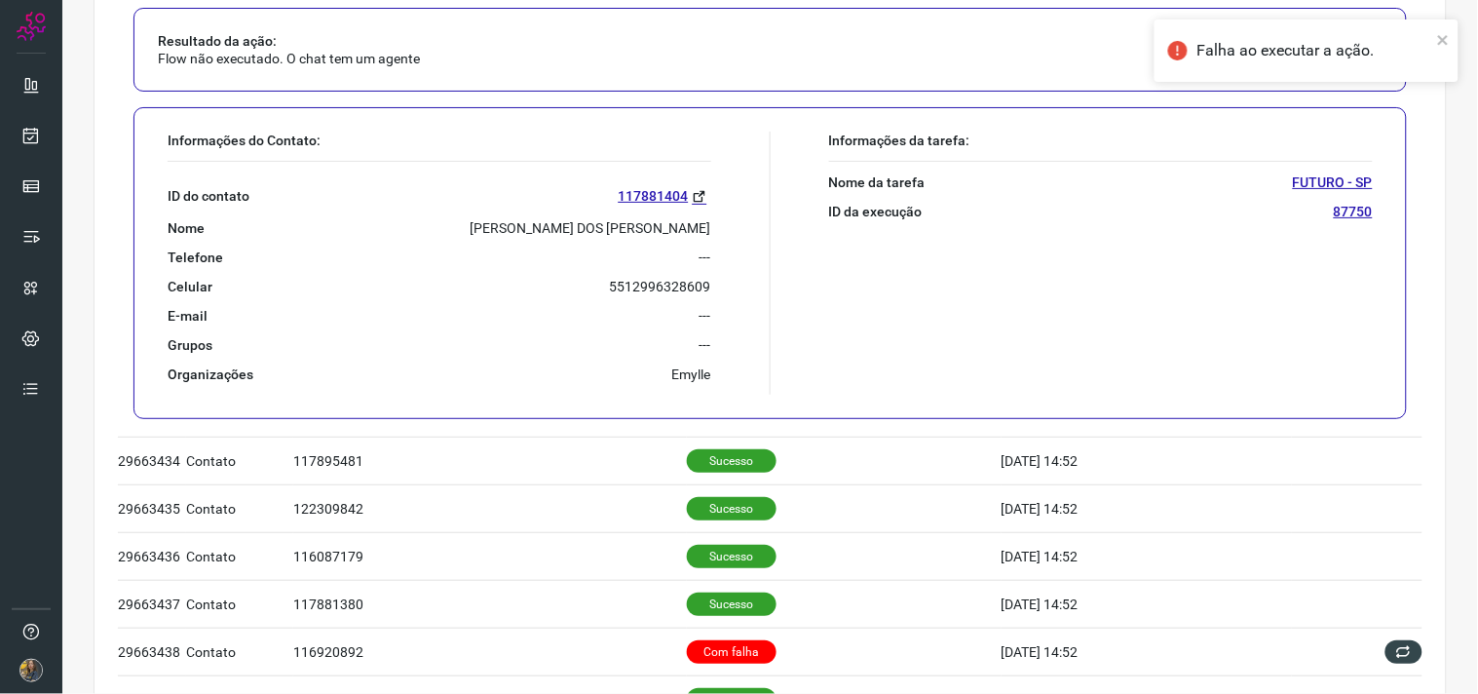
click at [597, 232] on p "JOSE MAURICIO DOS SANTOS CARDOSO" at bounding box center [591, 228] width 241 height 18
click at [597, 231] on p "JOSE MAURICIO DOS SANTOS CARDOSO" at bounding box center [591, 228] width 241 height 18
click at [597, 230] on p "JOSE MAURICIO DOS SANTOS CARDOSO" at bounding box center [591, 228] width 241 height 18
copy p "JOSE MAURICIO DOS SANTOS CARDOSO"
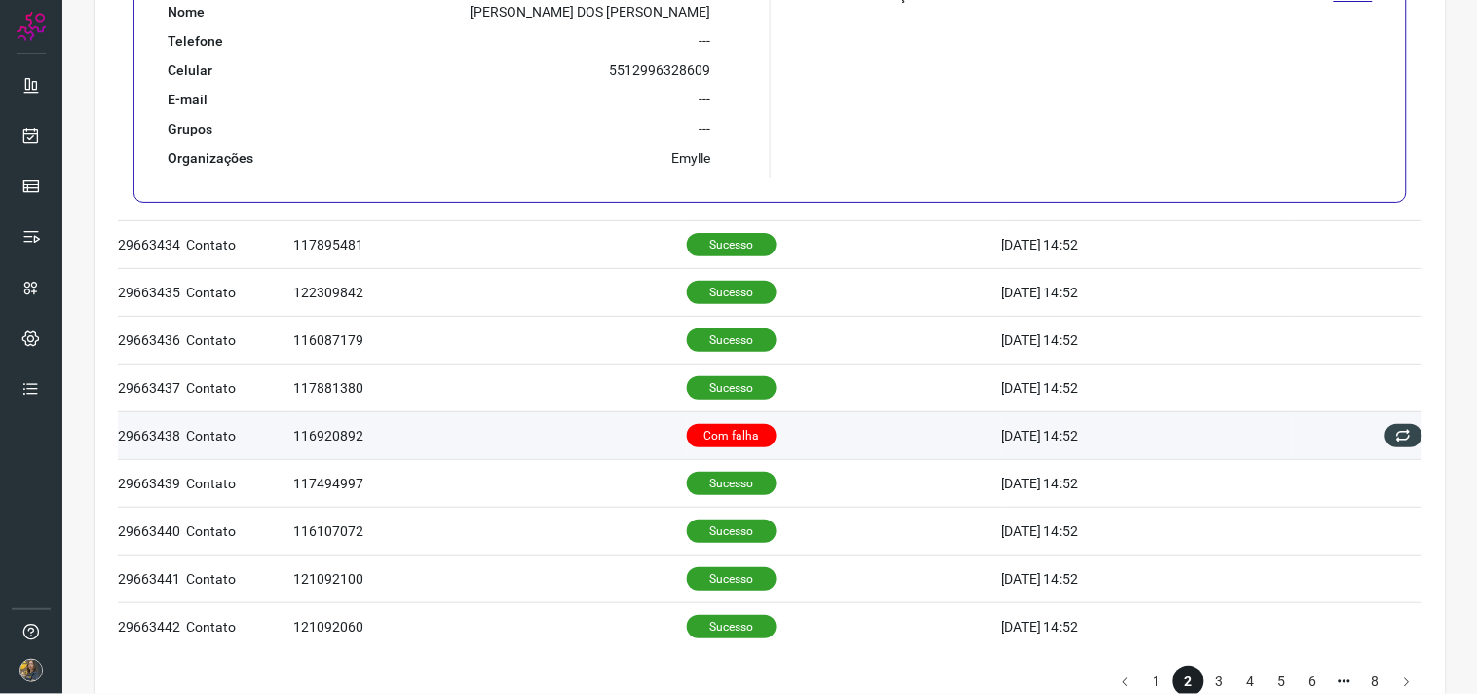
click at [753, 435] on p "Com falha" at bounding box center [732, 435] width 90 height 23
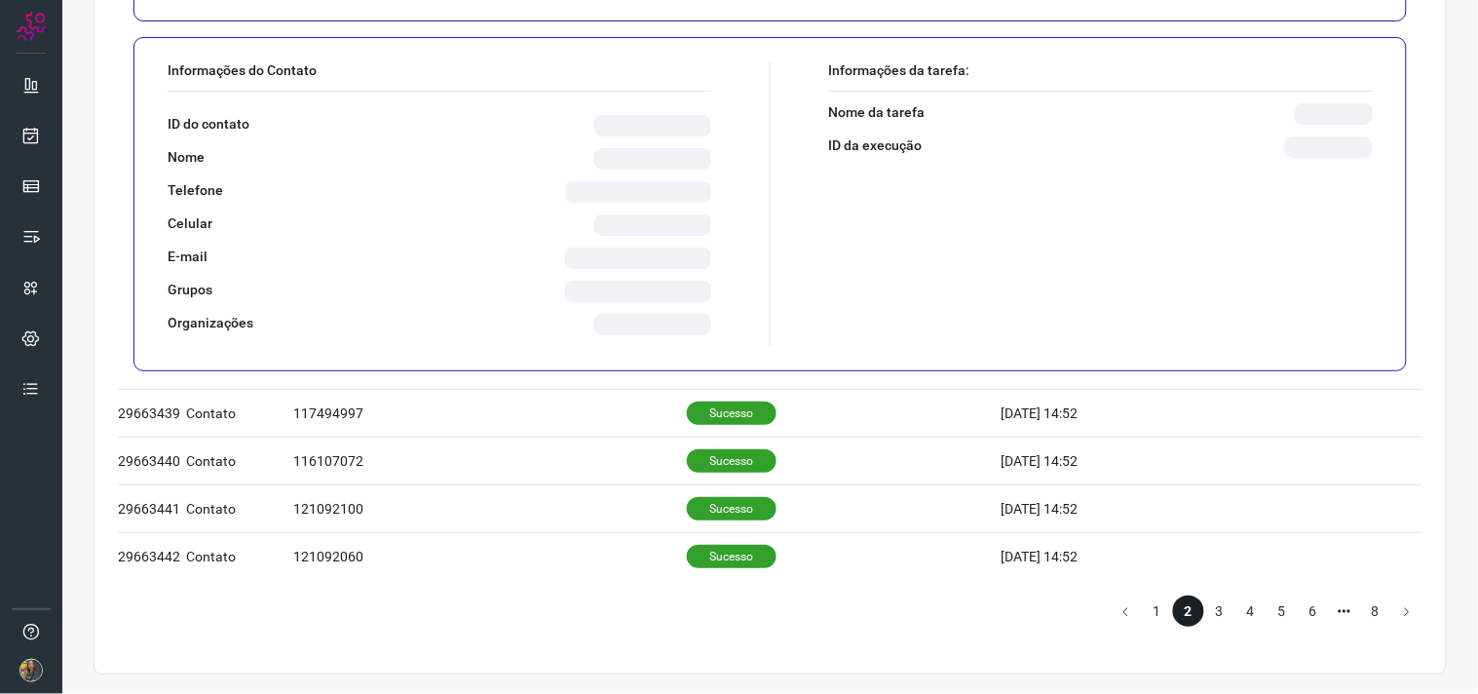
scroll to position [1260, 0]
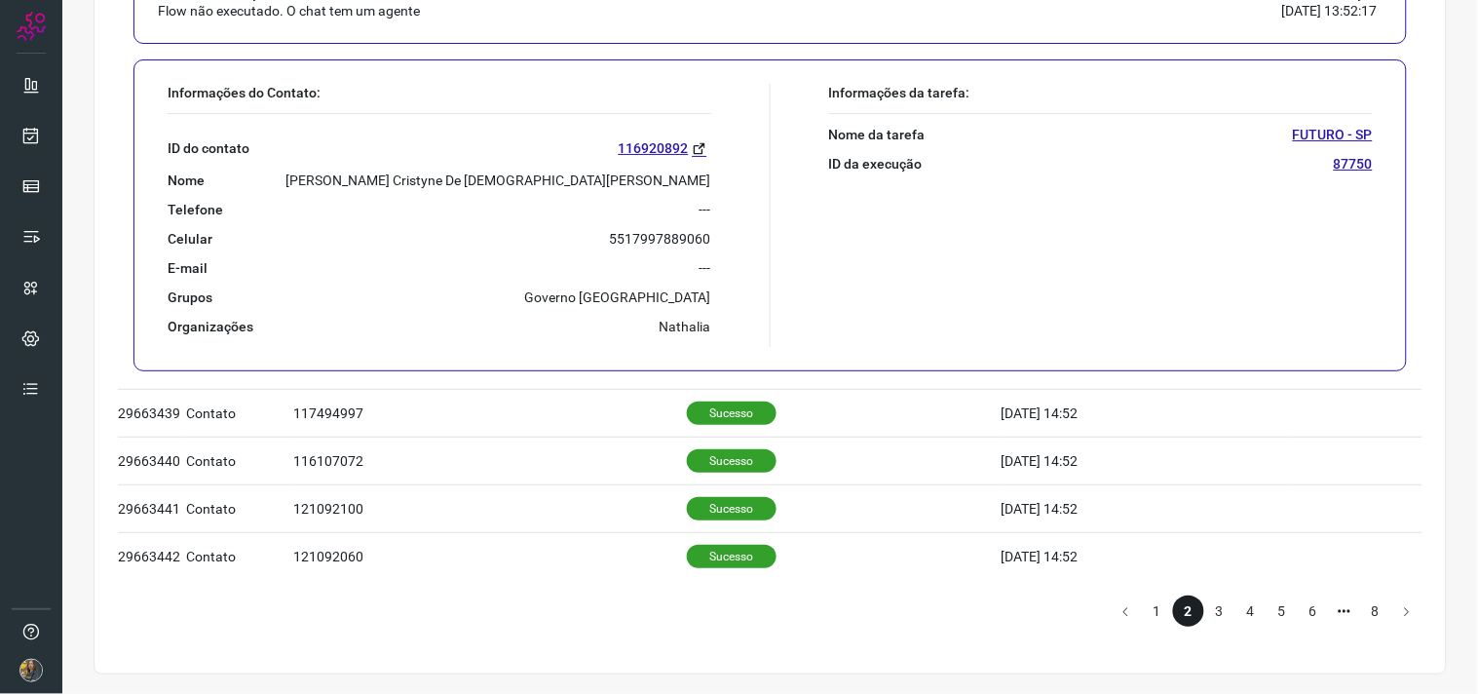
click at [594, 185] on p "Erika Cristyne De Jesus Leite" at bounding box center [499, 181] width 425 height 18
copy p "Erika Cristyne De Jesus Leite"
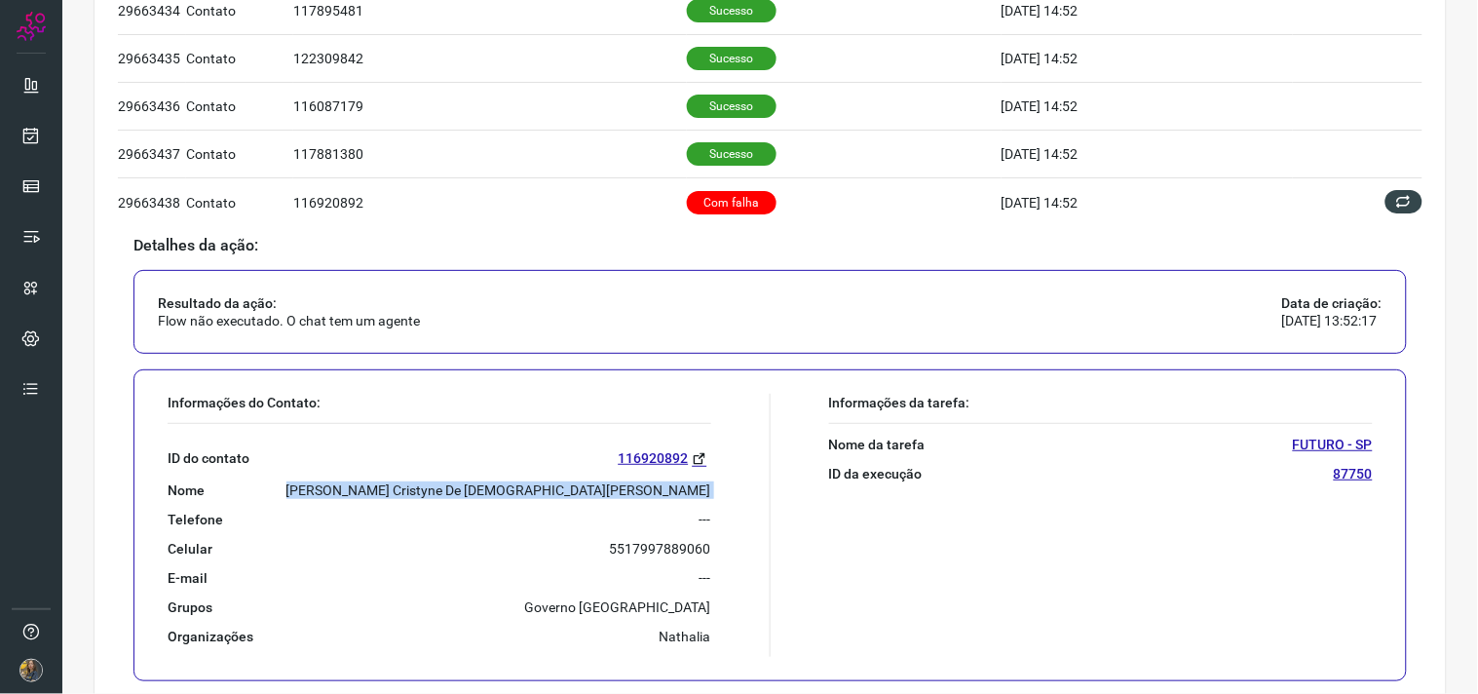
scroll to position [936, 0]
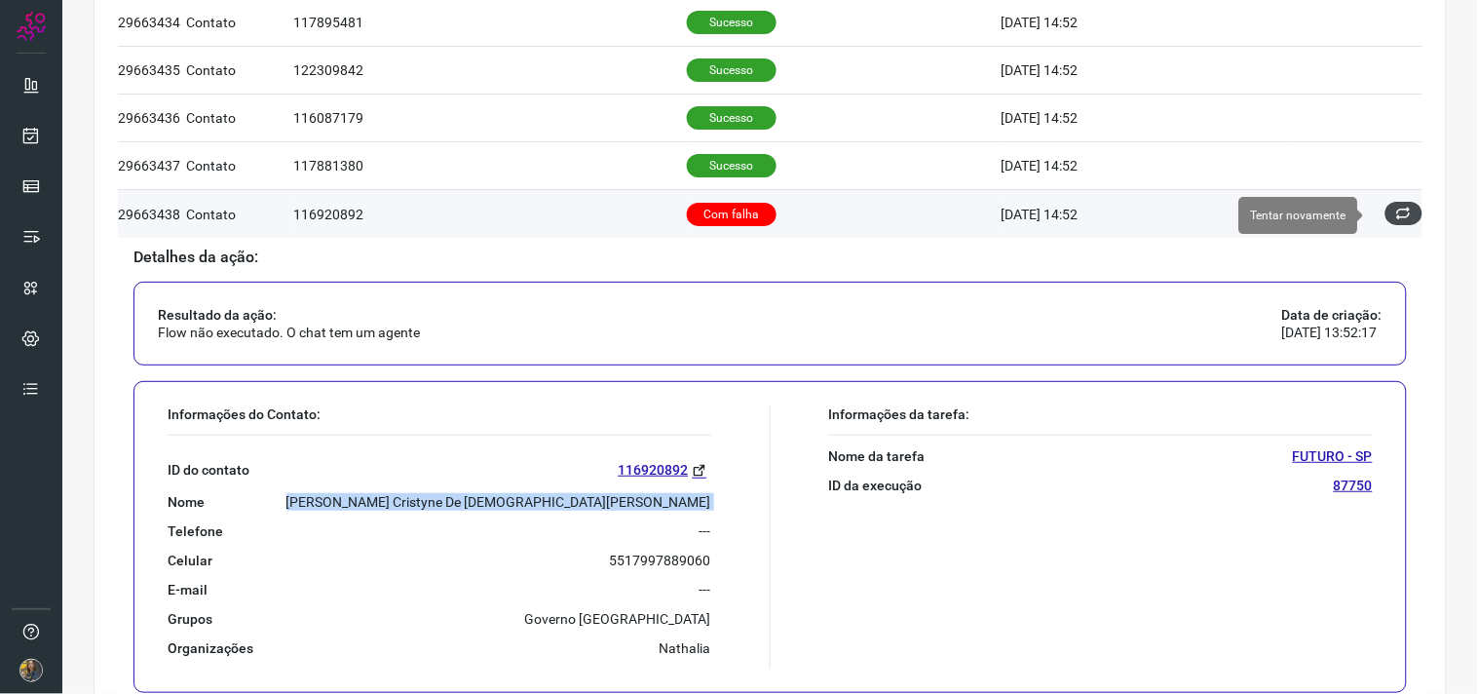
click at [1386, 221] on button at bounding box center [1404, 213] width 37 height 23
click at [1397, 211] on icon at bounding box center [1405, 214] width 16 height 16
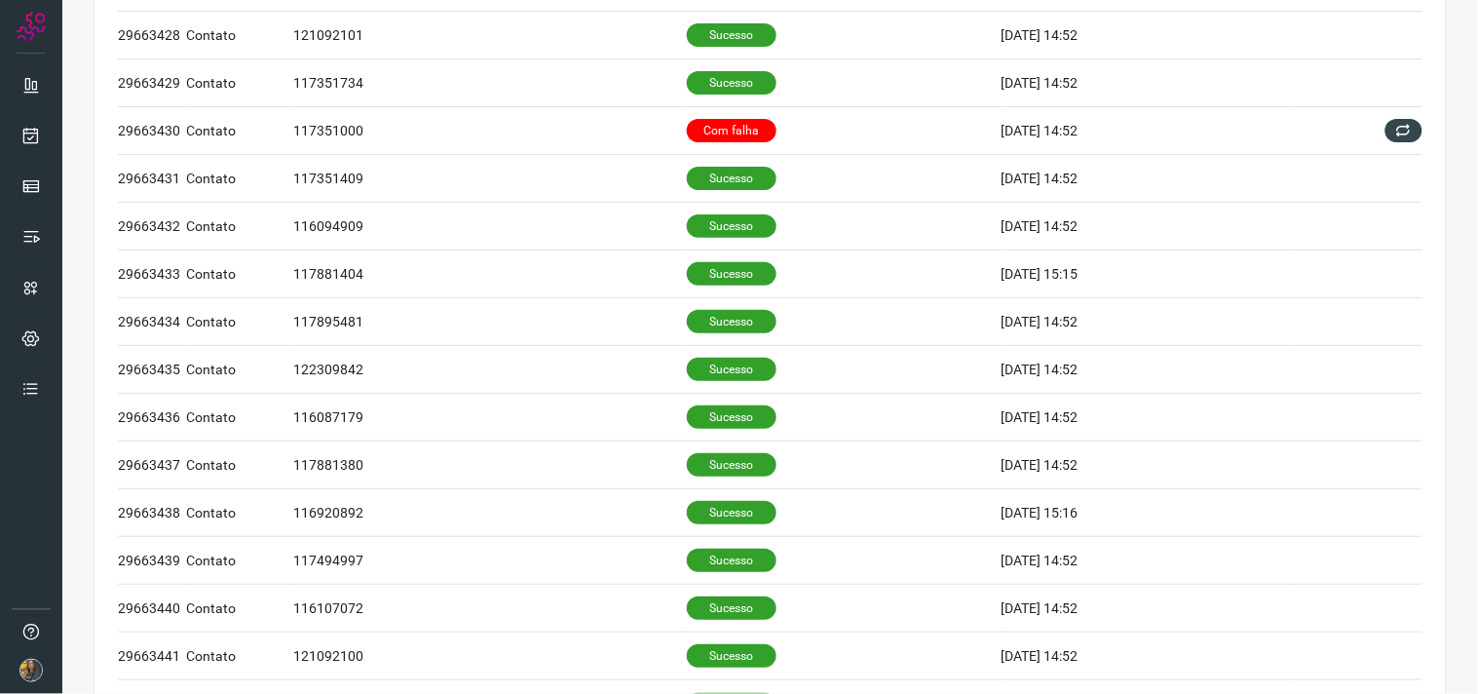
scroll to position [785, 0]
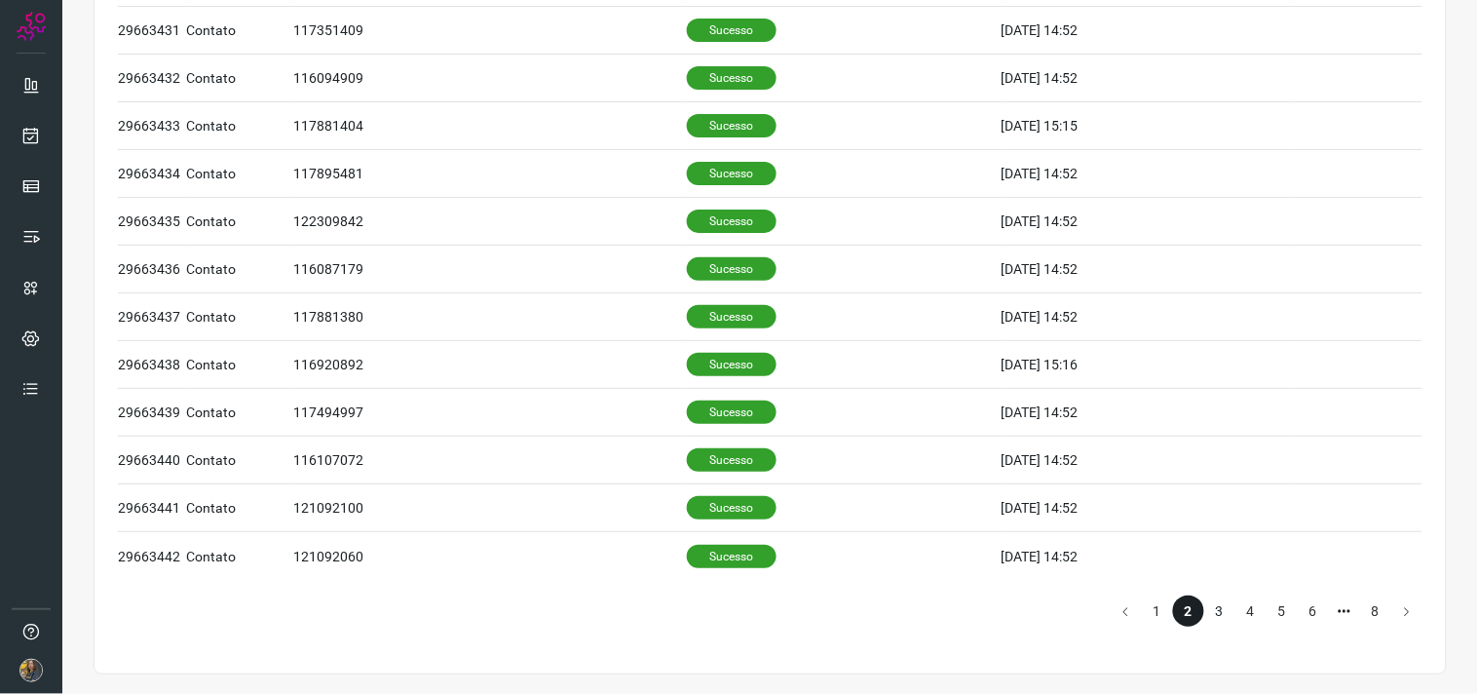
click at [1209, 609] on li "3" at bounding box center [1220, 610] width 31 height 31
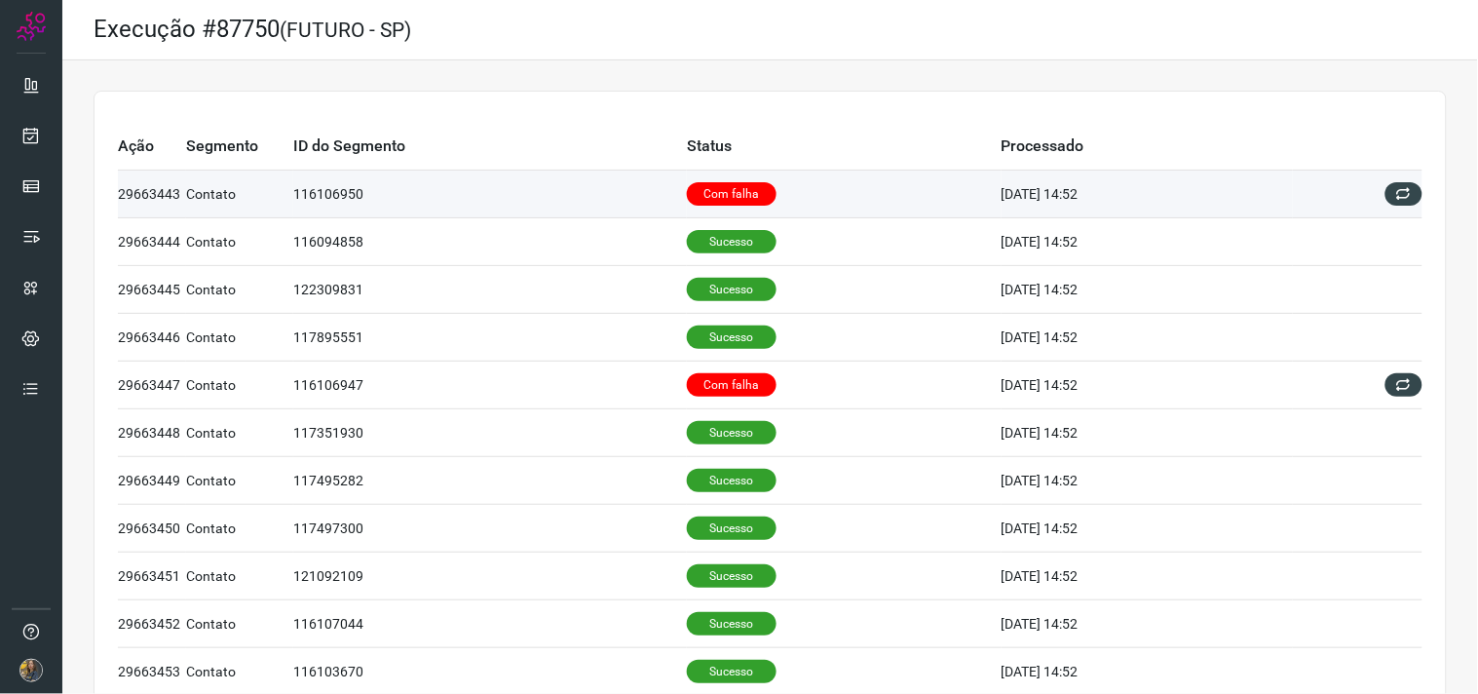
click at [590, 182] on td "116106950" at bounding box center [490, 195] width 394 height 48
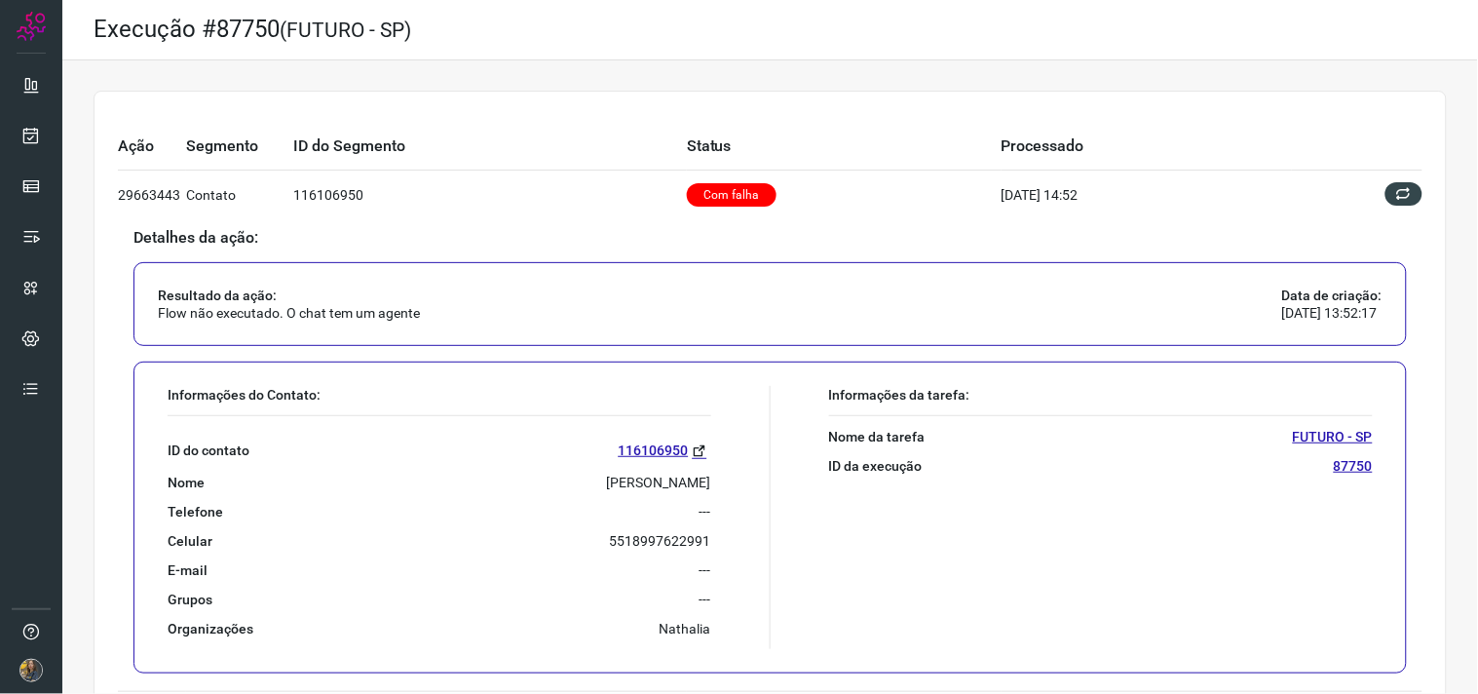
click at [653, 483] on p "[PERSON_NAME]" at bounding box center [659, 483] width 104 height 18
copy p "[PERSON_NAME]"
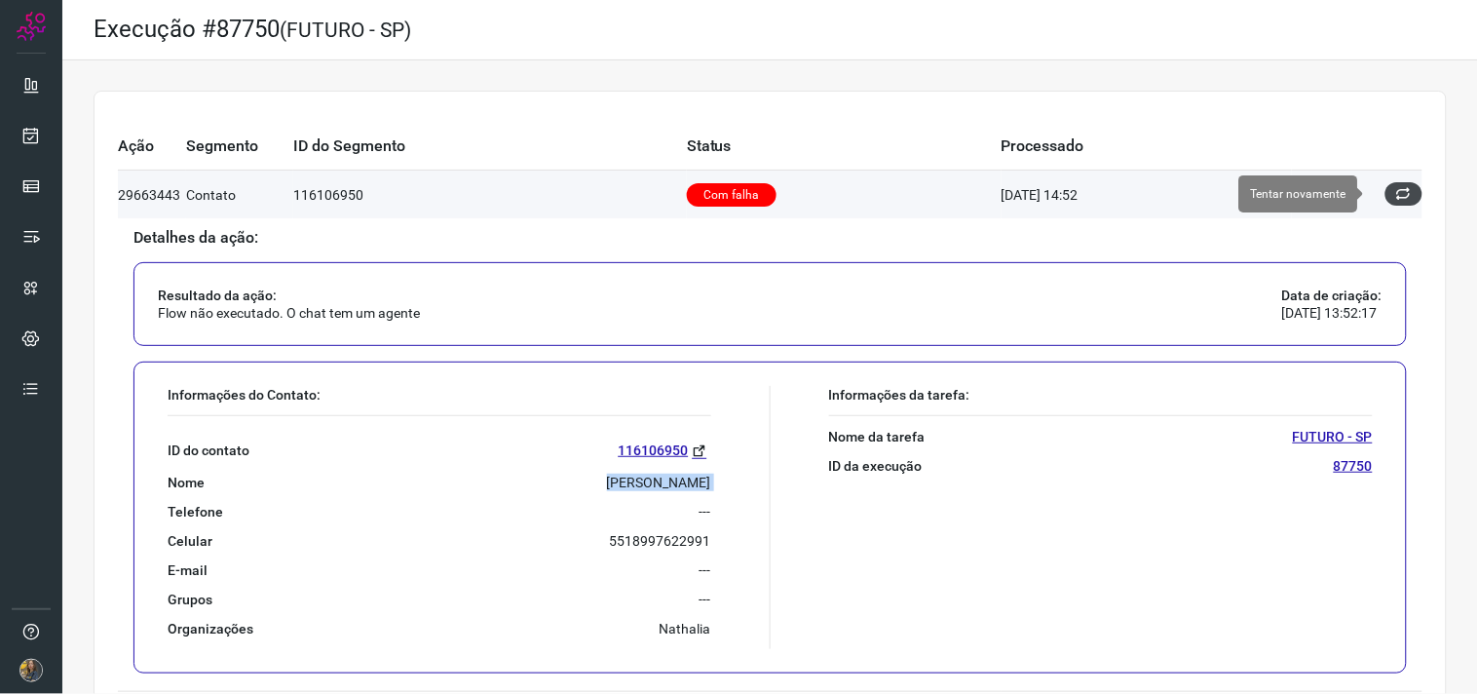
click at [1397, 197] on icon at bounding box center [1405, 194] width 16 height 16
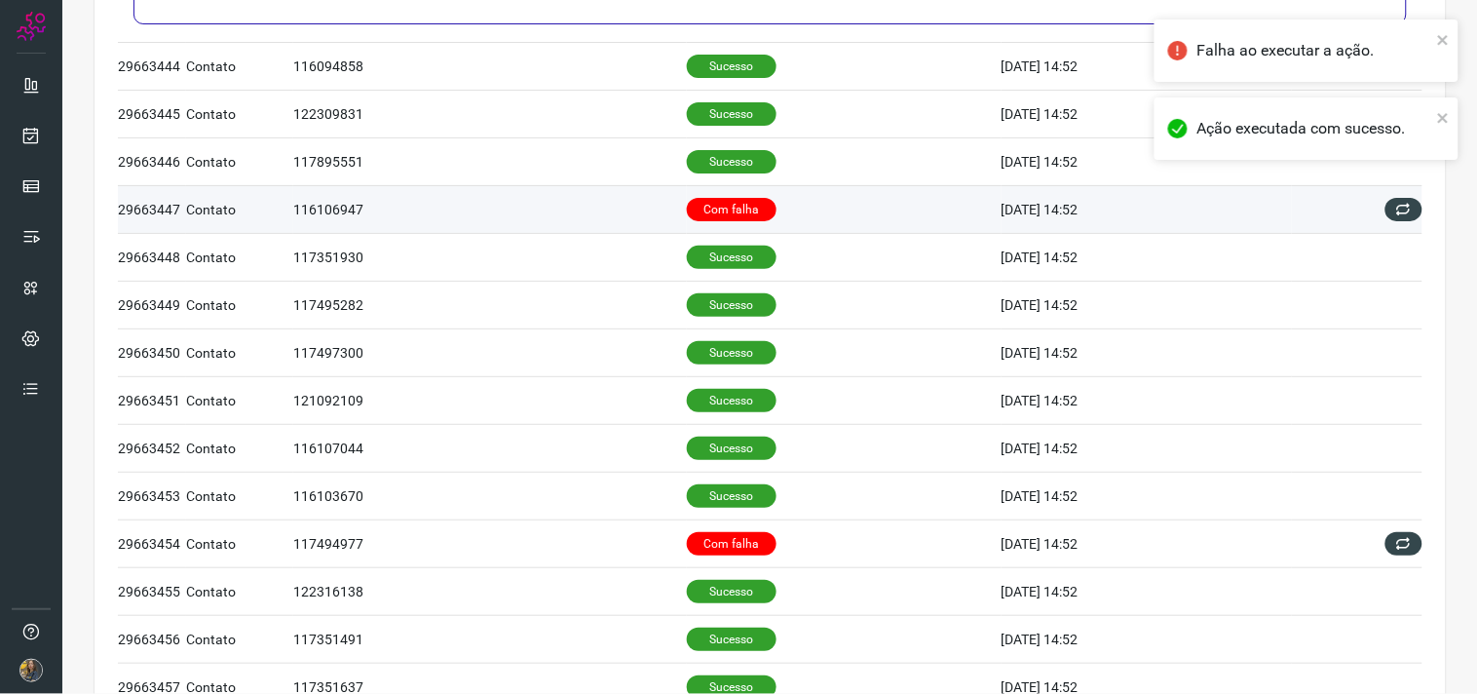
click at [738, 221] on td "Com falha" at bounding box center [844, 209] width 315 height 48
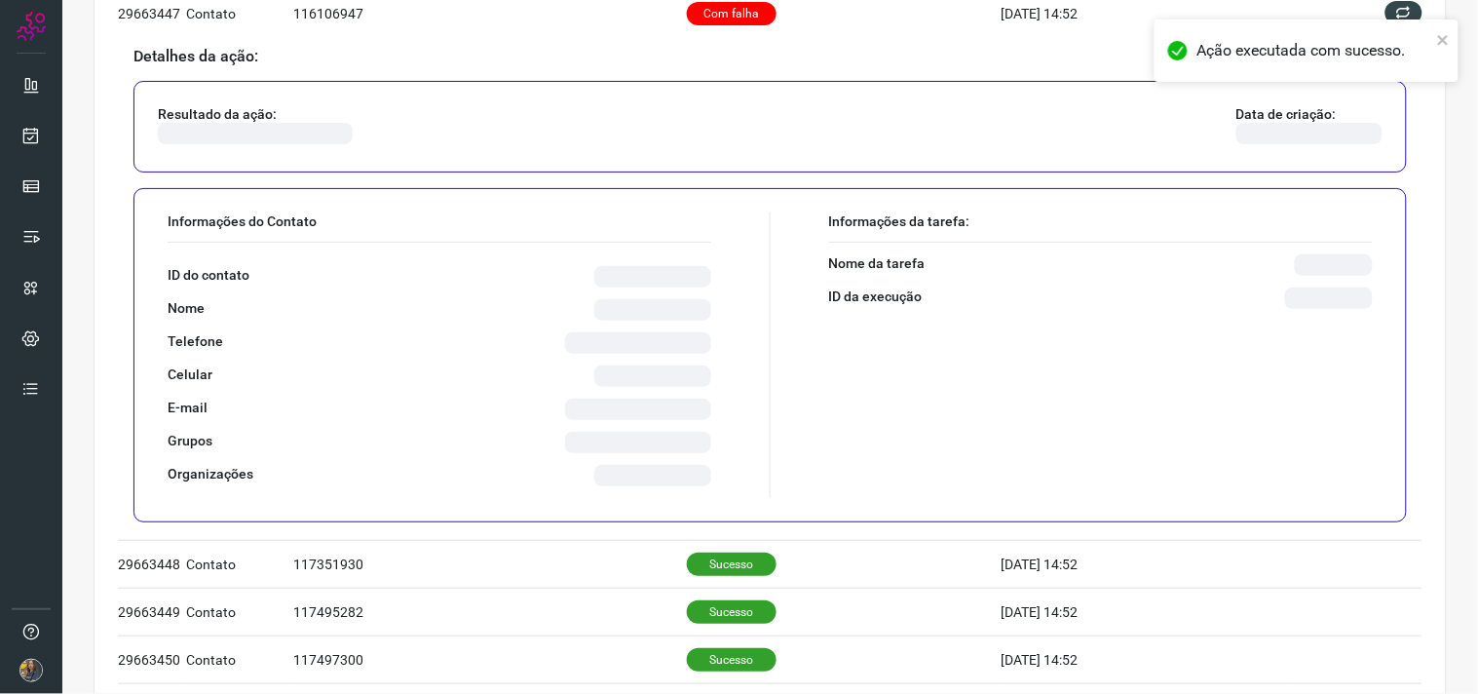
scroll to position [393, 0]
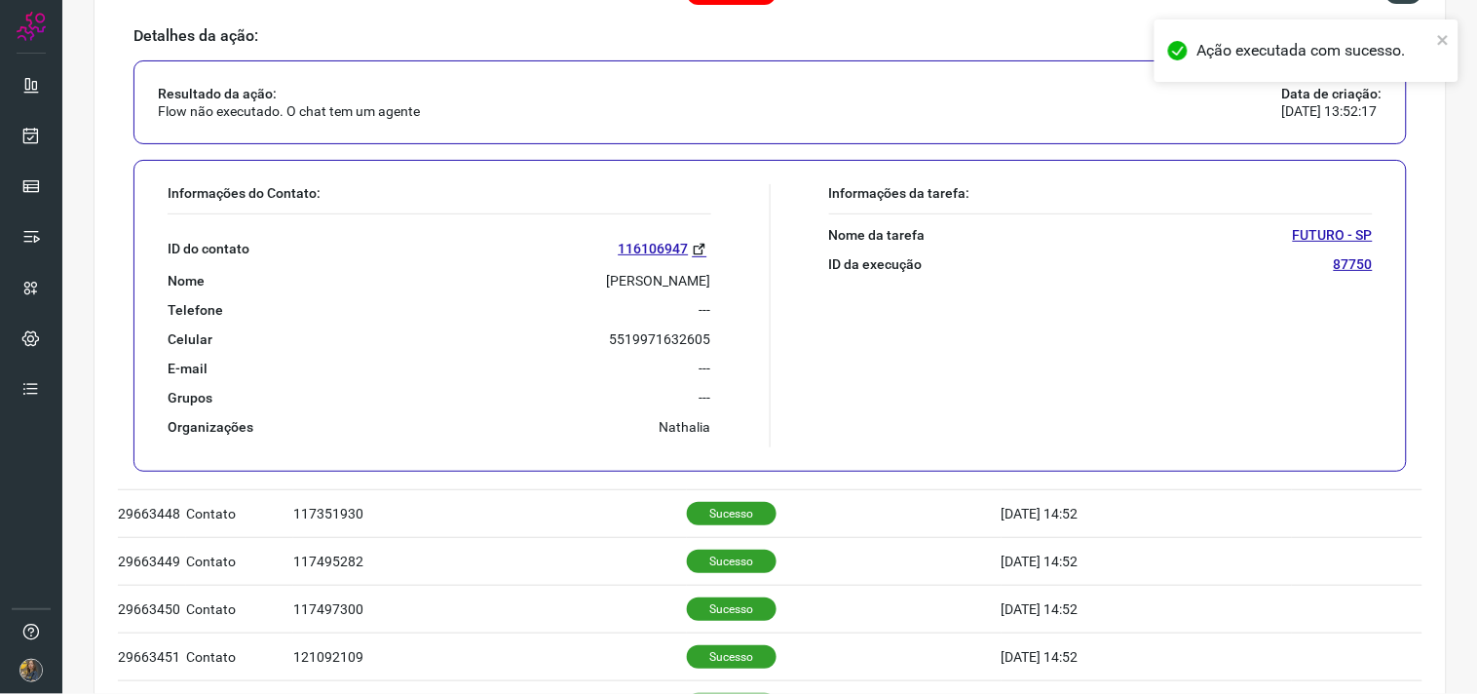
click at [606, 270] on div "ID do contato 116106947 Nome [PERSON_NAME] FELISBINO Telefone --- Celular [PHON…" at bounding box center [440, 324] width 544 height 221
copy p "[PERSON_NAME]"
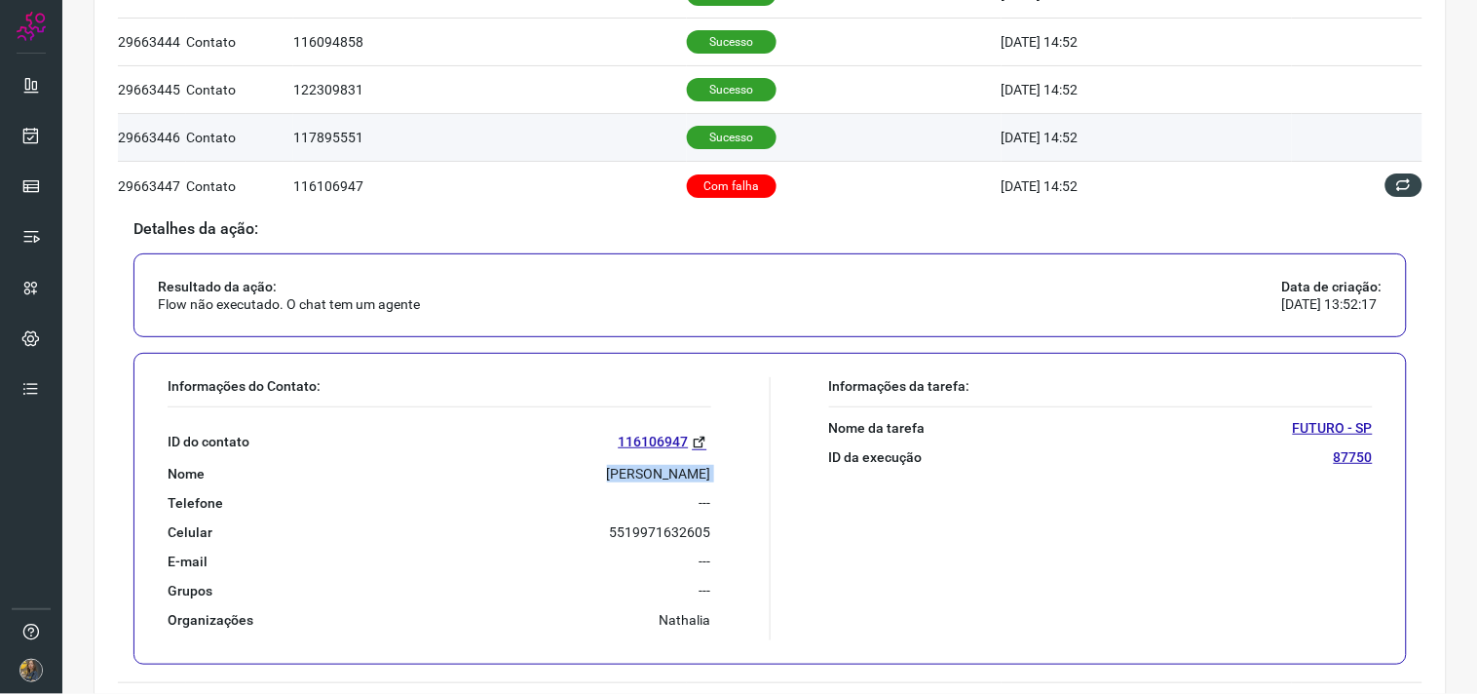
scroll to position [68, 0]
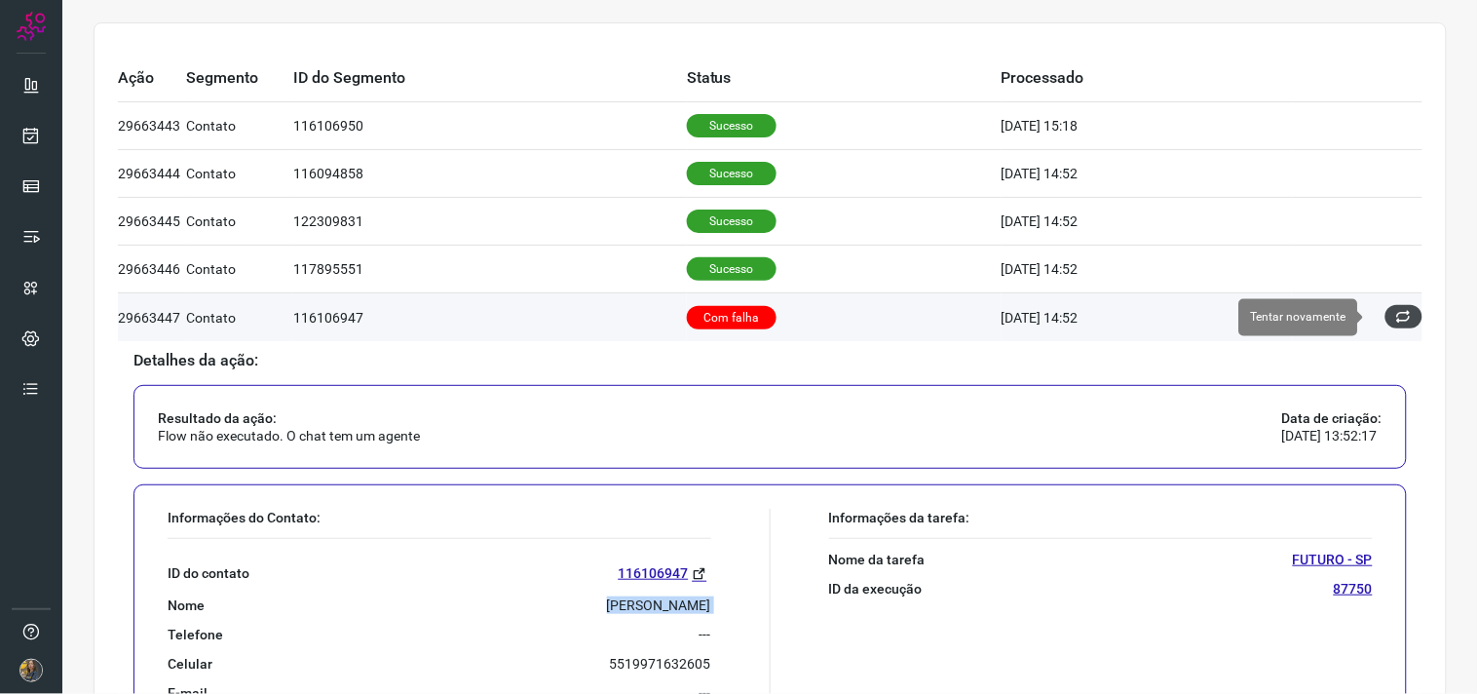
click at [1397, 324] on icon at bounding box center [1405, 317] width 16 height 16
click at [1397, 322] on icon at bounding box center [1405, 317] width 16 height 16
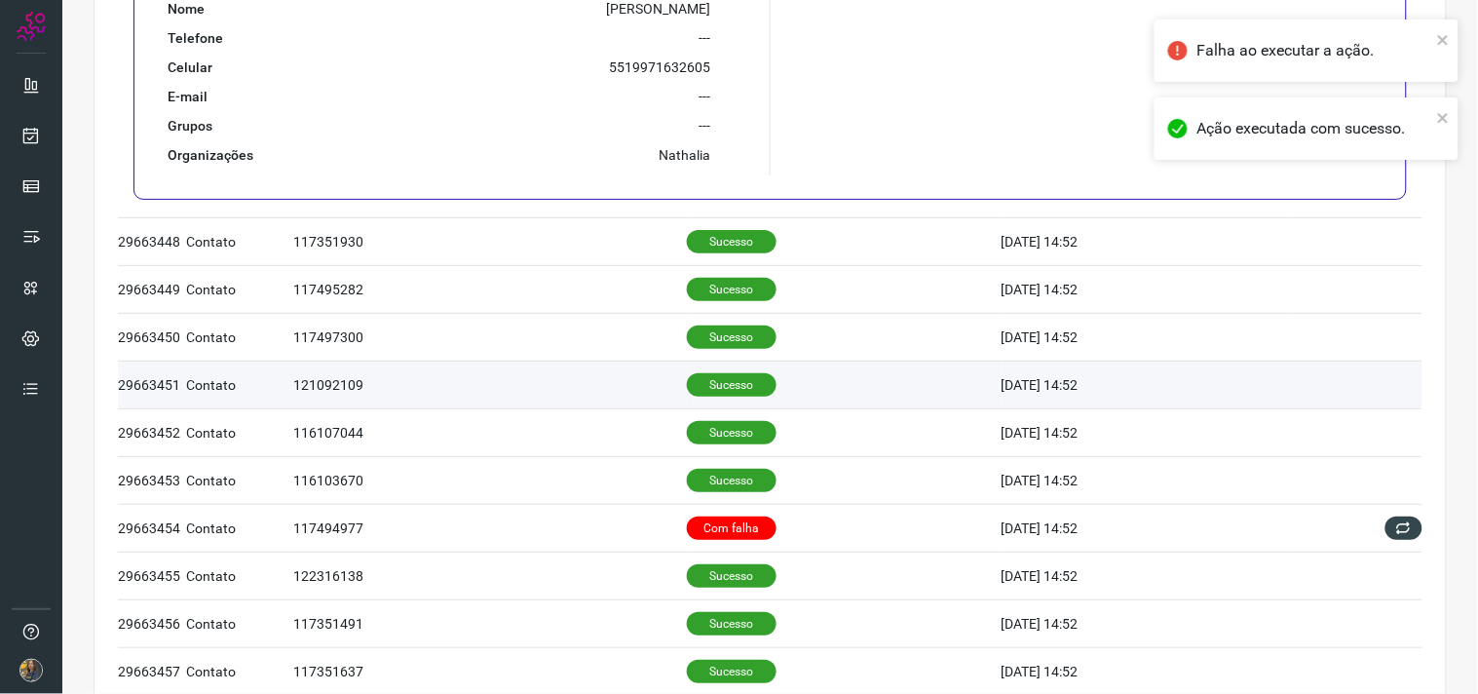
scroll to position [757, 0]
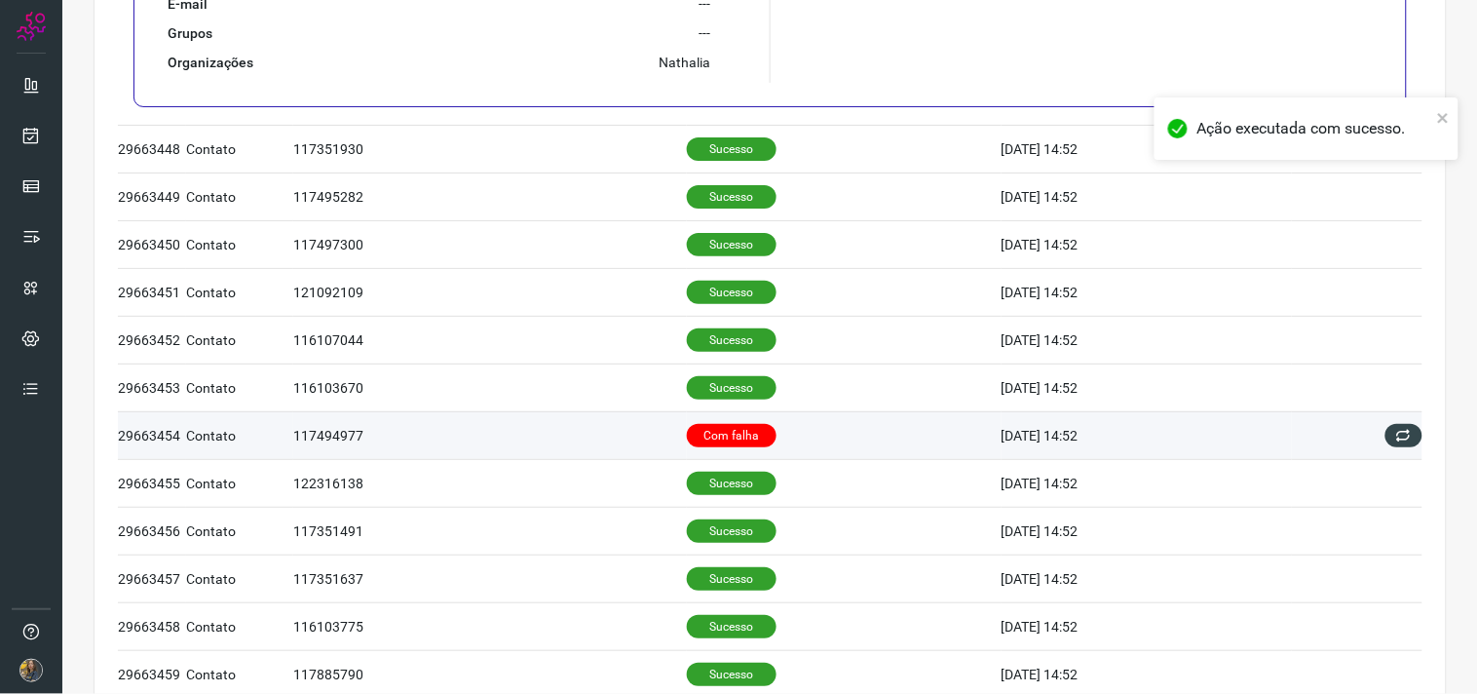
click at [812, 454] on td "Com falha" at bounding box center [844, 435] width 315 height 48
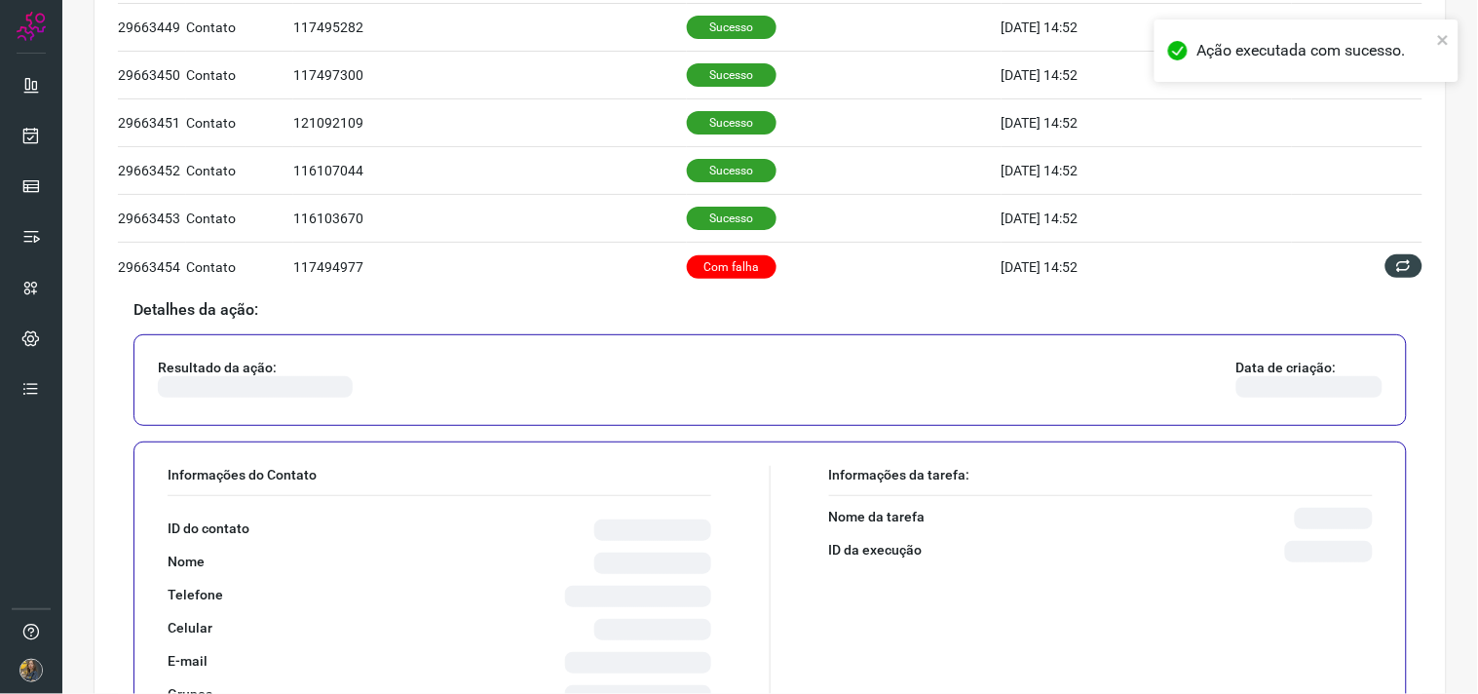
scroll to position [824, 0]
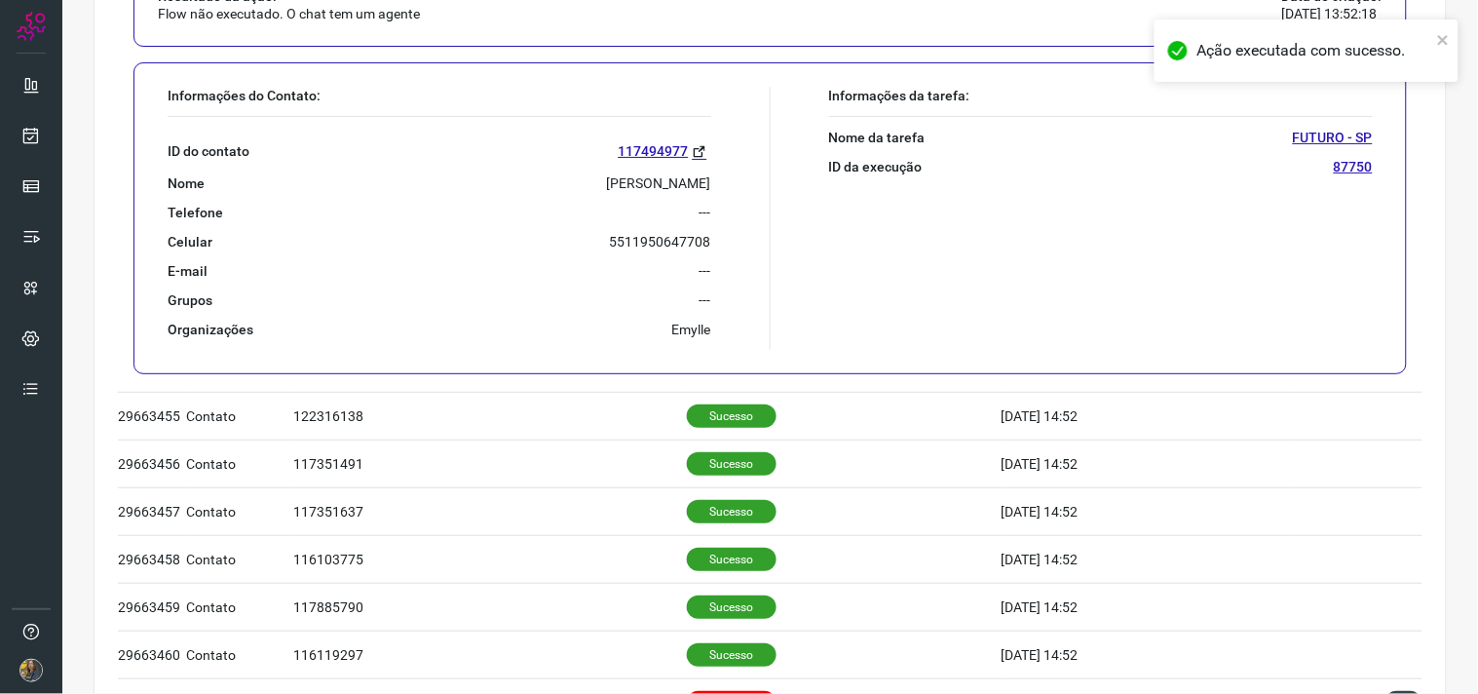
click at [615, 189] on p "[PERSON_NAME]" at bounding box center [659, 183] width 104 height 18
copy p "[PERSON_NAME]"
